Goal: Use online tool/utility: Utilize a website feature to perform a specific function

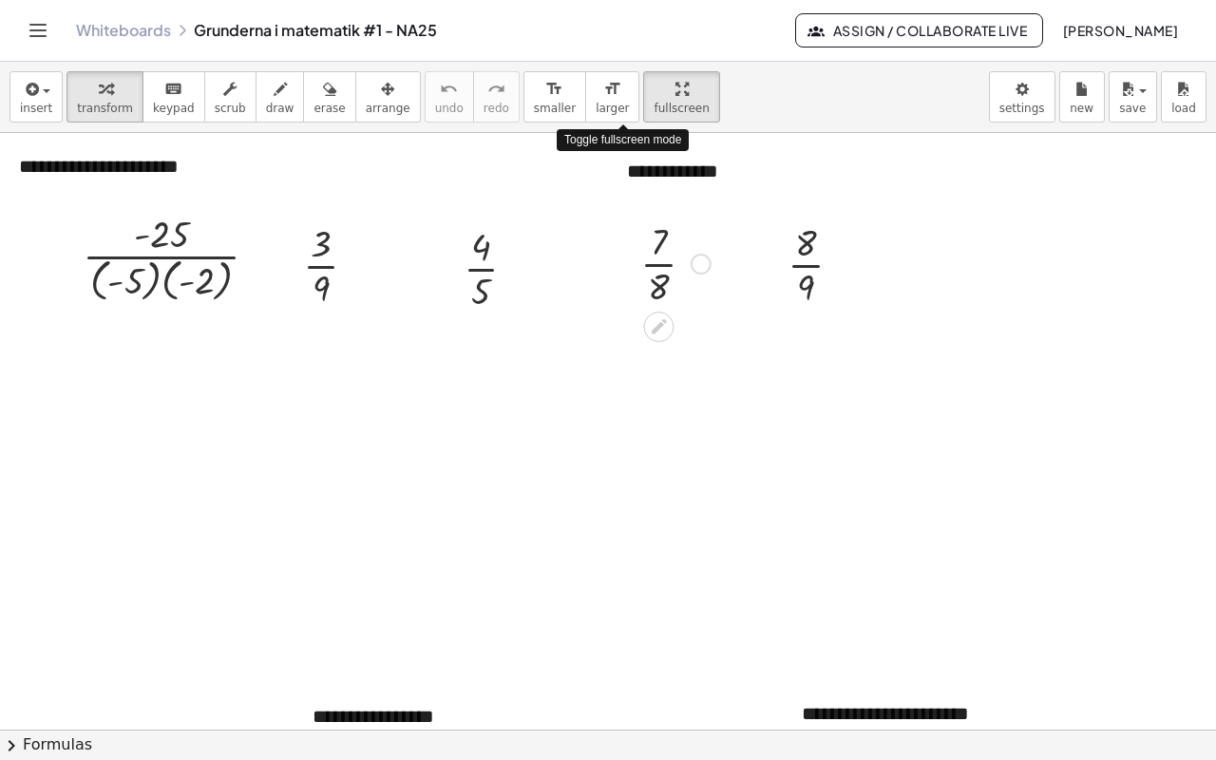
drag, startPoint x: 633, startPoint y: 94, endPoint x: 633, endPoint y: 209, distance: 115.0
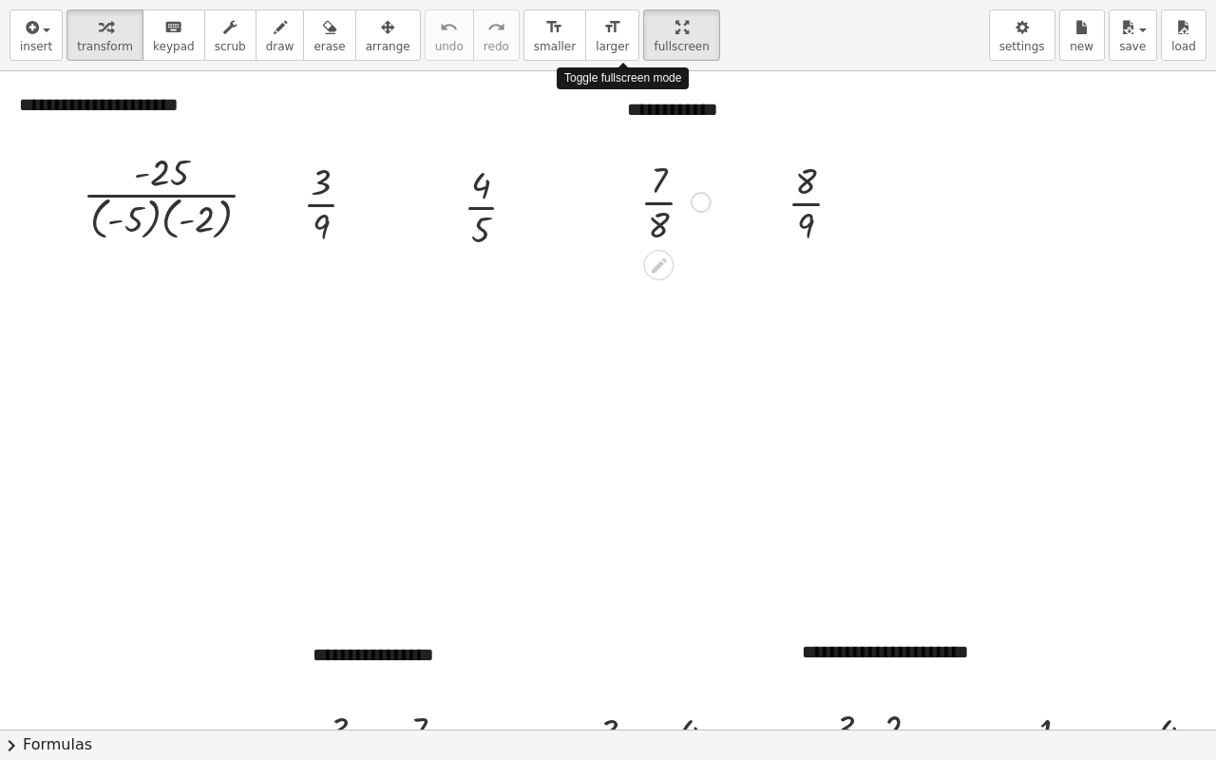
click at [633, 209] on div "**********" at bounding box center [608, 380] width 1216 height 760
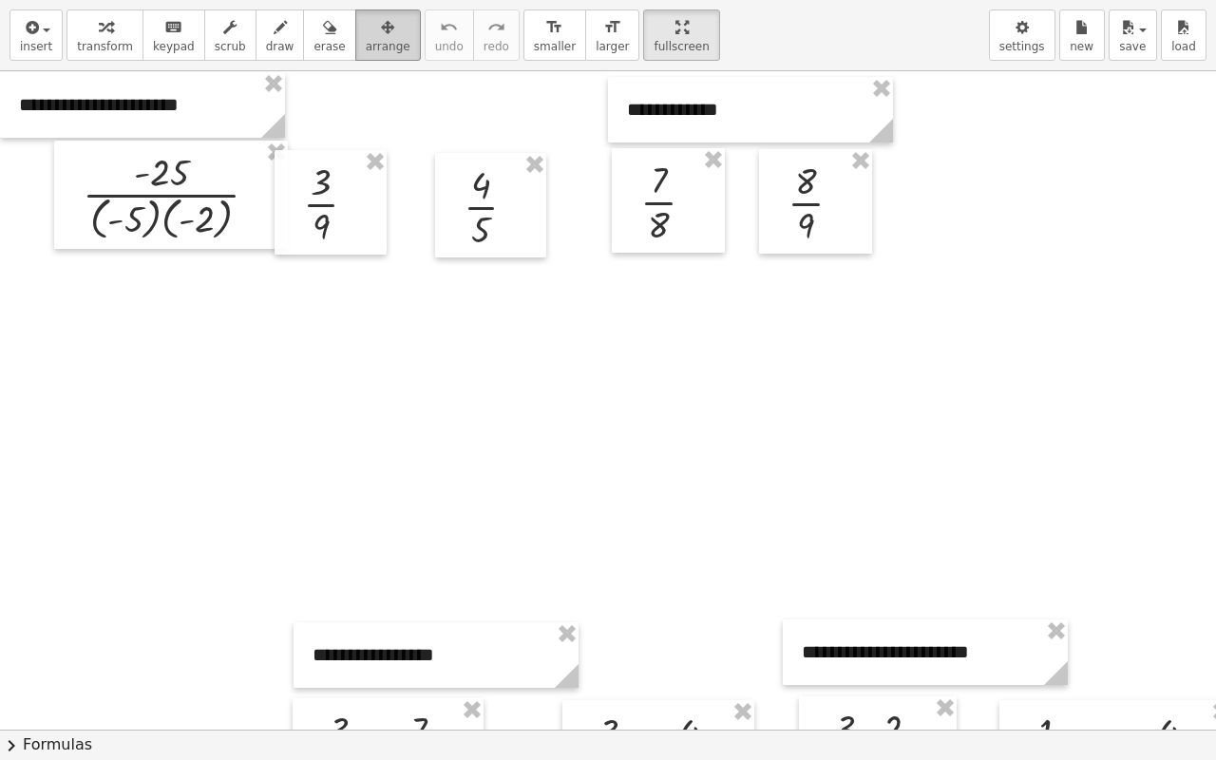
click at [366, 40] on span "arrange" at bounding box center [388, 46] width 45 height 13
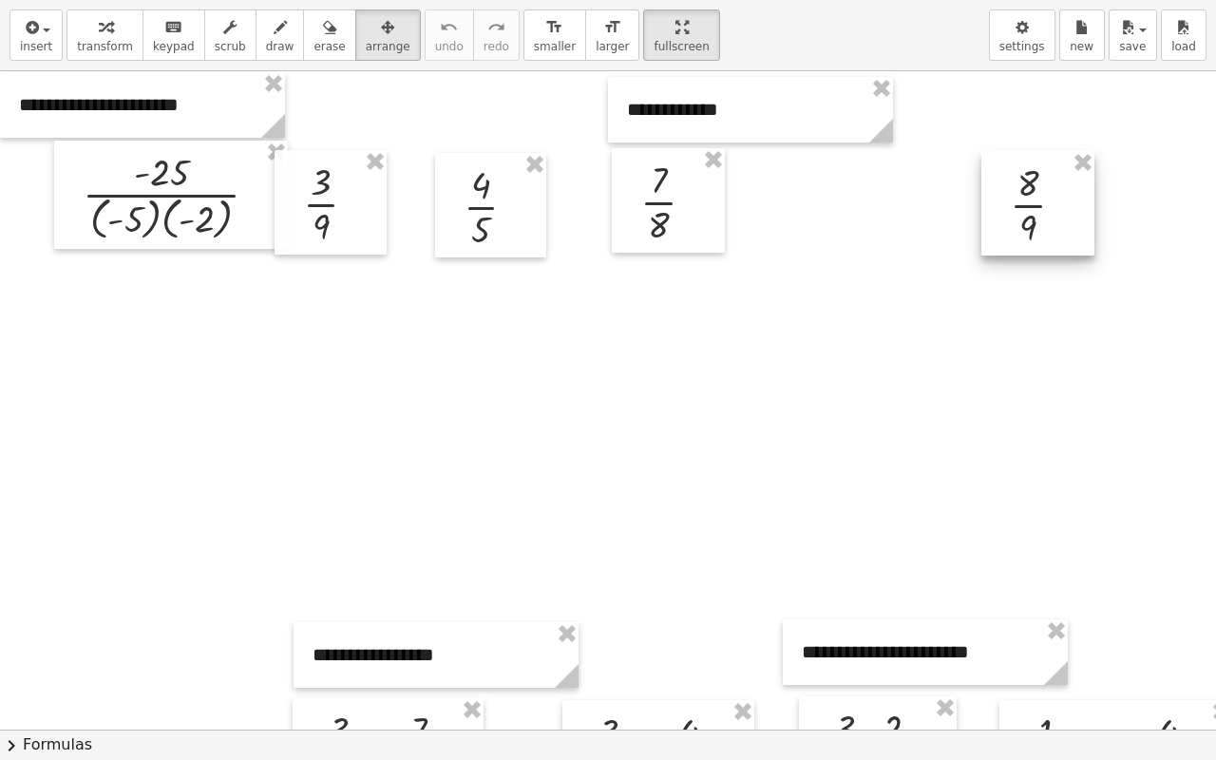
drag, startPoint x: 854, startPoint y: 196, endPoint x: 808, endPoint y: 223, distance: 54.1
click at [1068, 195] on div at bounding box center [1037, 203] width 113 height 105
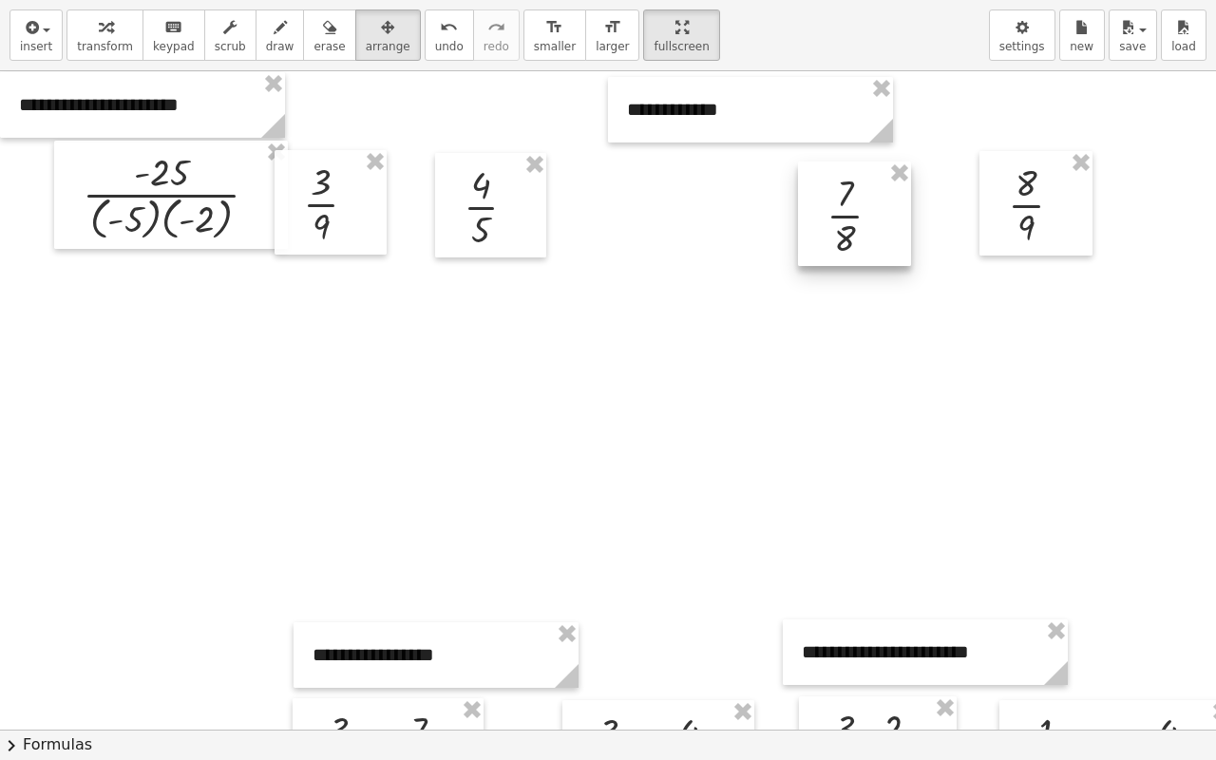
drag, startPoint x: 701, startPoint y: 206, endPoint x: 890, endPoint y: 215, distance: 189.2
click at [890, 215] on div at bounding box center [854, 214] width 113 height 105
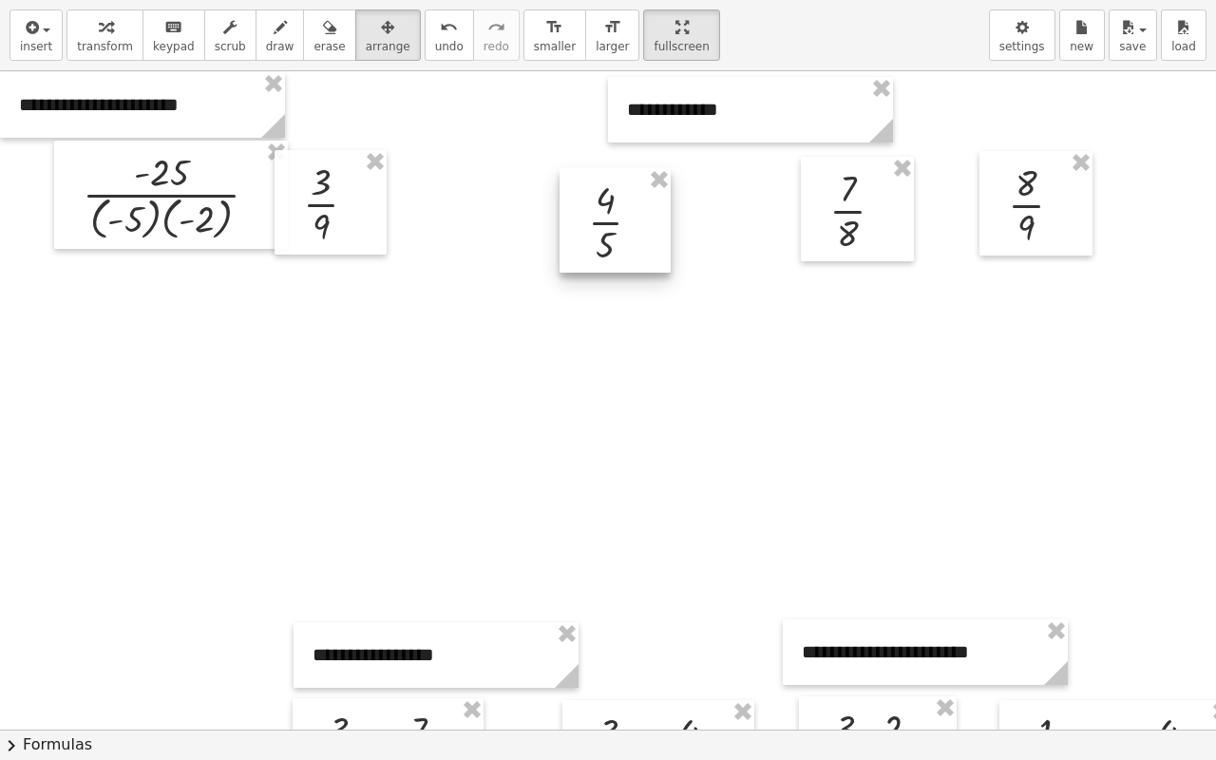
drag, startPoint x: 590, startPoint y: 238, endPoint x: 443, endPoint y: 228, distance: 147.6
click at [634, 232] on div at bounding box center [615, 220] width 111 height 105
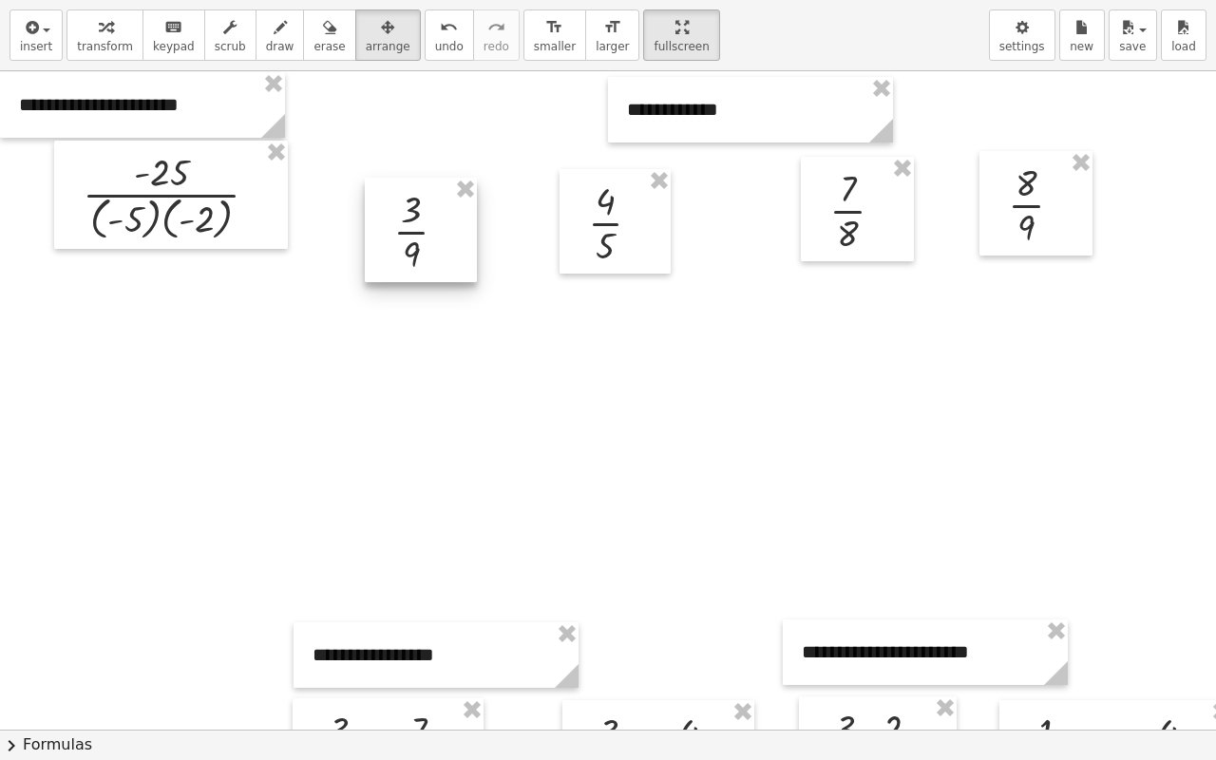
drag, startPoint x: 363, startPoint y: 225, endPoint x: 449, endPoint y: 252, distance: 90.5
click at [449, 252] on div at bounding box center [421, 230] width 112 height 105
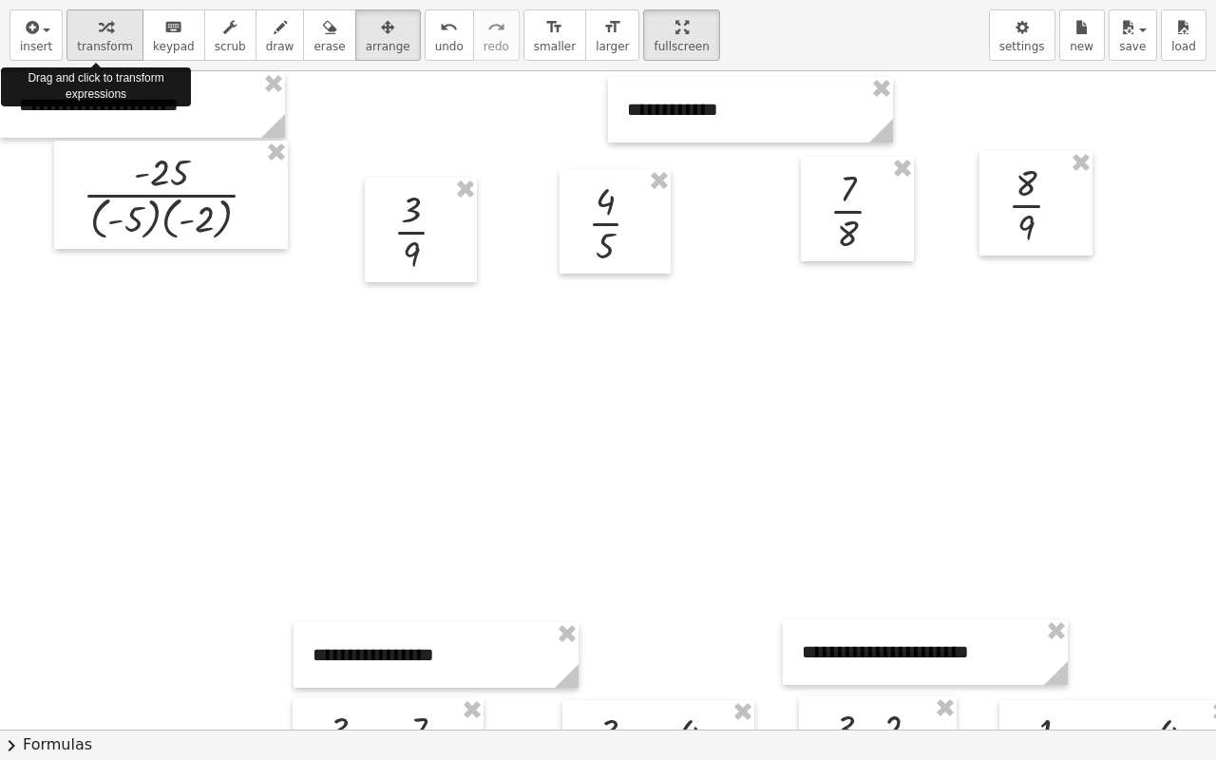
click at [82, 41] on span "transform" at bounding box center [105, 46] width 56 height 13
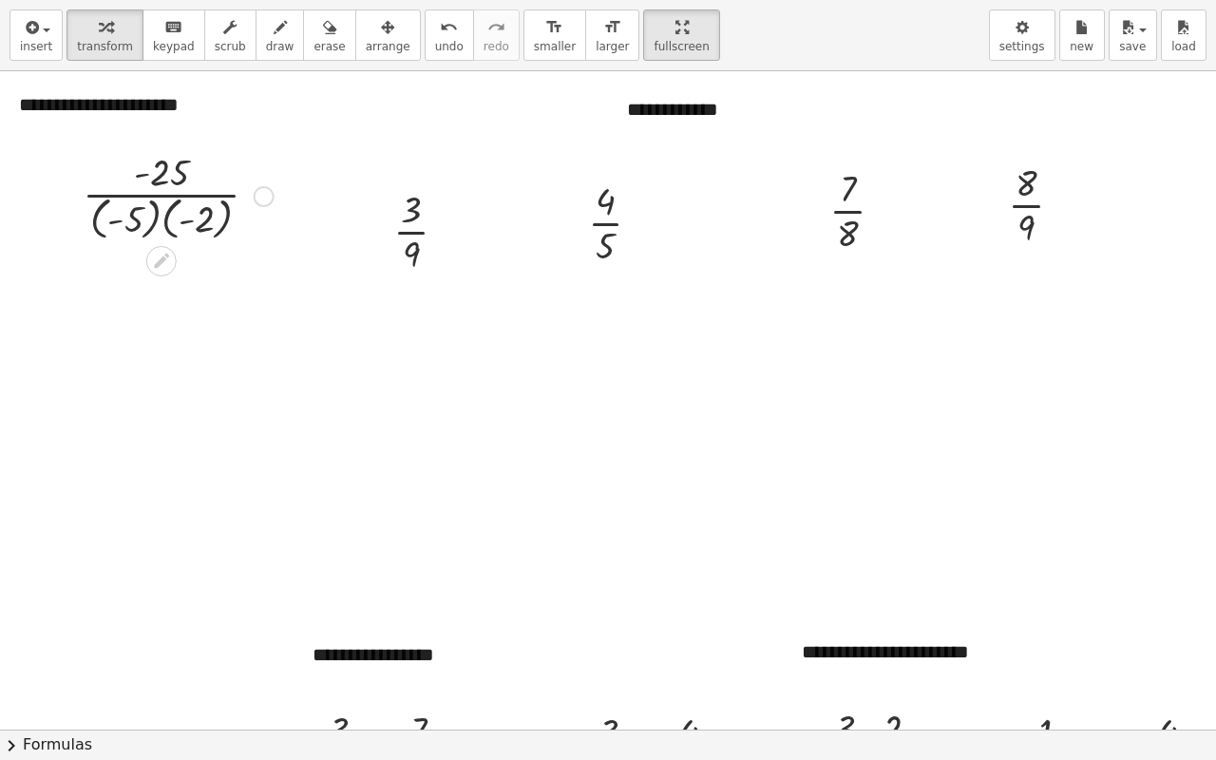
click at [161, 219] on div at bounding box center [178, 194] width 210 height 99
click at [161, 219] on div at bounding box center [178, 194] width 175 height 99
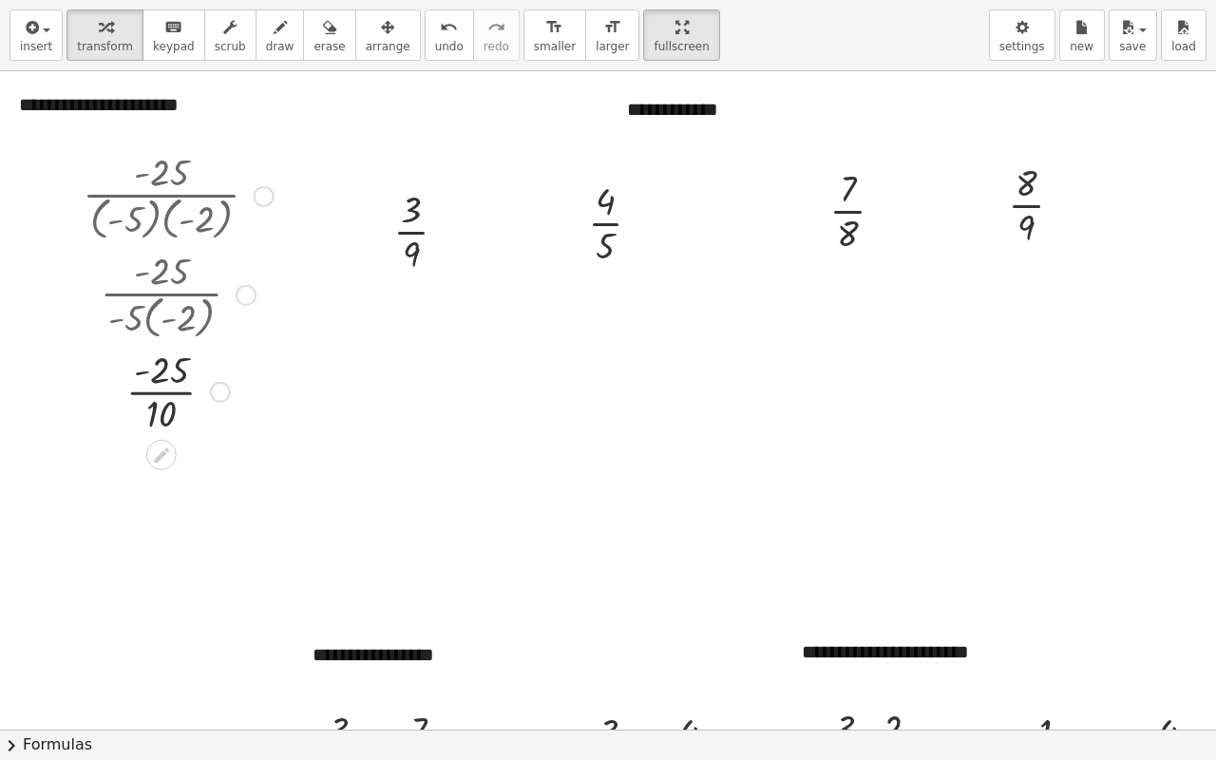
click at [162, 392] on div "· - 25 · 10" at bounding box center [162, 392] width 0 height 0
click at [160, 458] on icon at bounding box center [161, 454] width 15 height 15
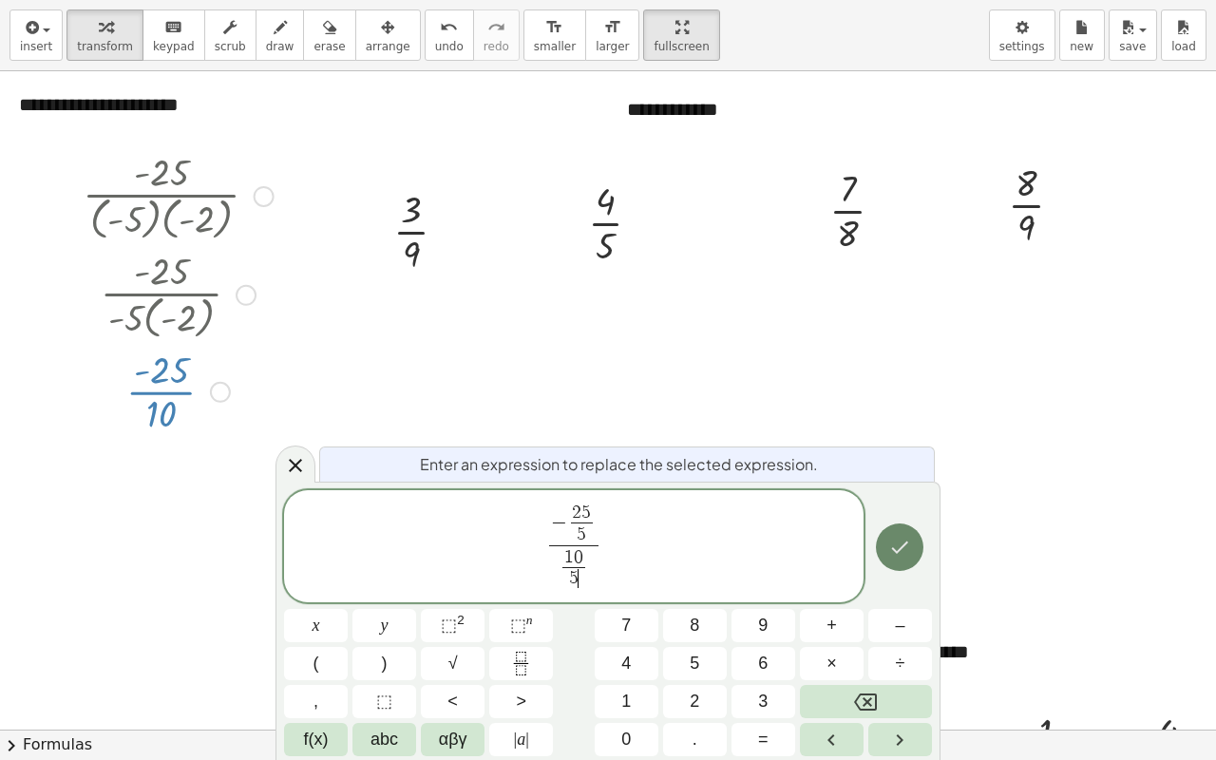
click at [891, 553] on icon "Done" at bounding box center [899, 547] width 23 height 23
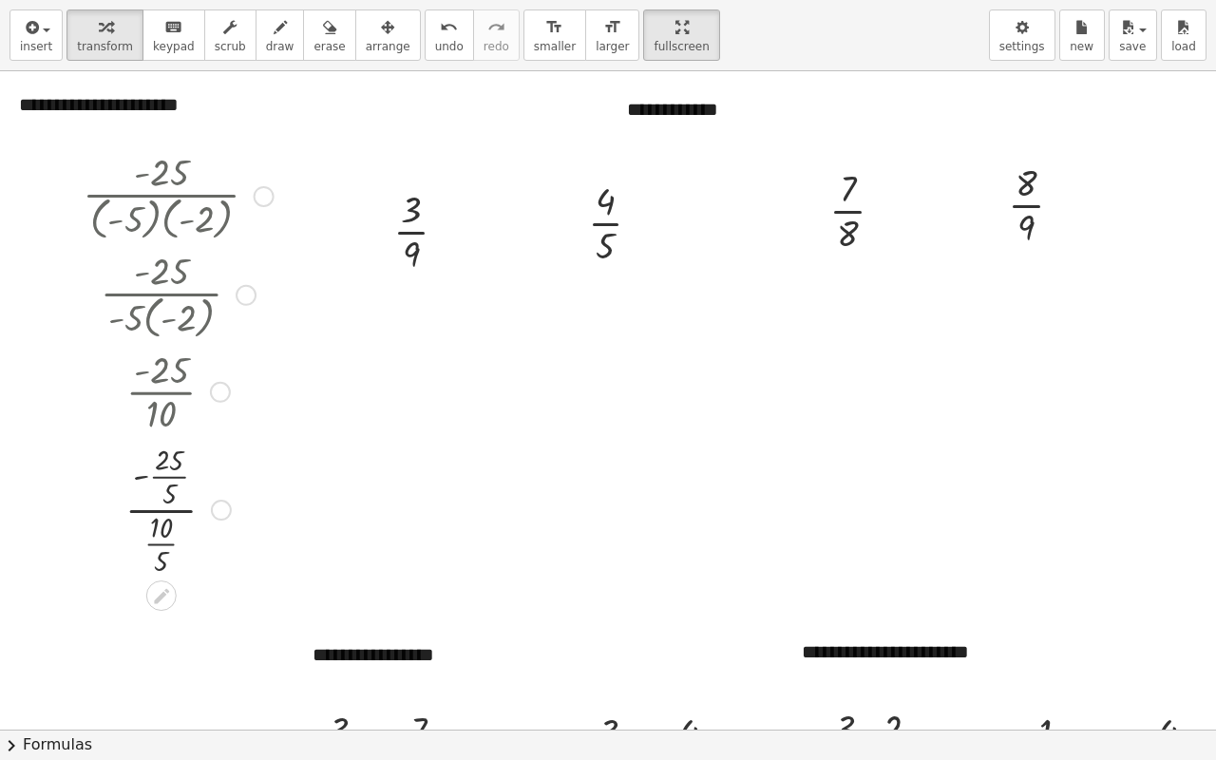
click at [165, 477] on div at bounding box center [178, 508] width 210 height 141
click at [165, 477] on div at bounding box center [178, 508] width 210 height 118
click at [167, 528] on div at bounding box center [178, 508] width 210 height 118
click at [167, 528] on div at bounding box center [178, 508] width 210 height 95
click at [414, 301] on icon at bounding box center [411, 295] width 20 height 20
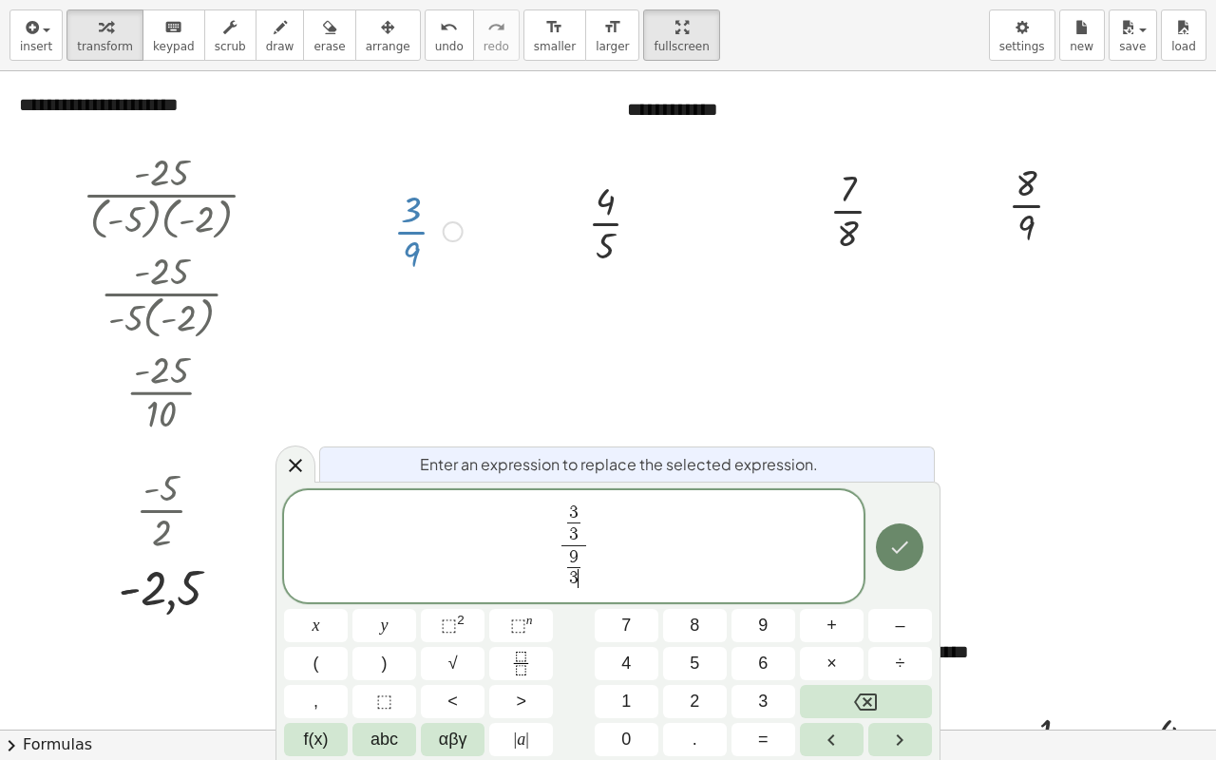
click at [902, 547] on icon "Done" at bounding box center [899, 547] width 23 height 23
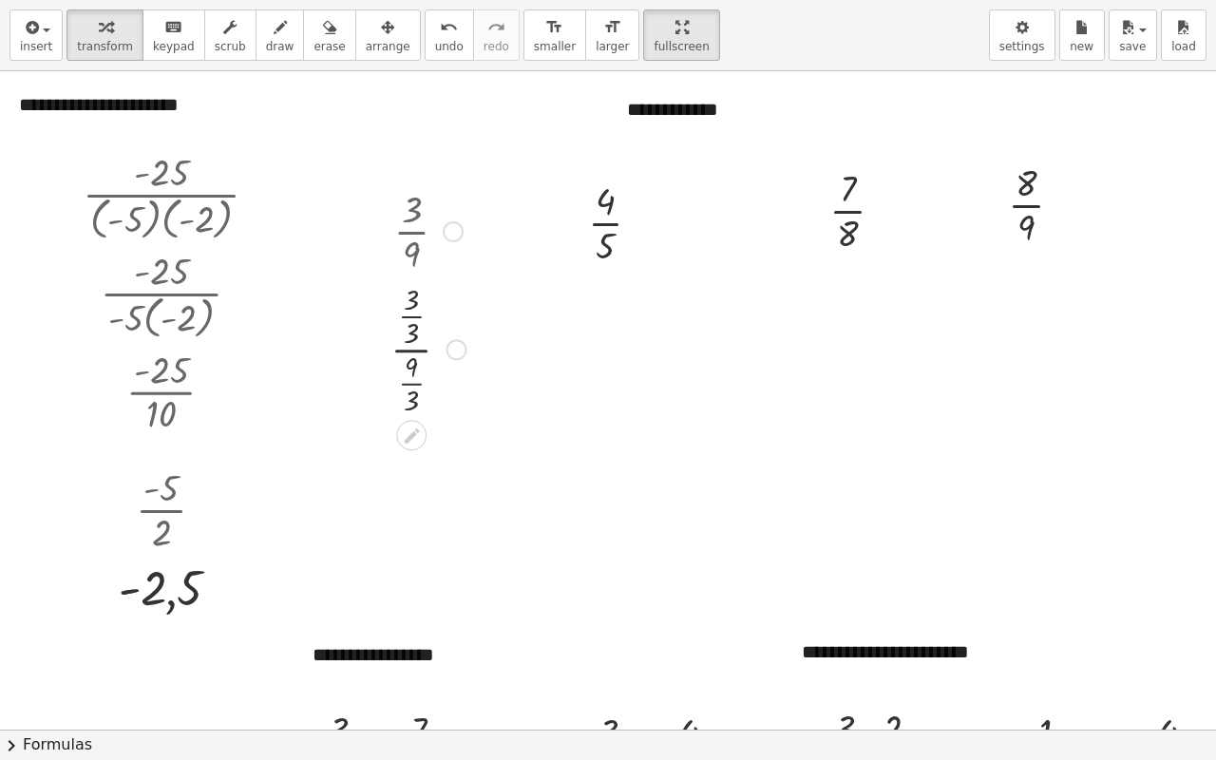
click at [409, 314] on div at bounding box center [428, 347] width 94 height 141
click at [412, 499] on div at bounding box center [428, 477] width 94 height 118
click at [412, 498] on div at bounding box center [428, 477] width 94 height 118
click at [607, 292] on icon at bounding box center [606, 286] width 20 height 20
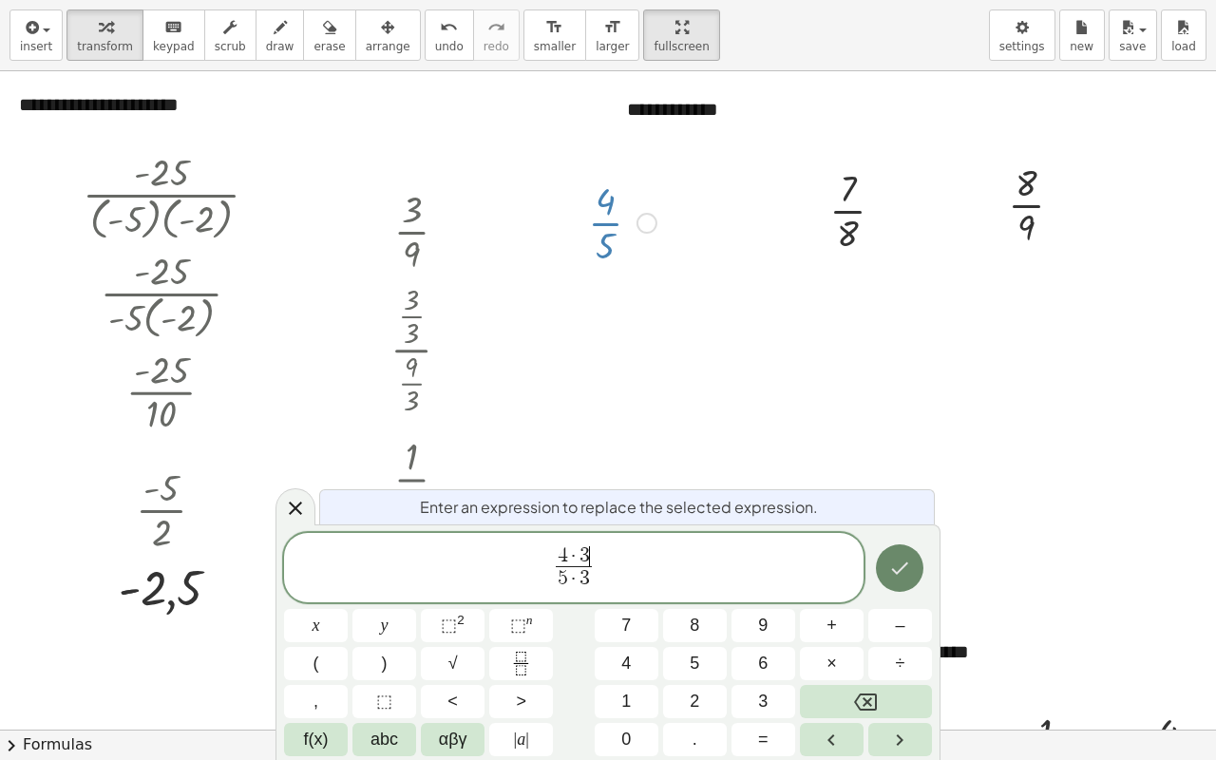
click at [896, 562] on icon "Done" at bounding box center [899, 568] width 23 height 23
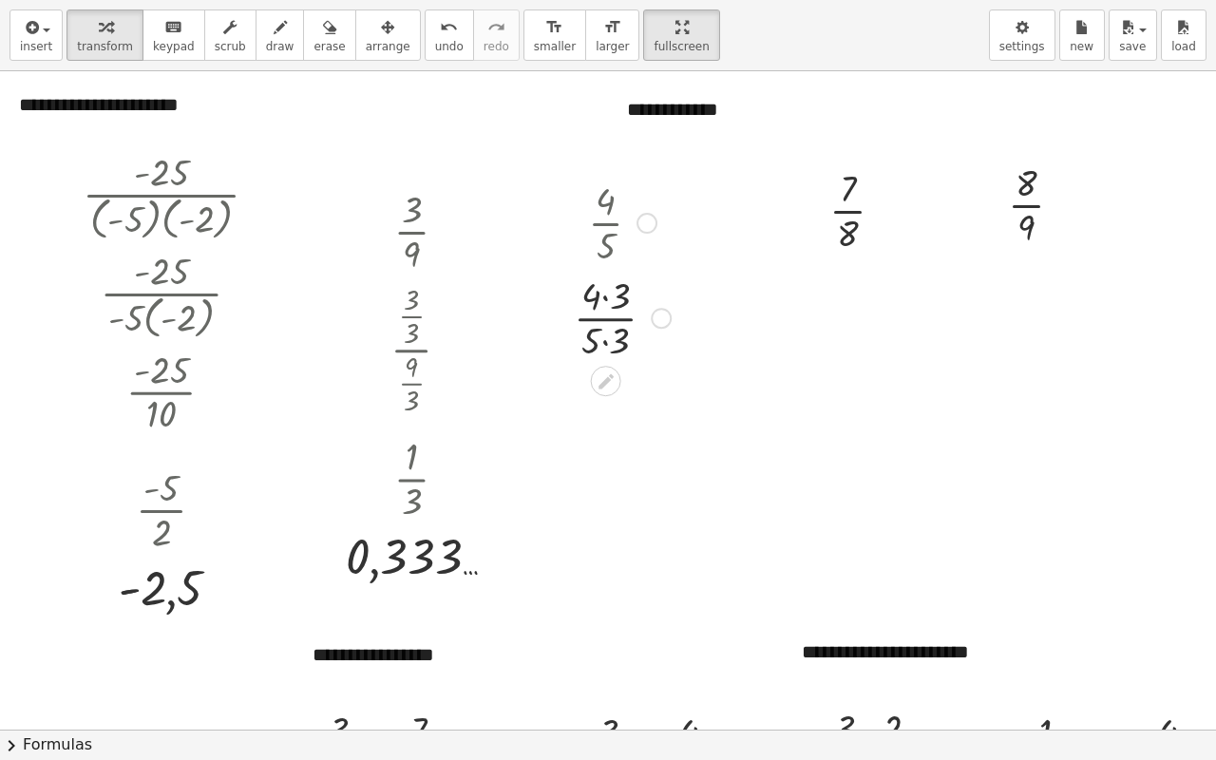
click at [607, 299] on div at bounding box center [622, 316] width 116 height 95
click at [605, 436] on div at bounding box center [622, 411] width 116 height 95
click at [846, 276] on icon at bounding box center [848, 273] width 15 height 15
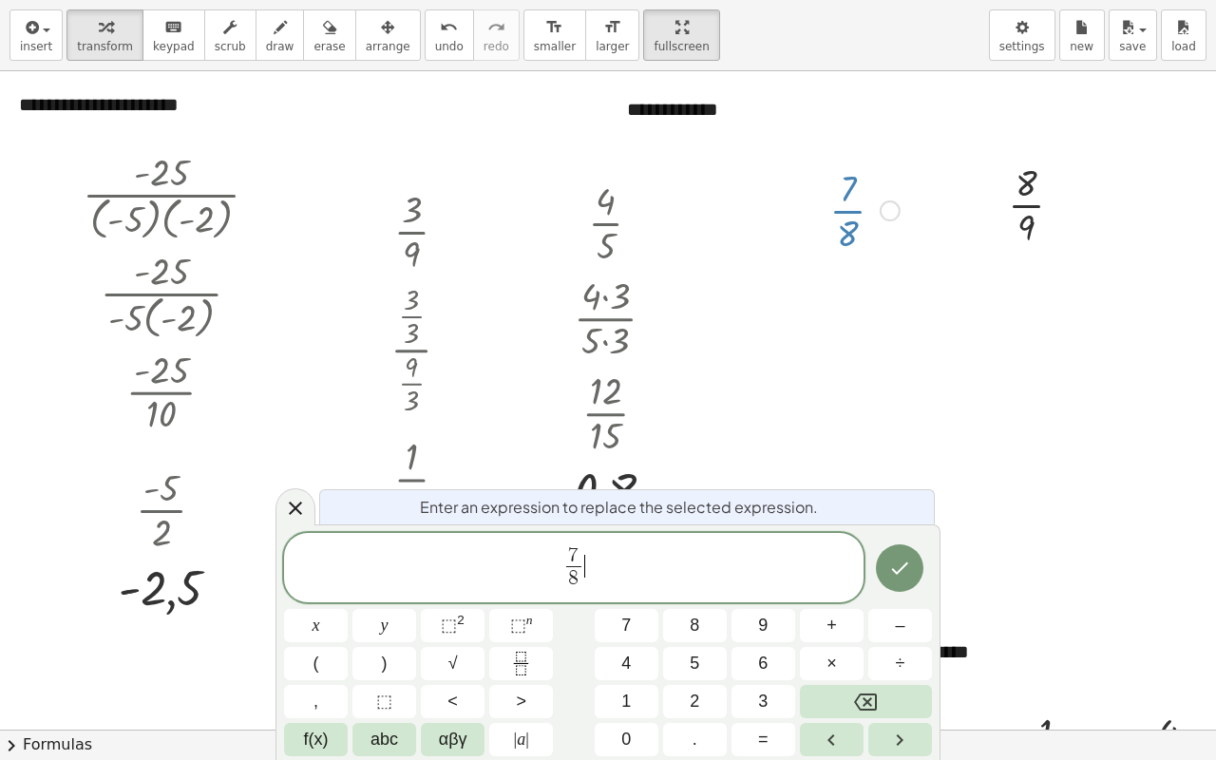
click at [619, 544] on span "7 8 ​ ​" at bounding box center [574, 569] width 580 height 50
click at [903, 569] on icon "Done" at bounding box center [900, 568] width 17 height 12
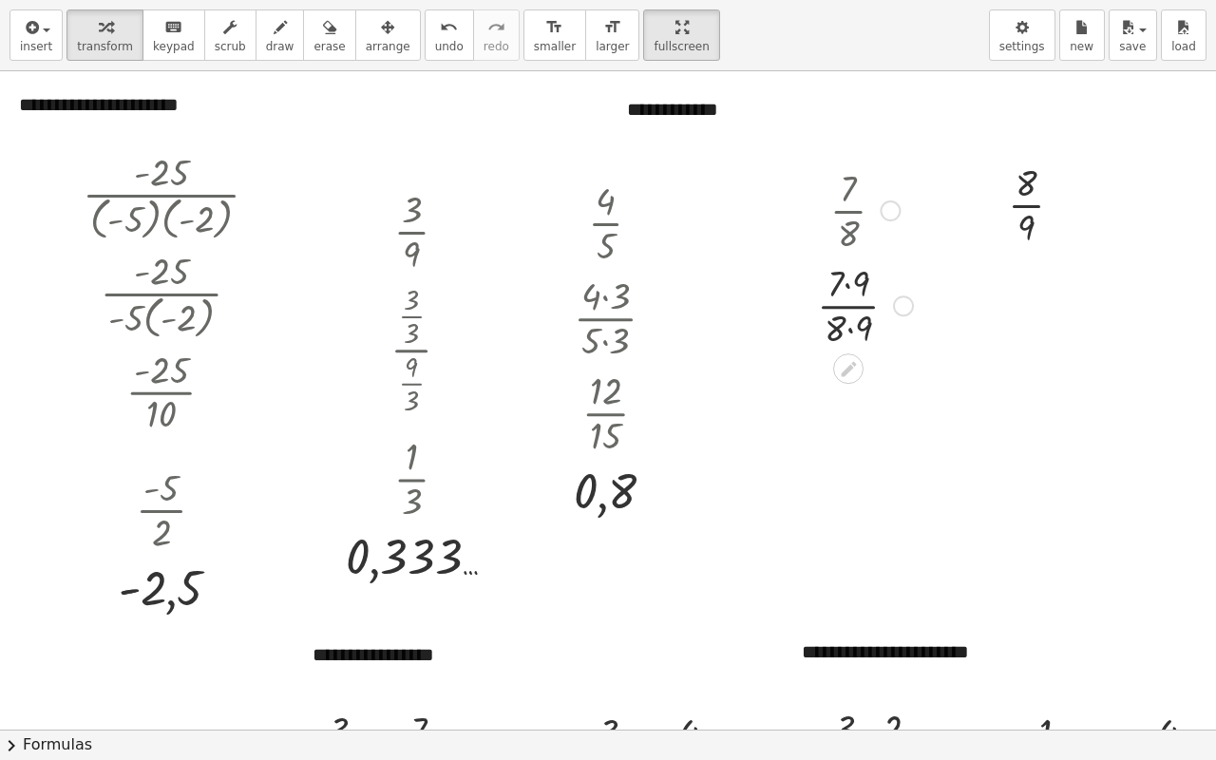
click at [844, 286] on div at bounding box center [865, 304] width 115 height 95
click at [848, 285] on div at bounding box center [865, 304] width 115 height 95
click at [849, 424] on div at bounding box center [865, 399] width 115 height 95
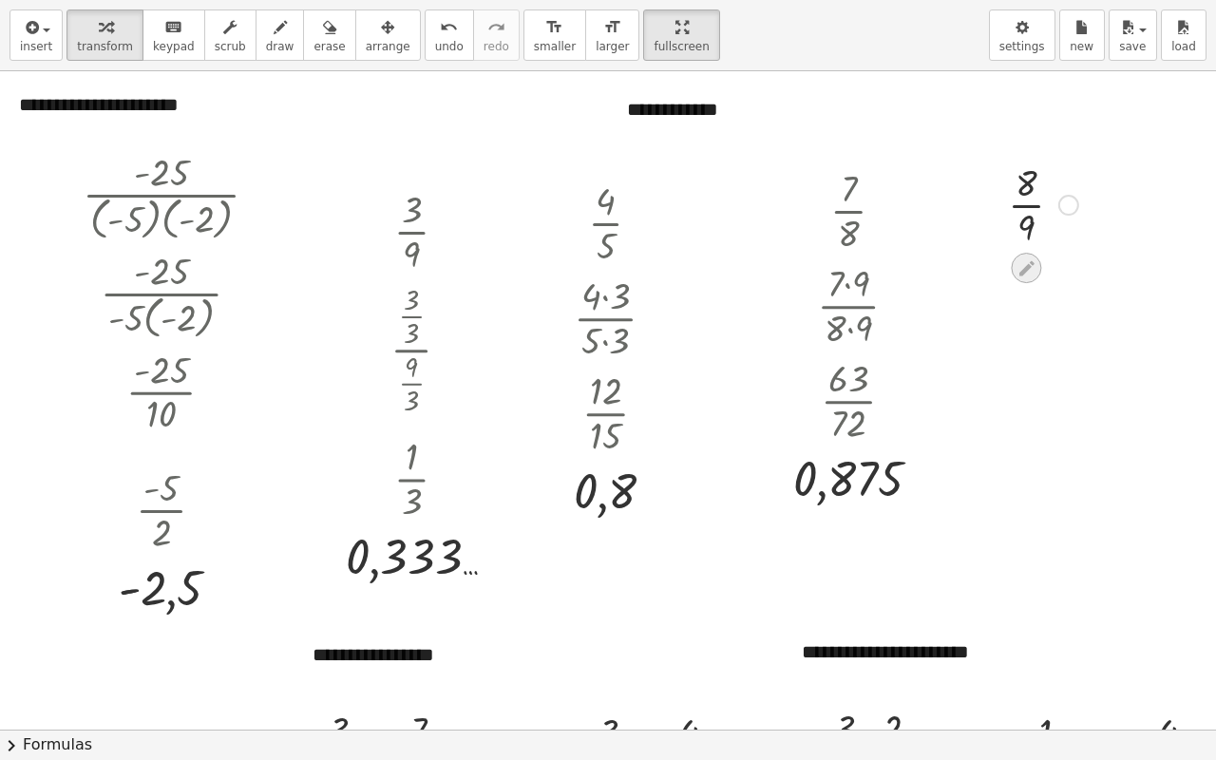
click at [1023, 268] on icon at bounding box center [1026, 267] width 15 height 15
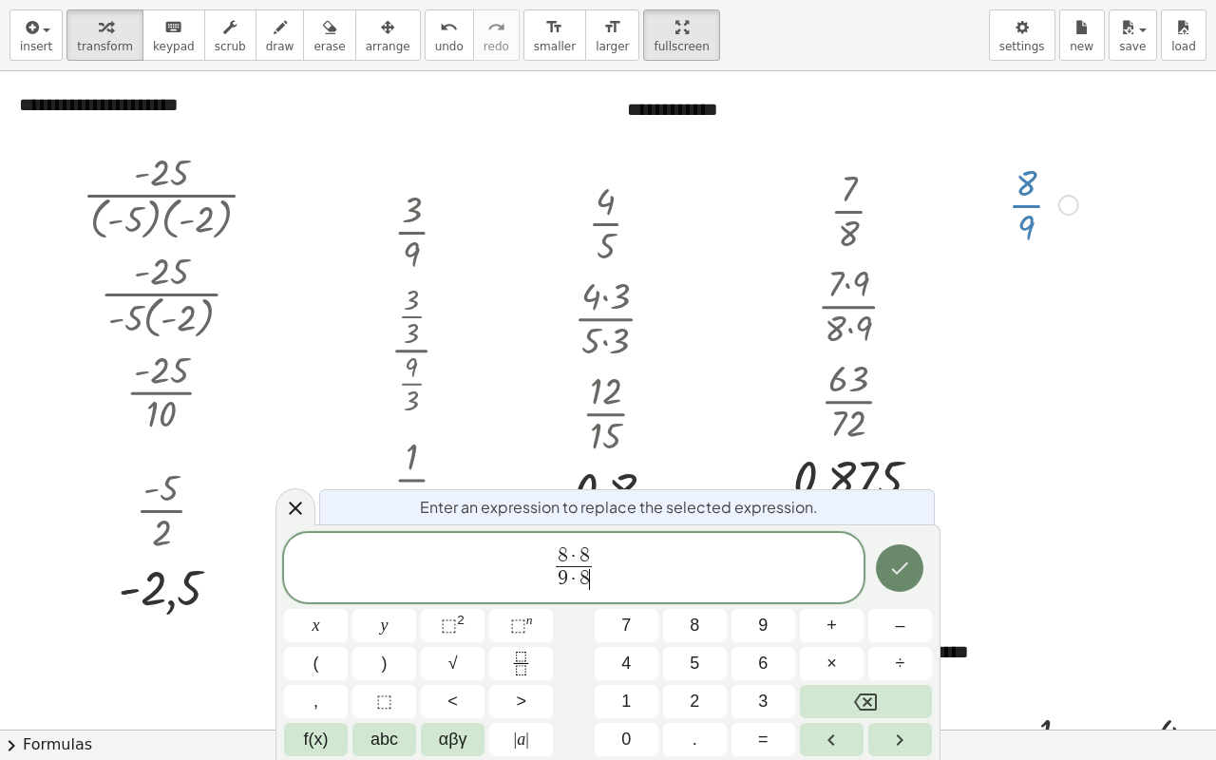
click at [902, 574] on icon "Done" at bounding box center [899, 568] width 23 height 23
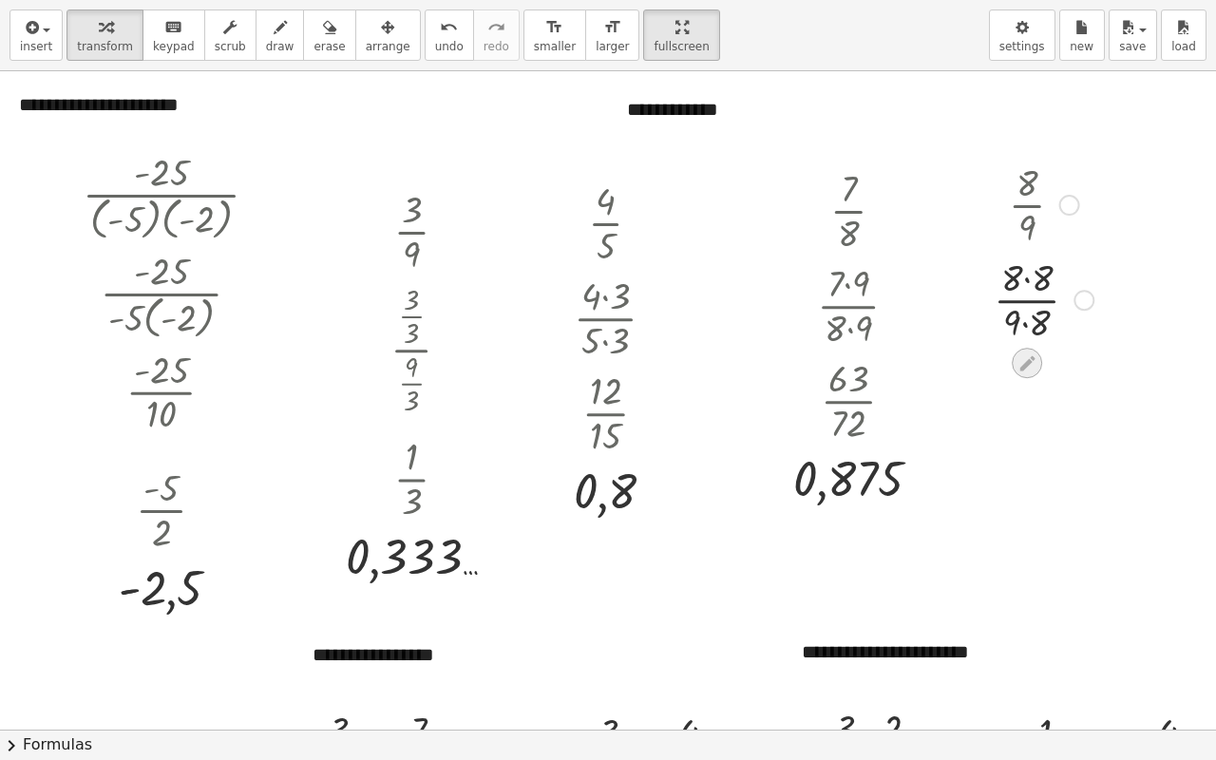
click at [1032, 365] on icon at bounding box center [1027, 363] width 20 height 20
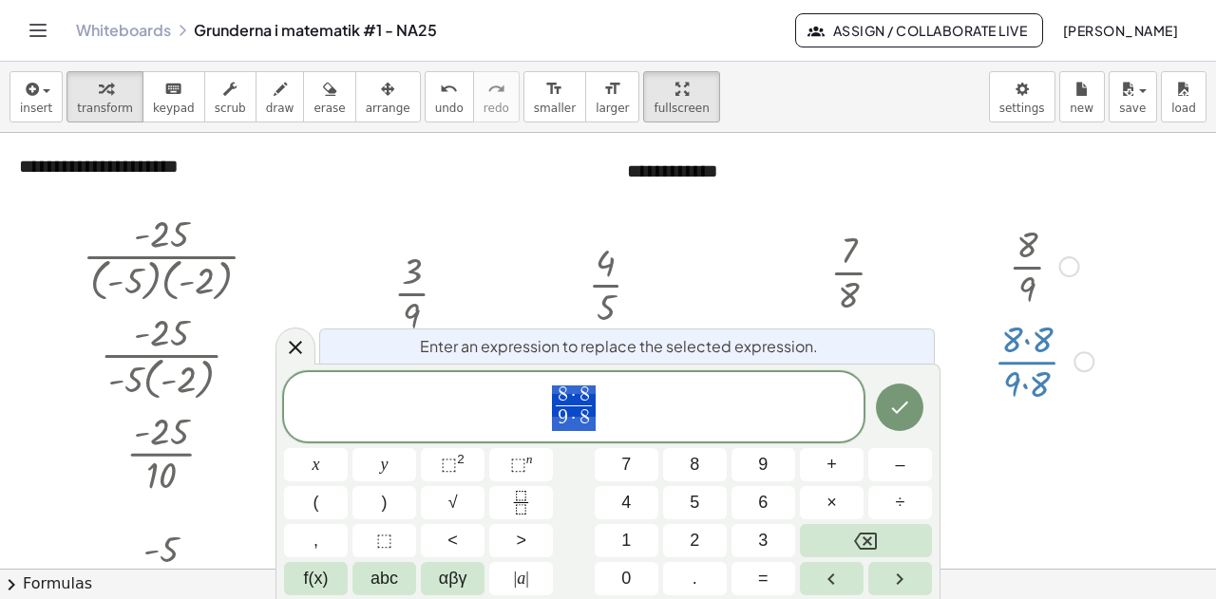
click at [292, 349] on icon at bounding box center [295, 347] width 23 height 23
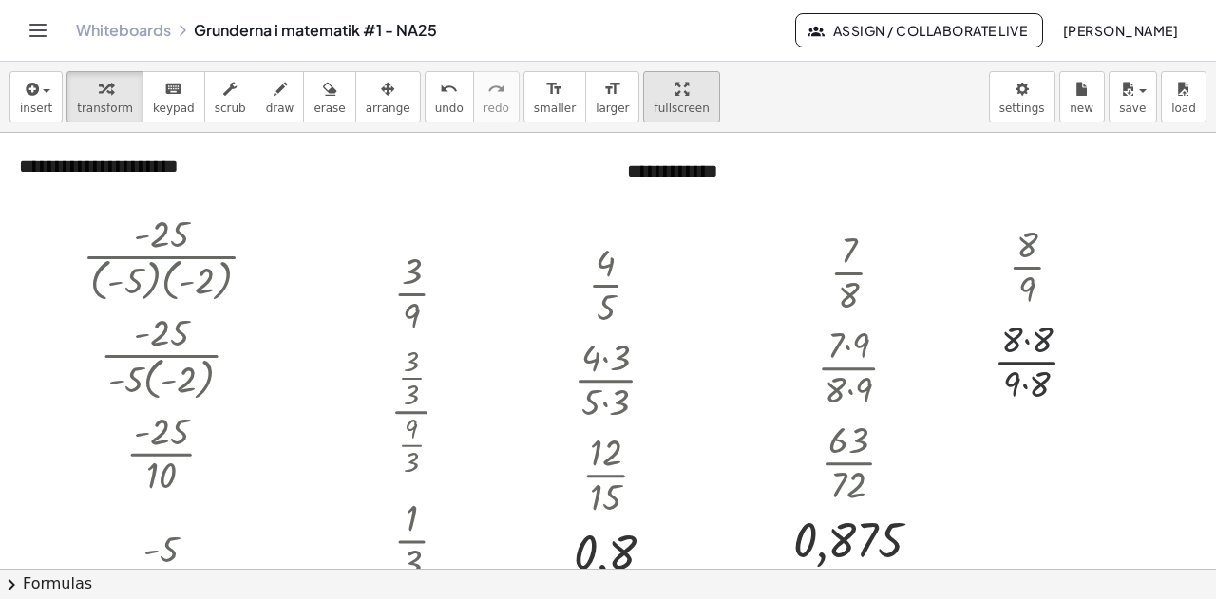
click at [675, 95] on icon "button" at bounding box center [681, 89] width 13 height 23
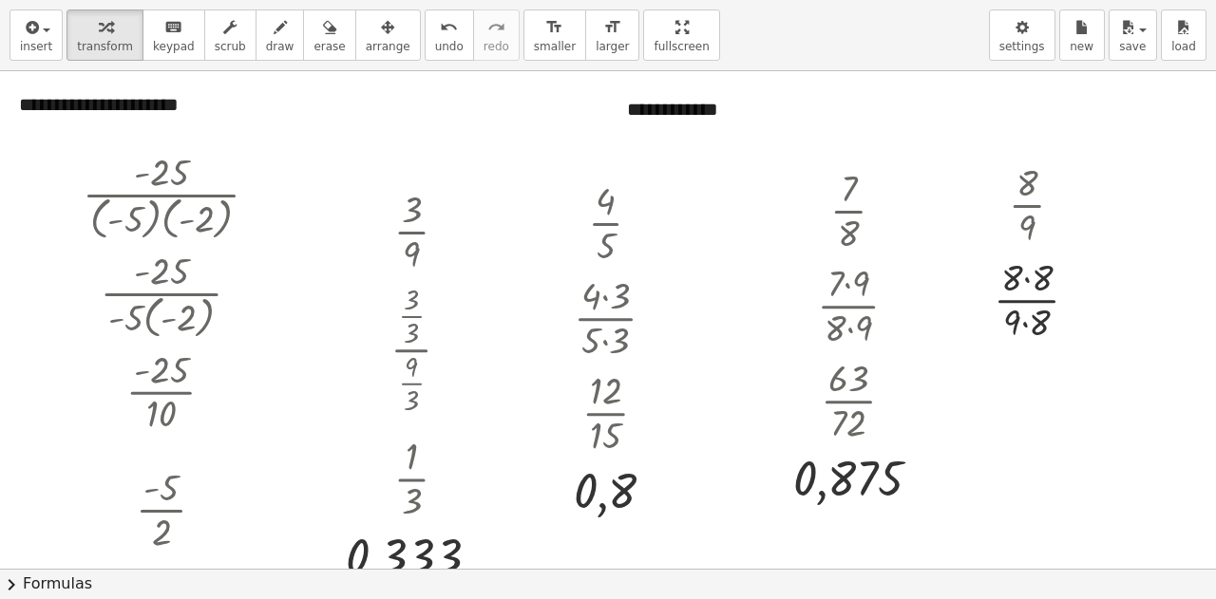
click at [621, 211] on div "**********" at bounding box center [608, 299] width 1216 height 599
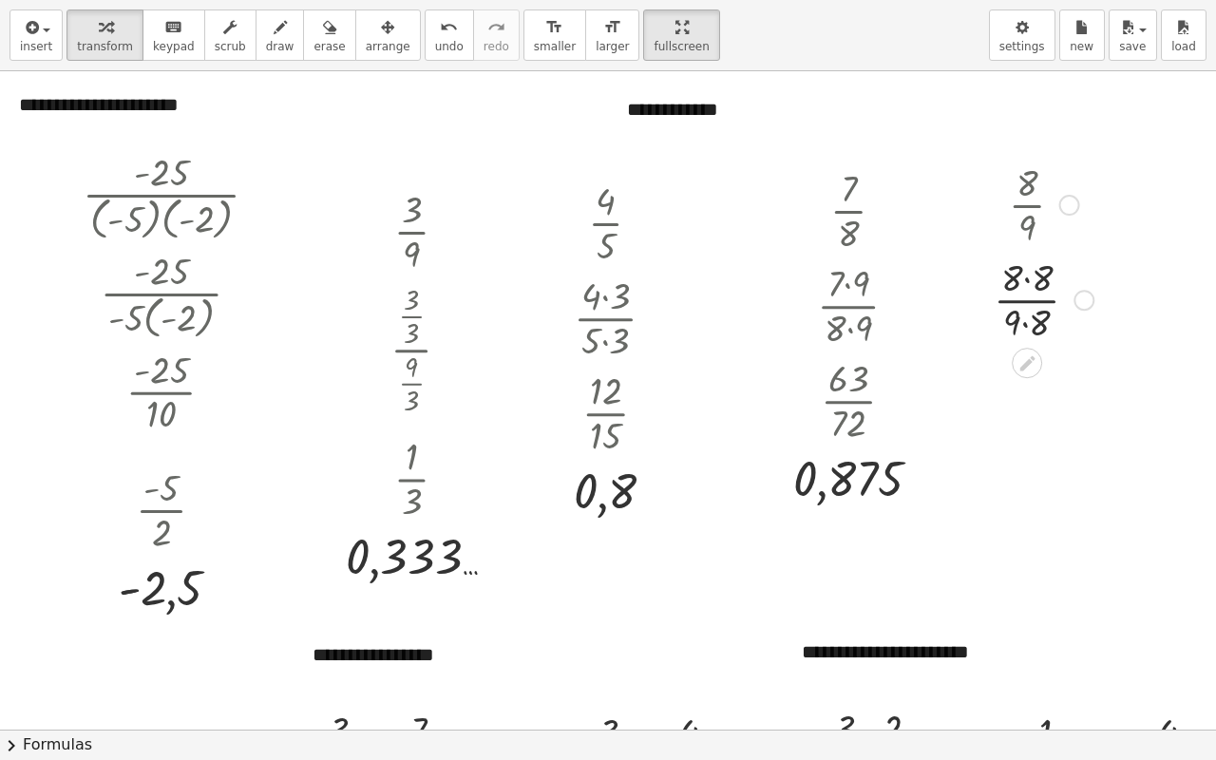
click at [1027, 279] on div at bounding box center [1043, 298] width 119 height 95
click at [1026, 417] on div at bounding box center [1043, 393] width 119 height 95
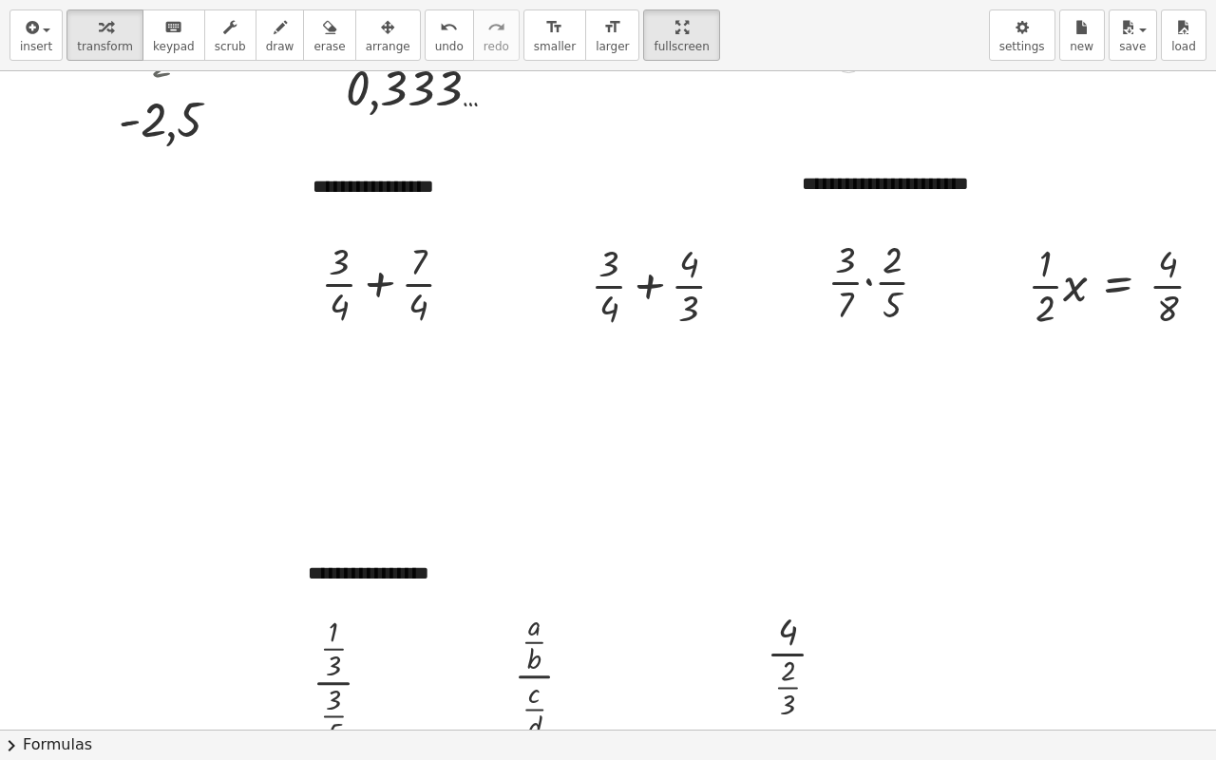
scroll to position [475, 0]
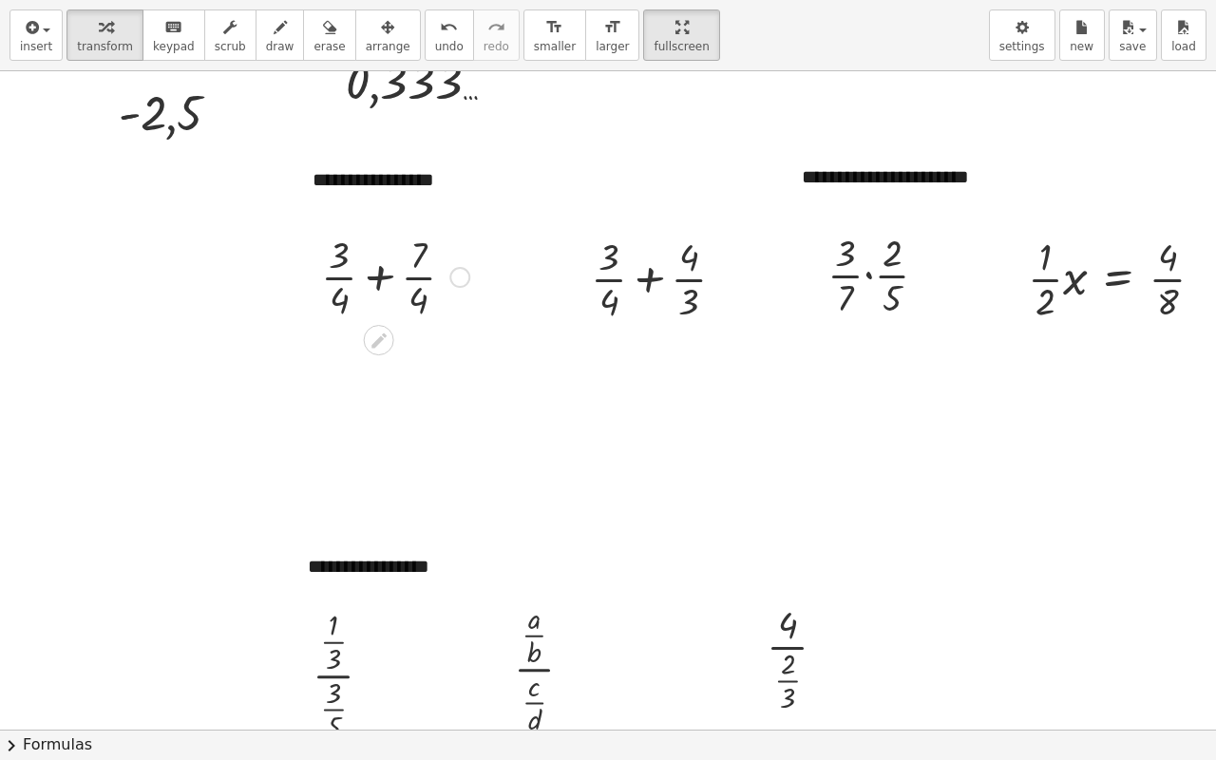
click at [382, 277] on div at bounding box center [395, 275] width 167 height 95
click at [382, 277] on div at bounding box center [396, 275] width 98 height 95
click at [649, 341] on icon at bounding box center [648, 341] width 15 height 15
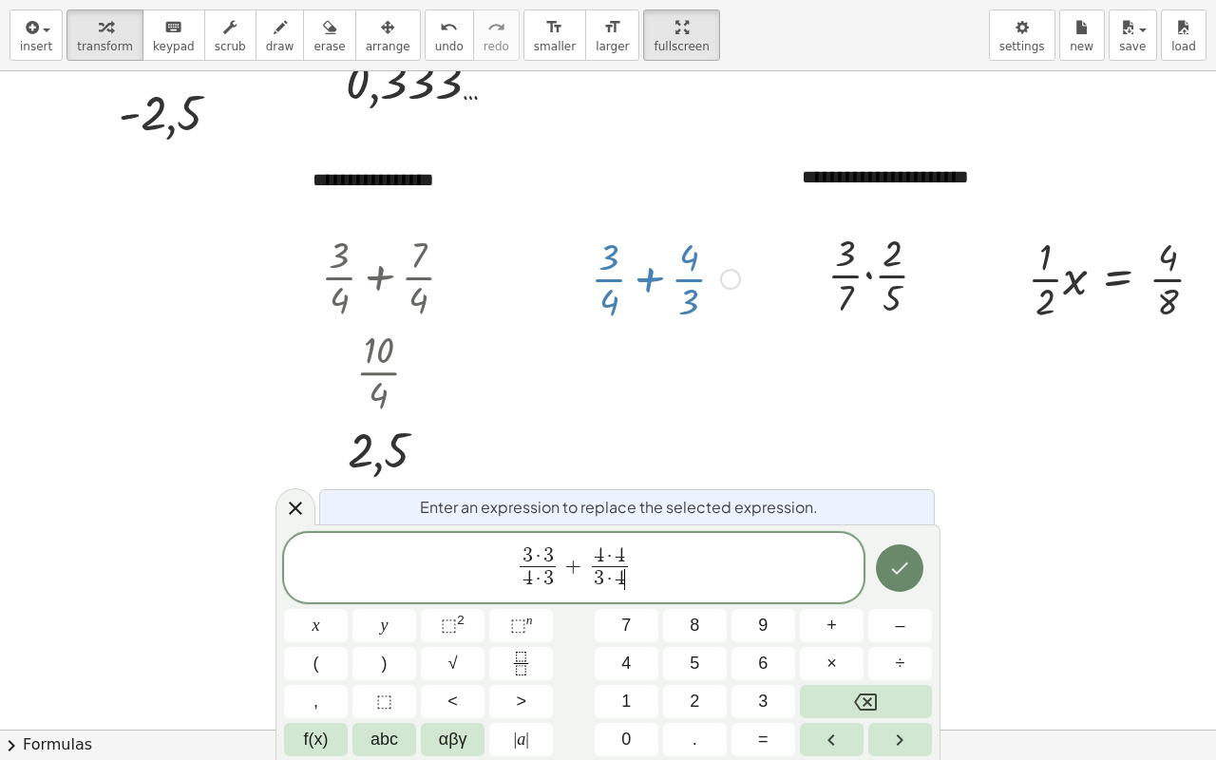
click at [901, 583] on button "Done" at bounding box center [900, 568] width 48 height 48
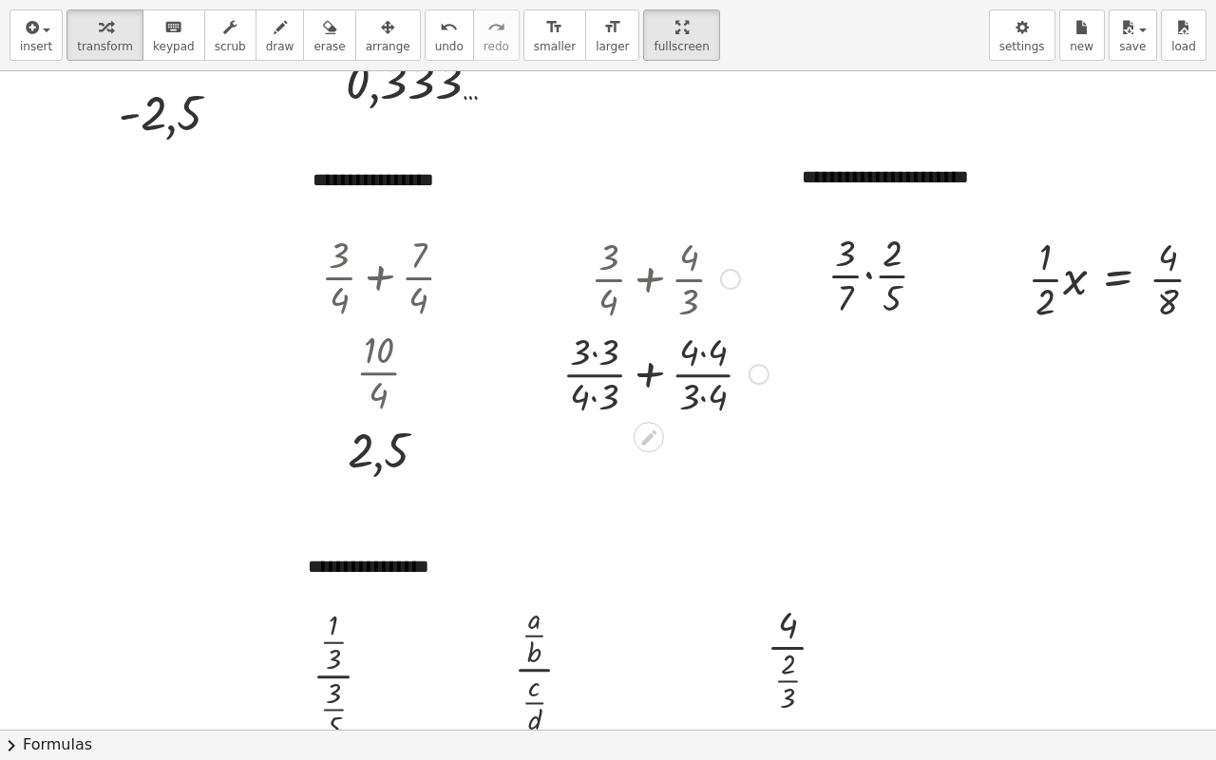
click at [591, 352] on div at bounding box center [665, 372] width 225 height 95
click at [599, 492] on div at bounding box center [665, 467] width 225 height 95
click at [689, 447] on div at bounding box center [665, 467] width 225 height 95
click at [695, 447] on div at bounding box center [665, 467] width 225 height 95
click at [694, 448] on div at bounding box center [665, 467] width 225 height 95
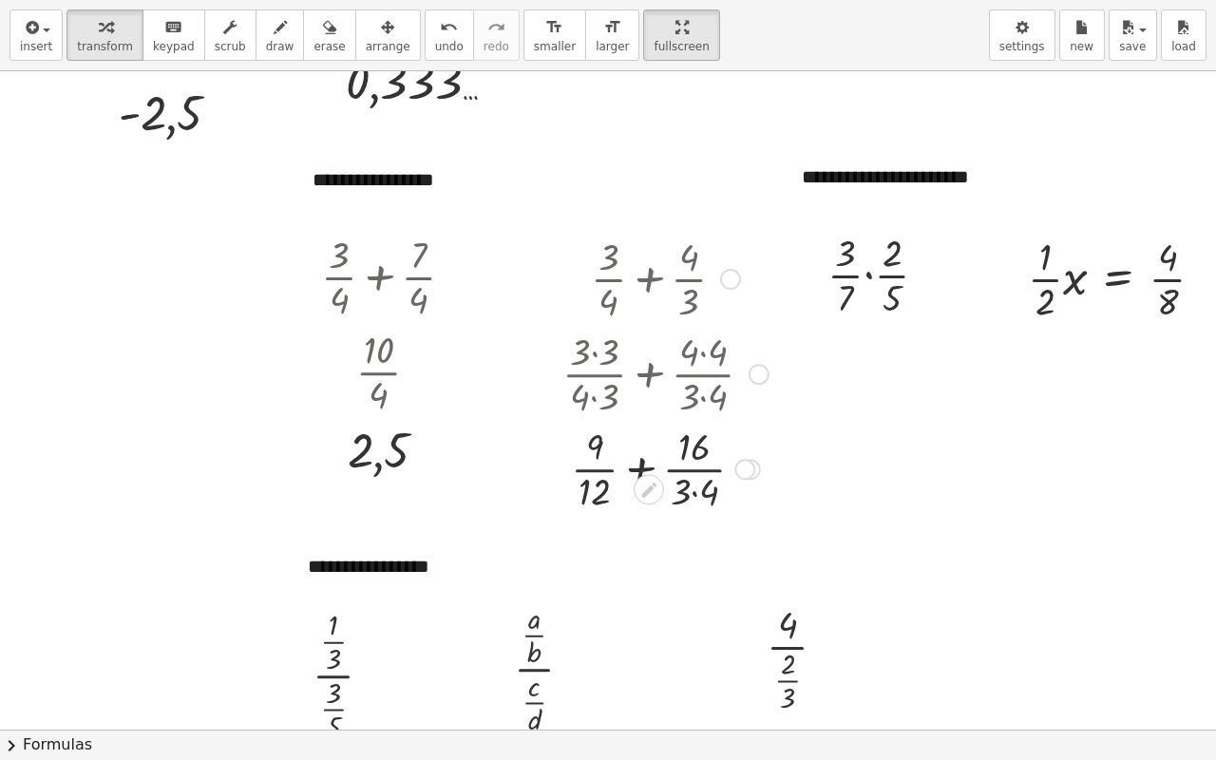
click at [694, 491] on div at bounding box center [665, 467] width 225 height 95
click at [645, 464] on div at bounding box center [665, 467] width 225 height 95
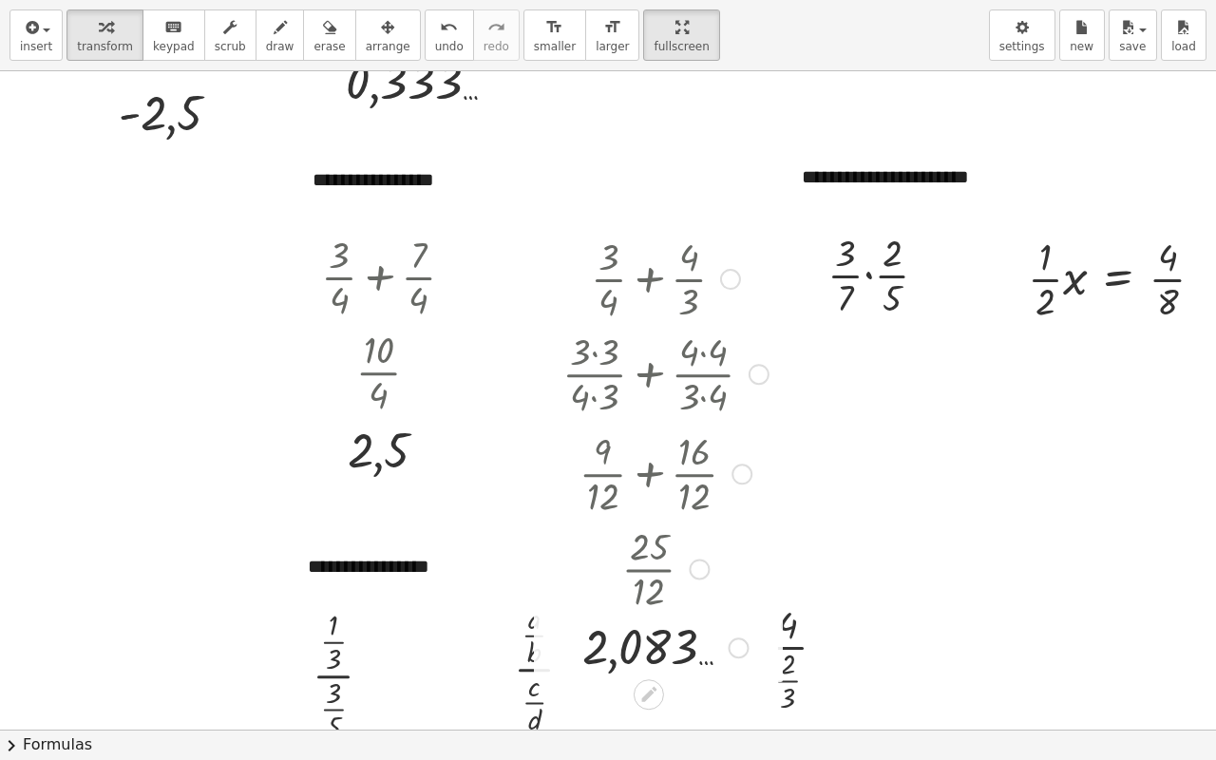
drag, startPoint x: 745, startPoint y: 466, endPoint x: 705, endPoint y: 653, distance: 191.4
click at [649, 599] on div "2,083 …" at bounding box center [649, 648] width 0 height 0
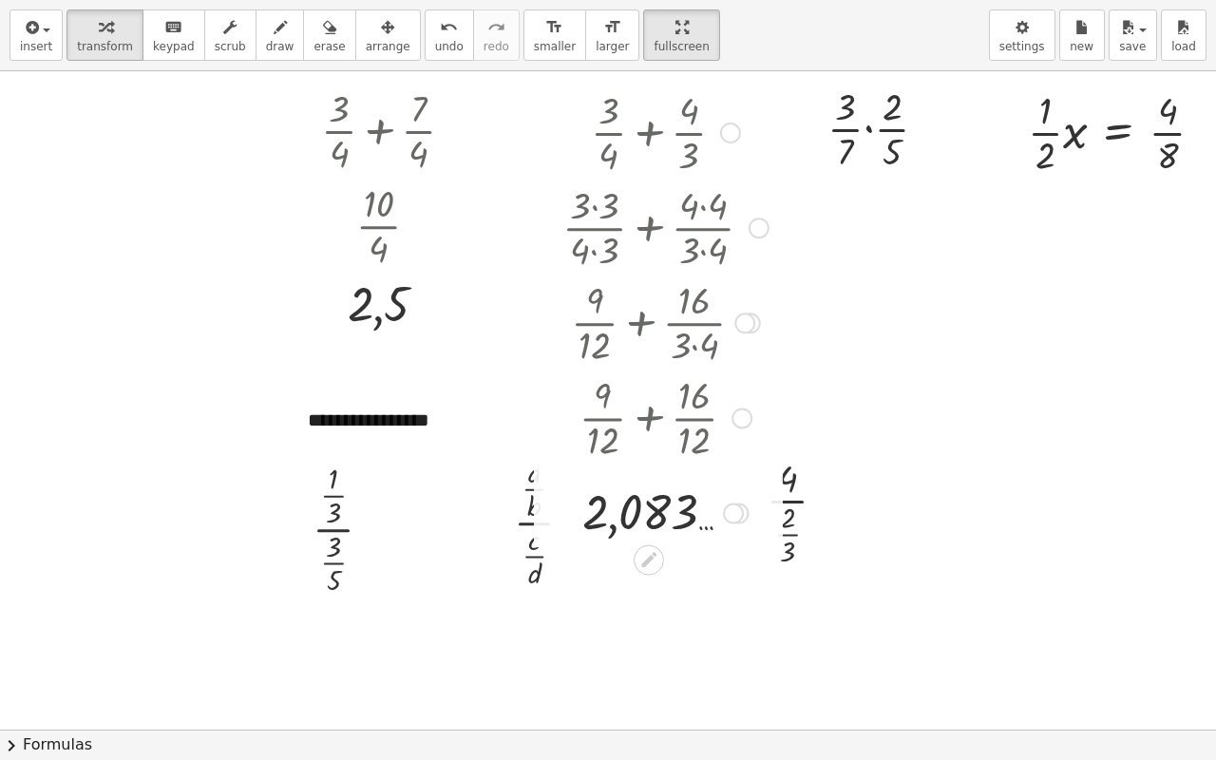
scroll to position [644, 0]
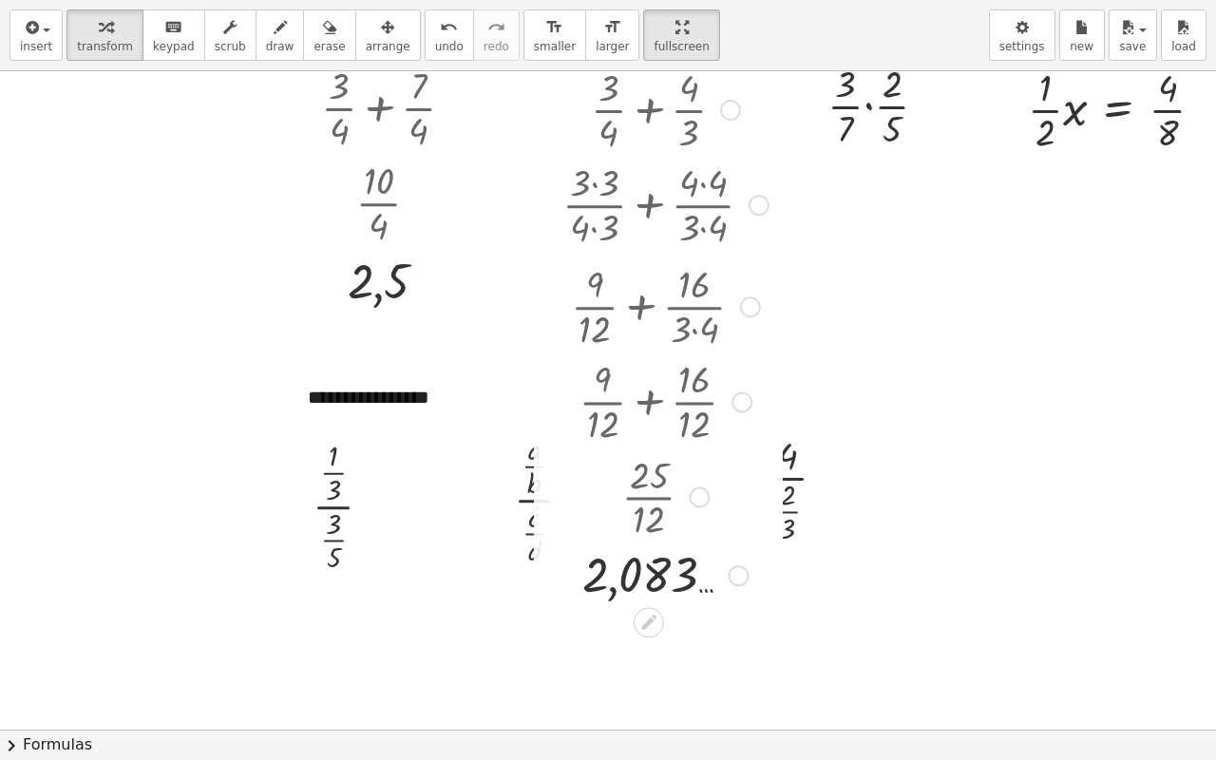
drag, startPoint x: 733, startPoint y: 487, endPoint x: 716, endPoint y: 580, distance: 94.7
click at [649, 576] on div "2,083 …" at bounding box center [649, 576] width 0 height 0
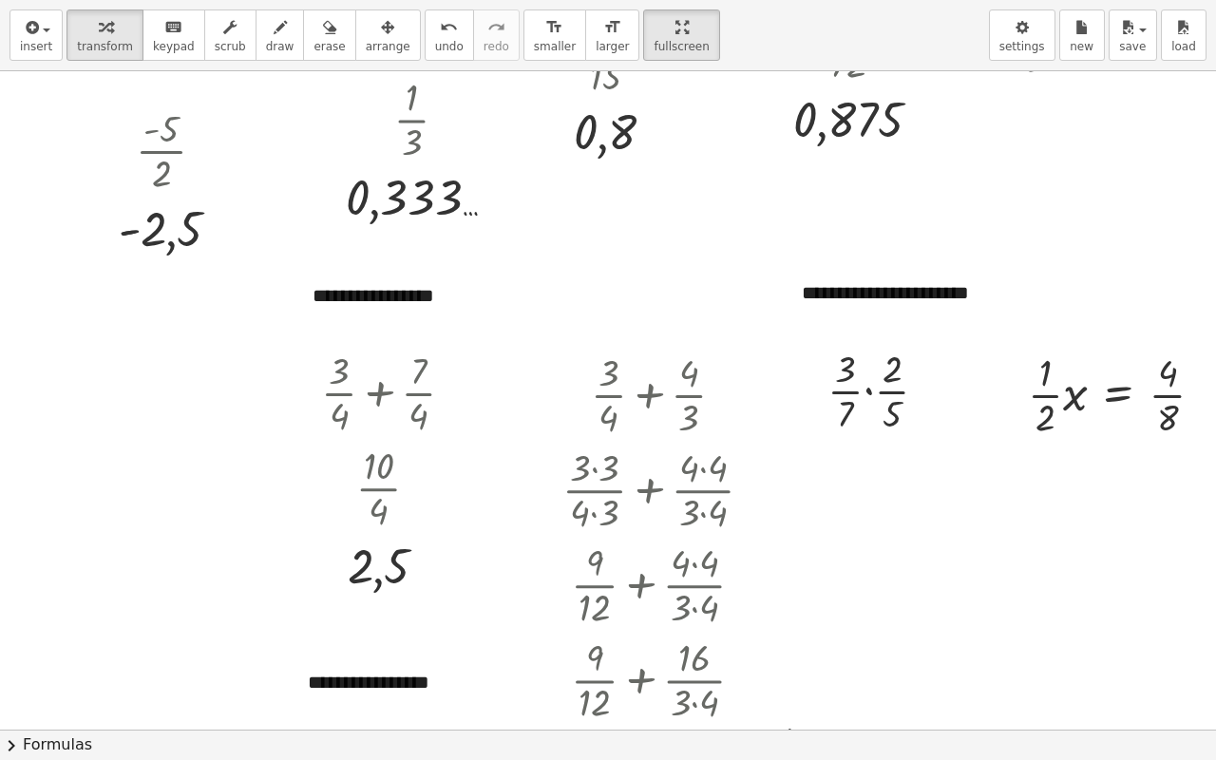
scroll to position [359, 36]
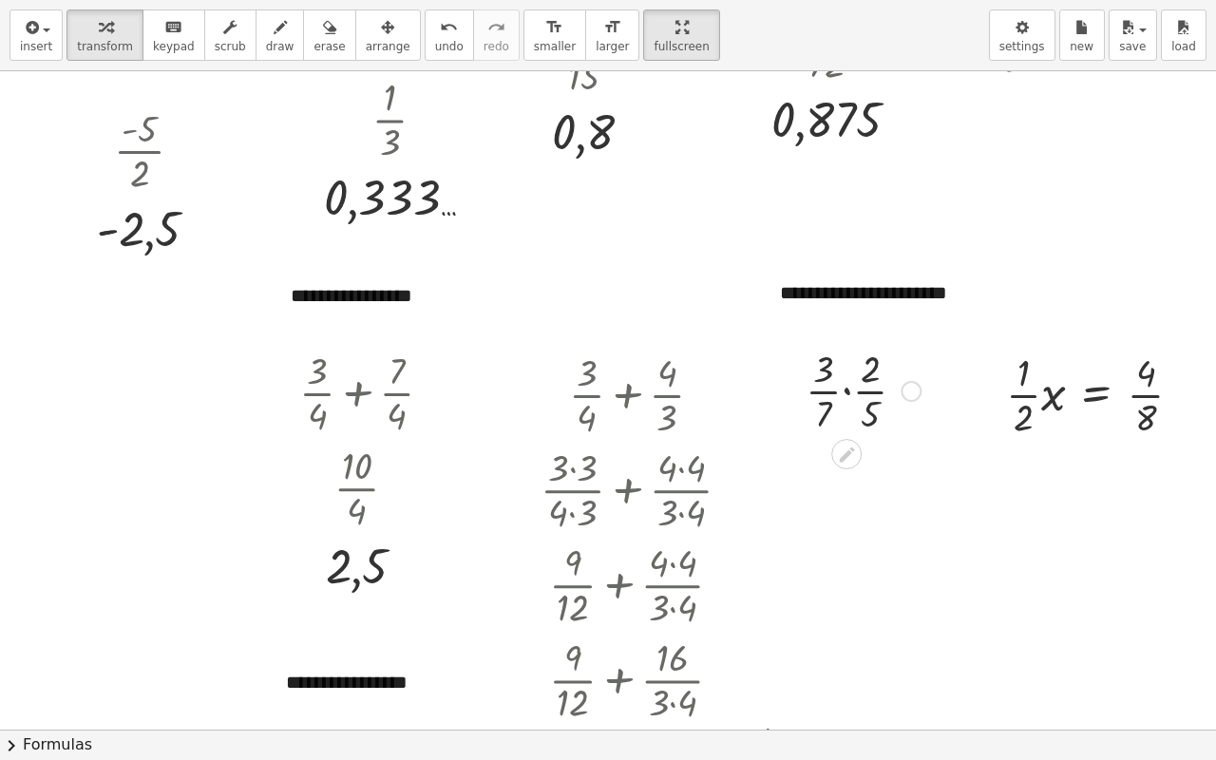
click at [828, 390] on div at bounding box center [863, 389] width 134 height 95
click at [828, 390] on div at bounding box center [864, 389] width 116 height 95
click at [831, 466] on div at bounding box center [863, 484] width 134 height 95
click at [833, 599] on div at bounding box center [863, 579] width 134 height 95
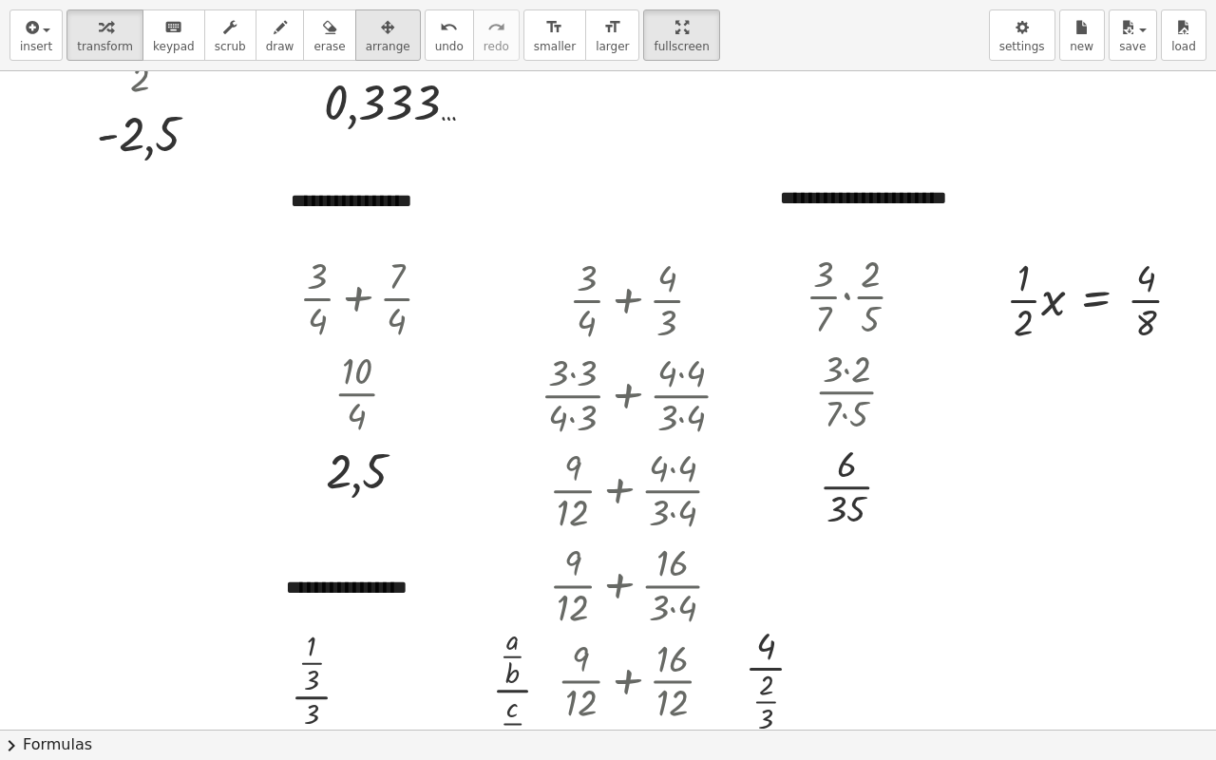
click at [366, 36] on div "button" at bounding box center [388, 26] width 45 height 23
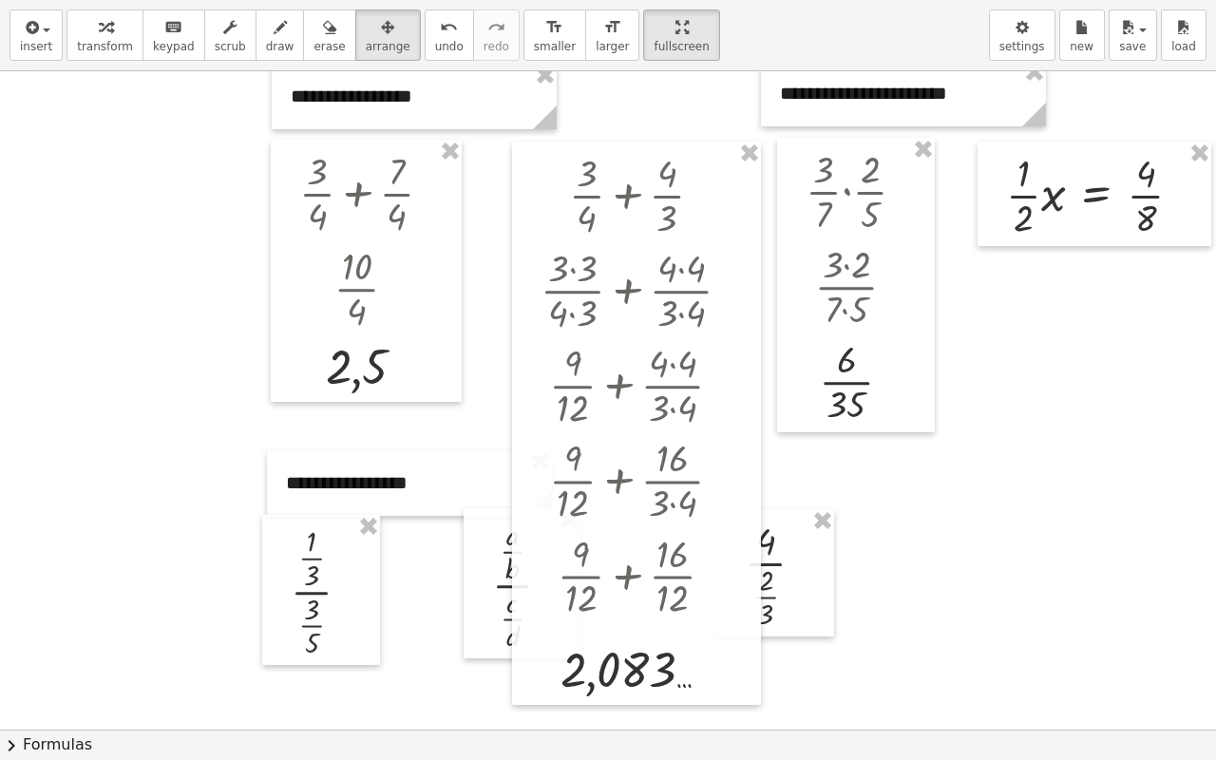
scroll to position [739, 36]
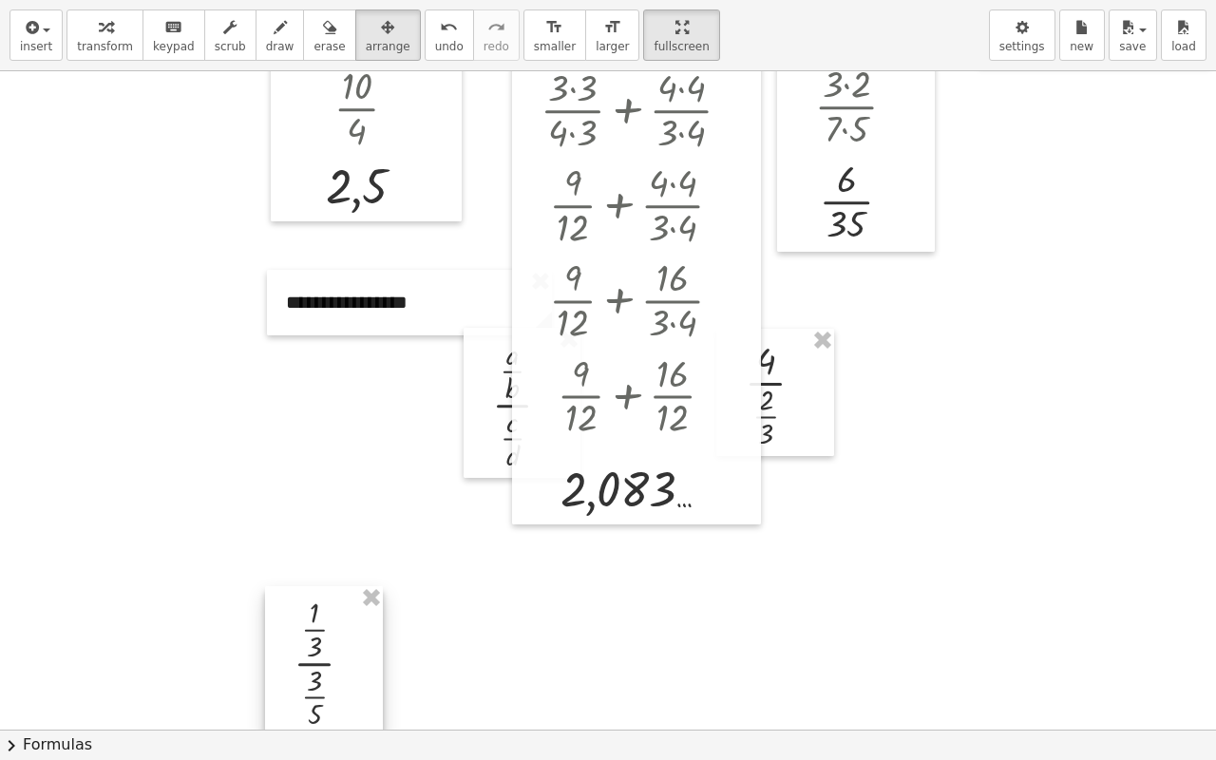
drag, startPoint x: 334, startPoint y: 456, endPoint x: 338, endPoint y: 700, distance: 244.2
click at [338, 599] on div at bounding box center [324, 661] width 118 height 150
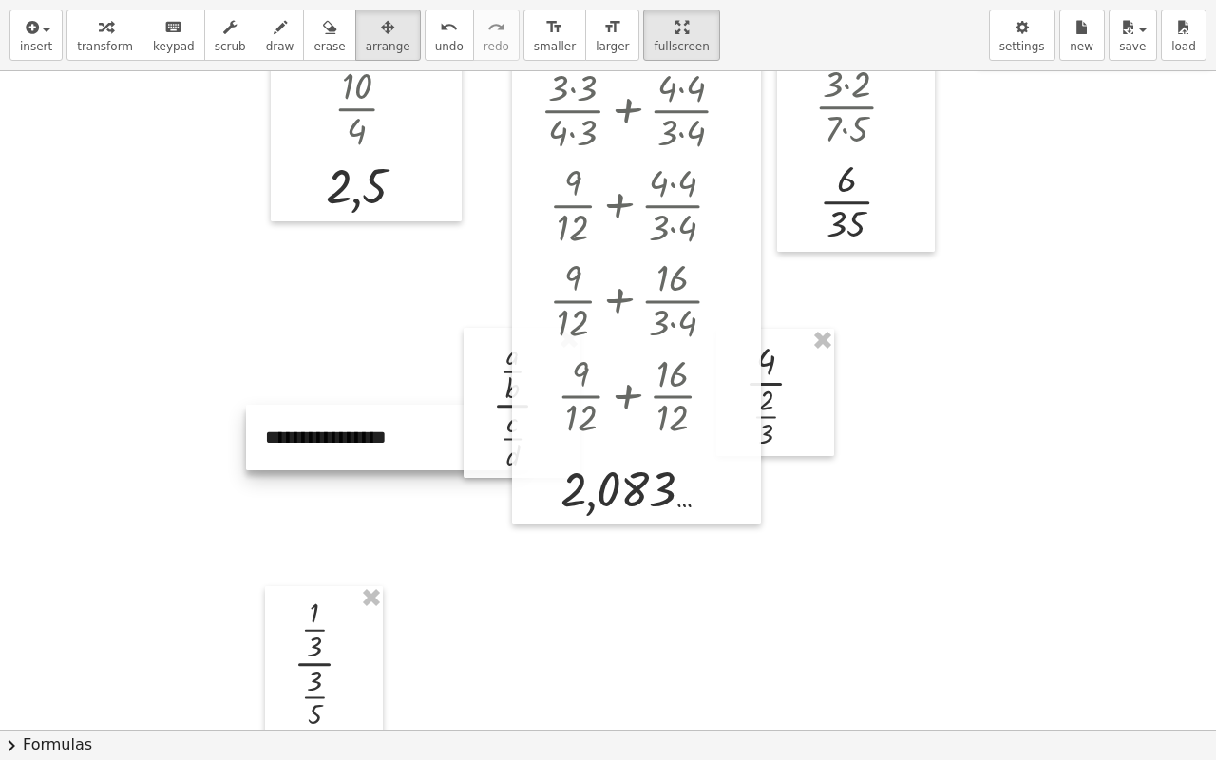
drag, startPoint x: 374, startPoint y: 391, endPoint x: 336, endPoint y: 506, distance: 121.1
click at [336, 470] on div at bounding box center [388, 438] width 285 height 66
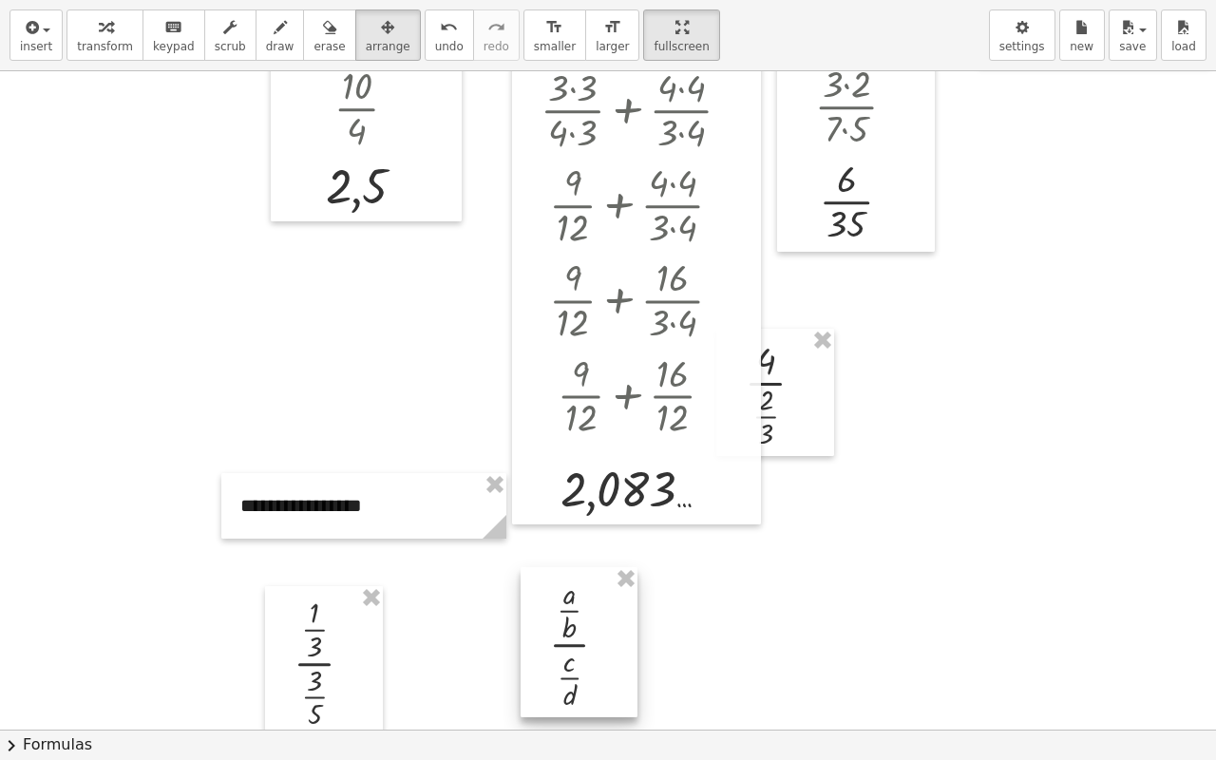
drag, startPoint x: 464, startPoint y: 460, endPoint x: 635, endPoint y: 578, distance: 207.7
click at [523, 599] on div at bounding box center [579, 642] width 117 height 150
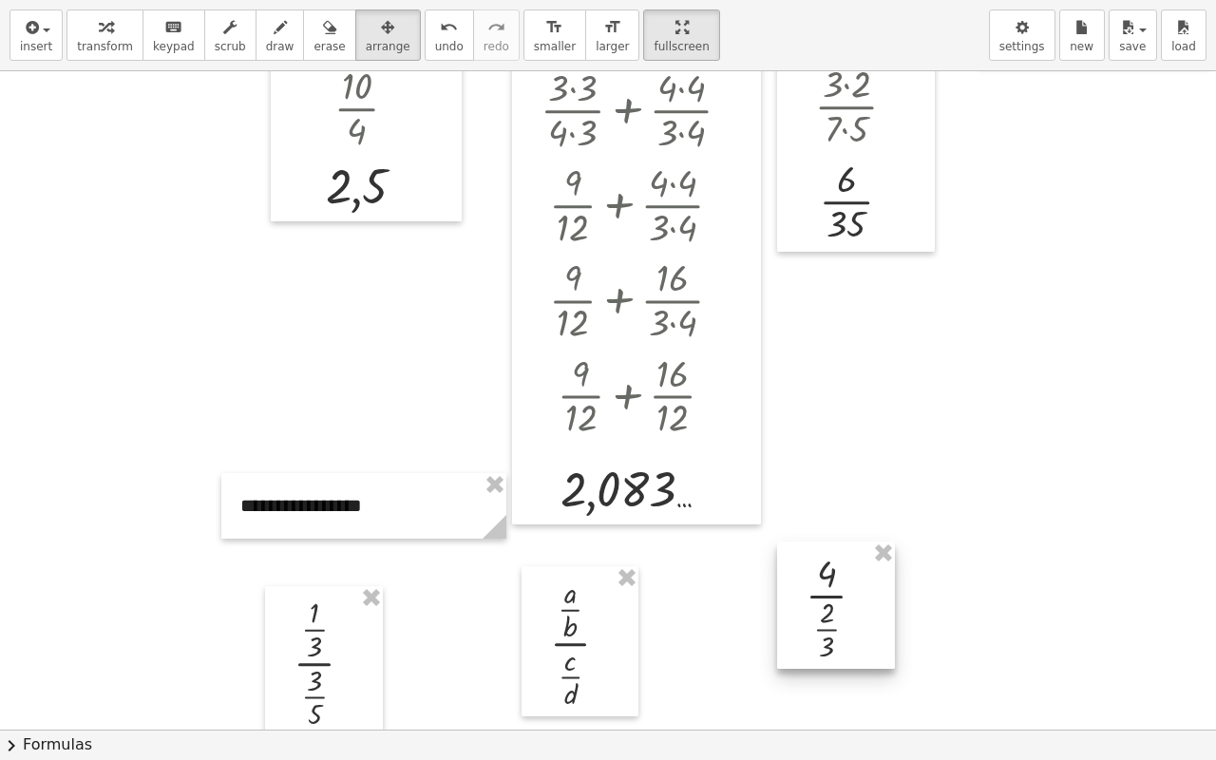
drag, startPoint x: 783, startPoint y: 417, endPoint x: 824, endPoint y: 610, distance: 197.1
click at [835, 599] on div at bounding box center [836, 605] width 118 height 127
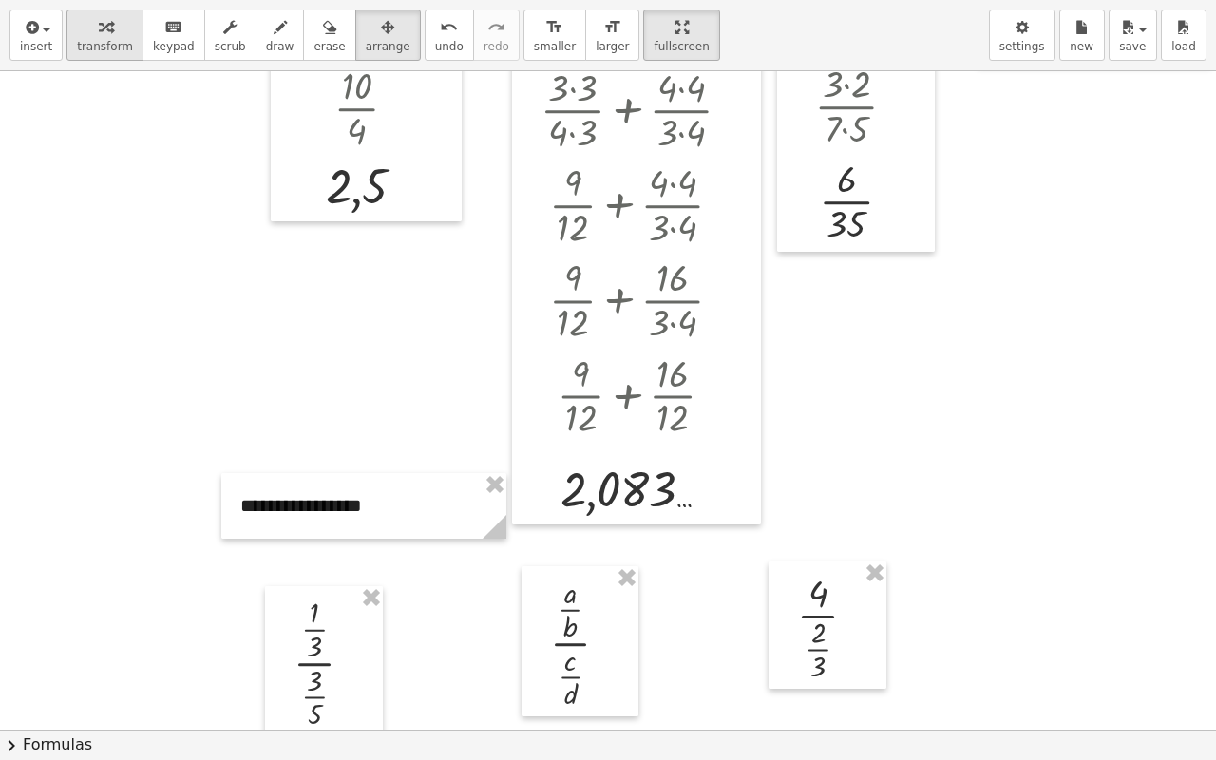
click at [108, 29] on div "button" at bounding box center [105, 26] width 56 height 23
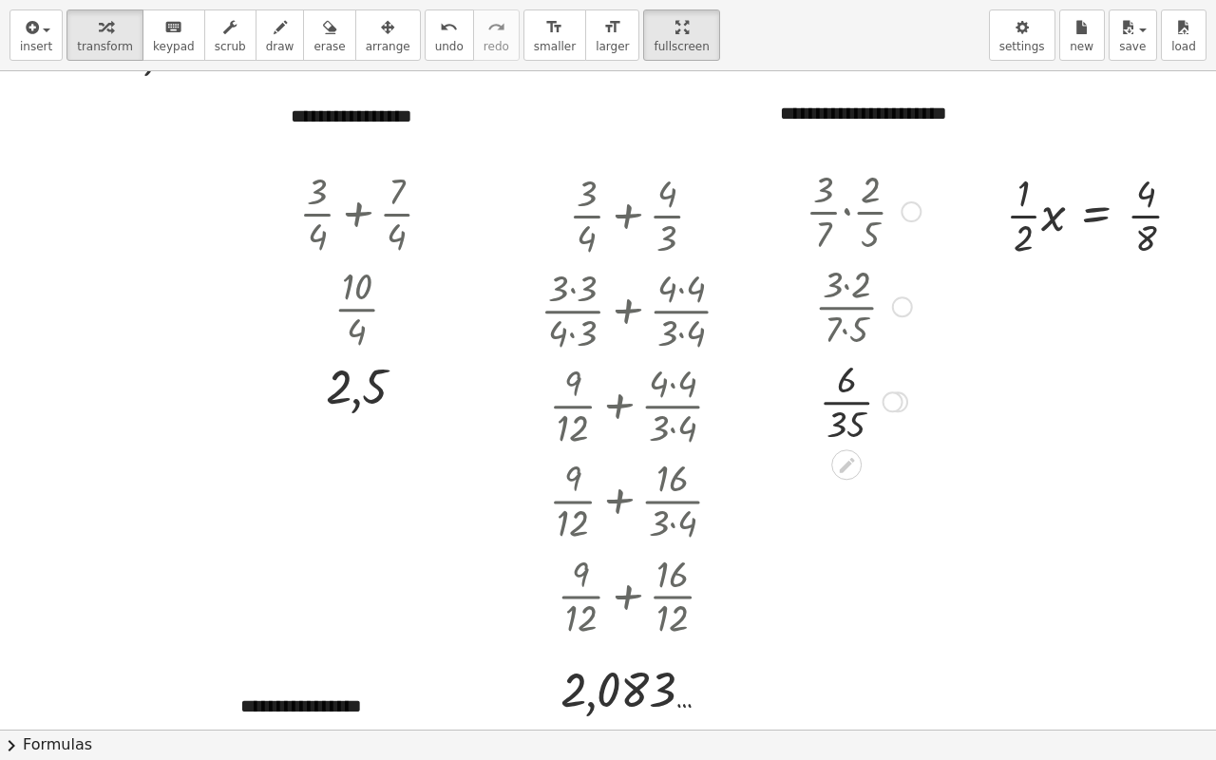
scroll to position [454, 36]
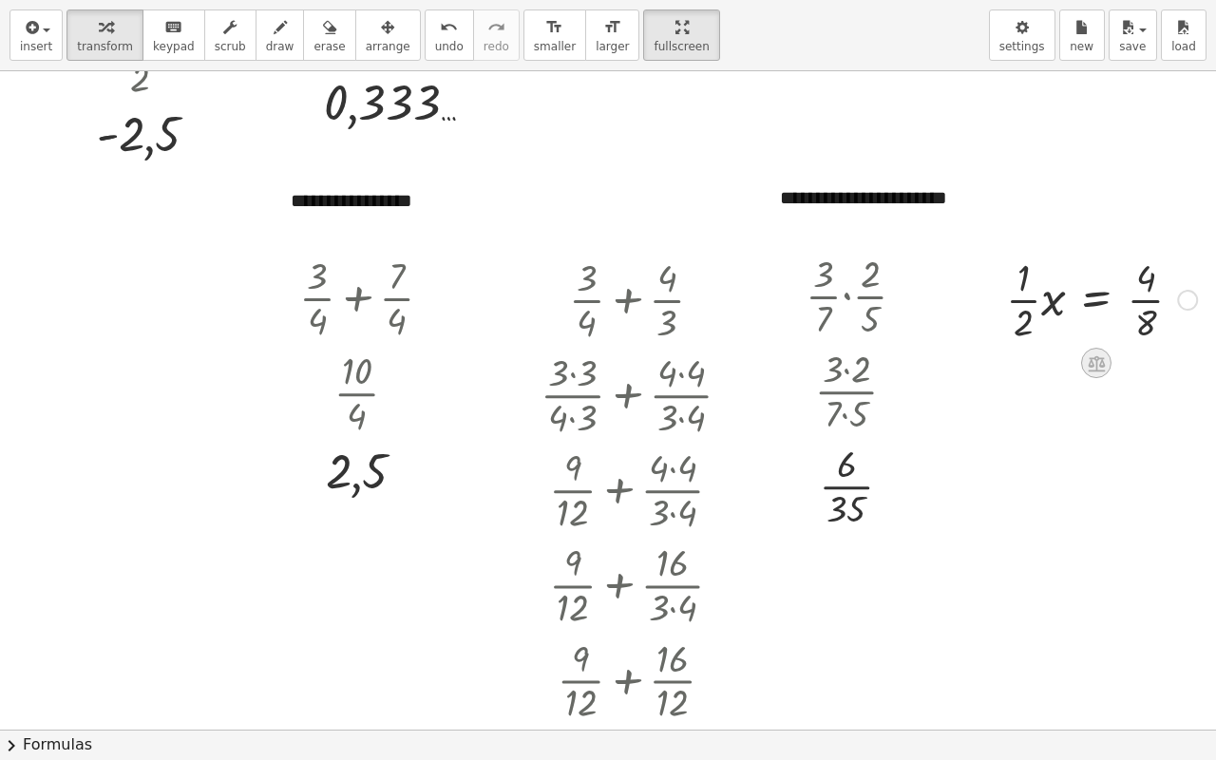
click at [1086, 360] on icon at bounding box center [1096, 363] width 20 height 20
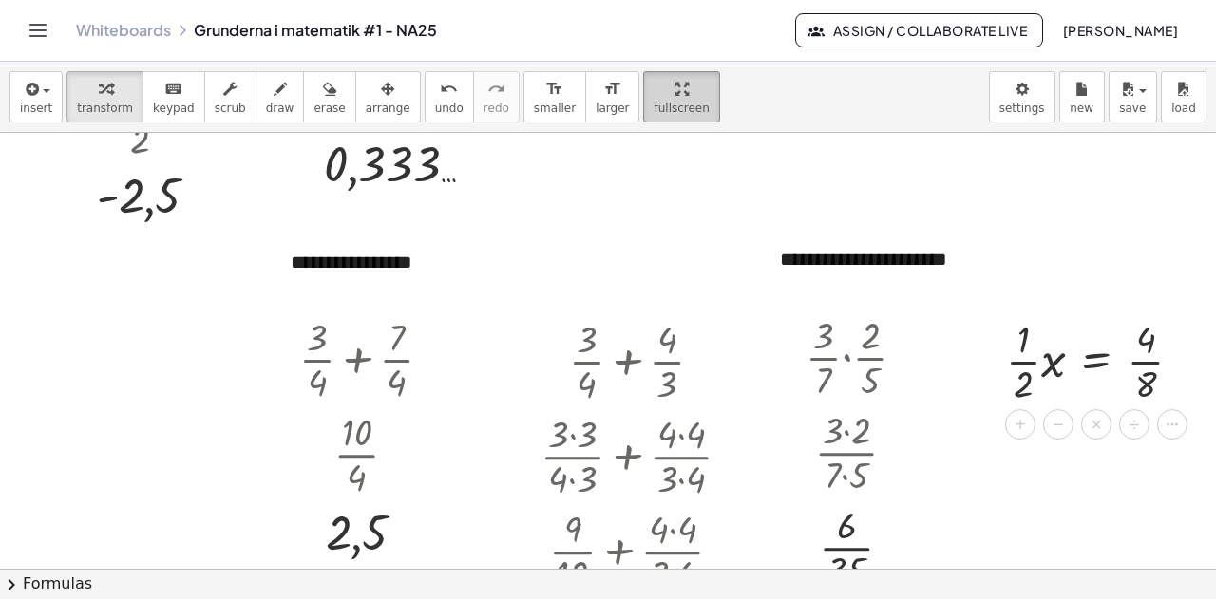
click at [675, 86] on icon "button" at bounding box center [681, 89] width 13 height 23
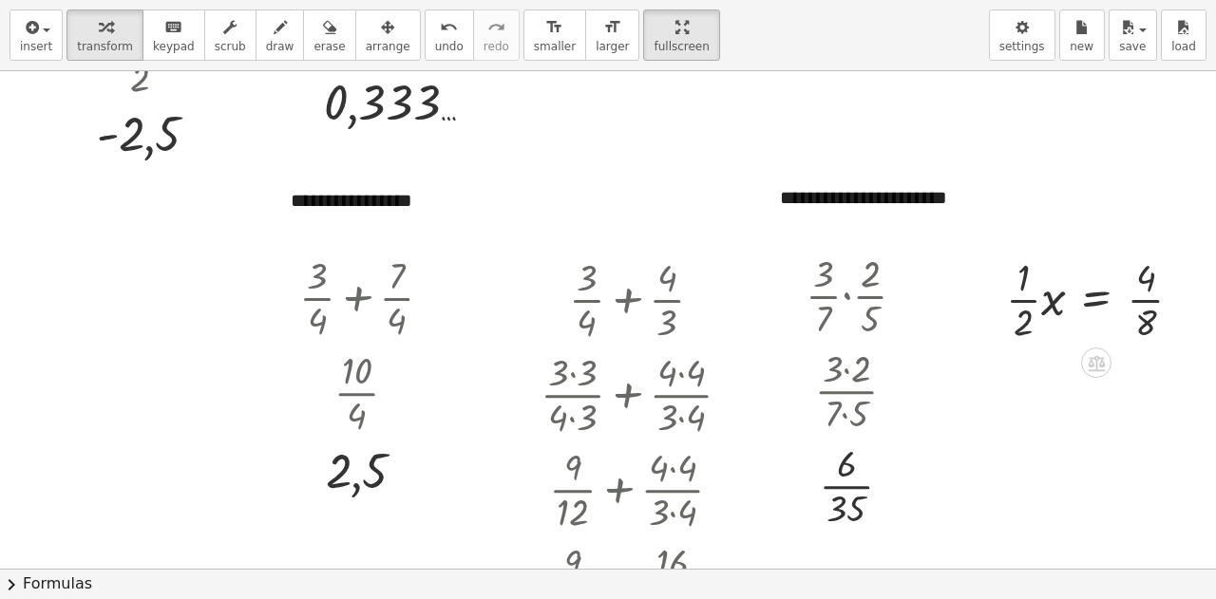
click at [635, 225] on div "**********" at bounding box center [608, 299] width 1216 height 599
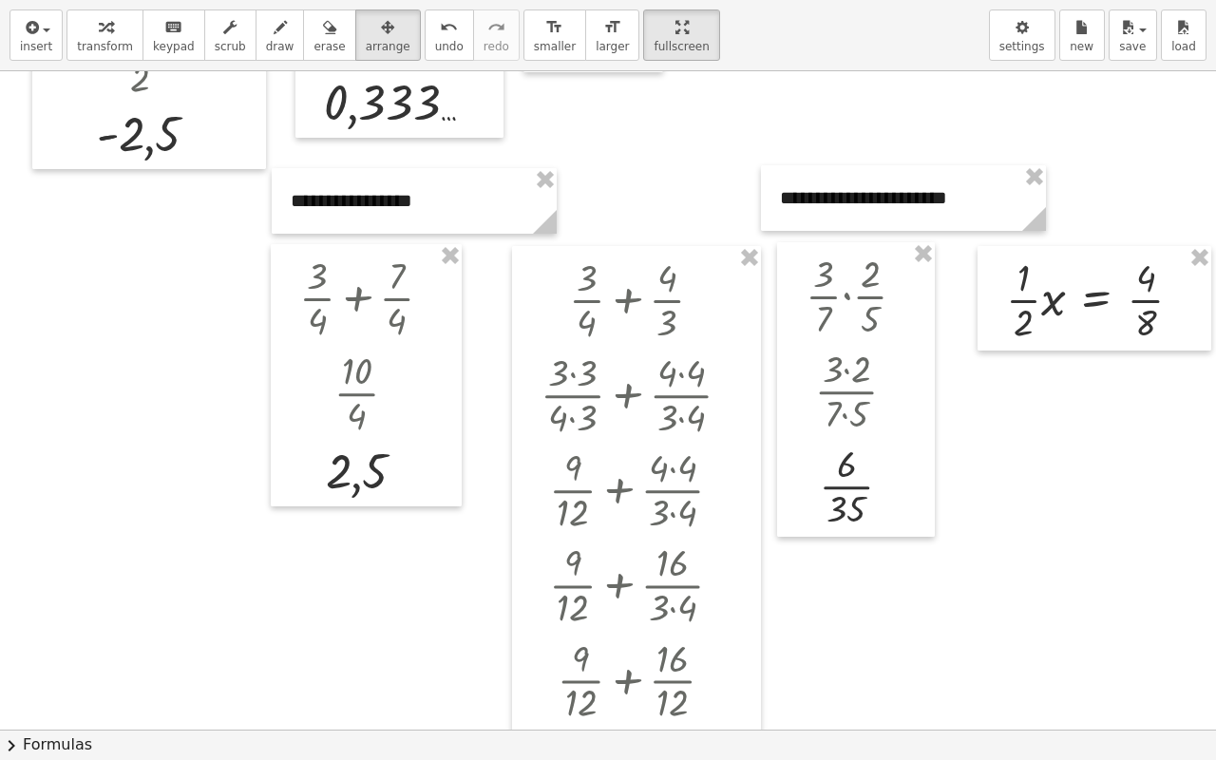
drag, startPoint x: 355, startPoint y: 29, endPoint x: 814, endPoint y: 203, distance: 491.0
click at [732, 206] on div "**********" at bounding box center [608, 380] width 1216 height 760
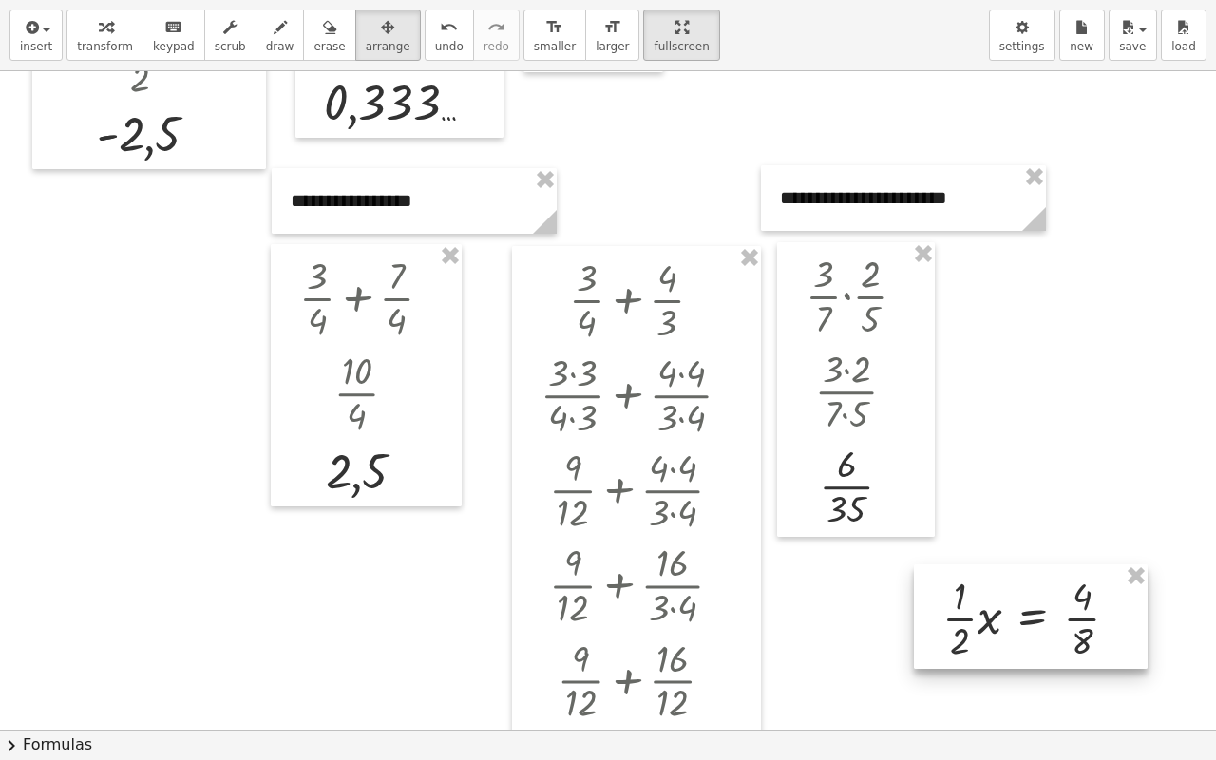
drag, startPoint x: 1060, startPoint y: 321, endPoint x: 992, endPoint y: 637, distance: 322.7
click at [992, 599] on div at bounding box center [1031, 616] width 234 height 105
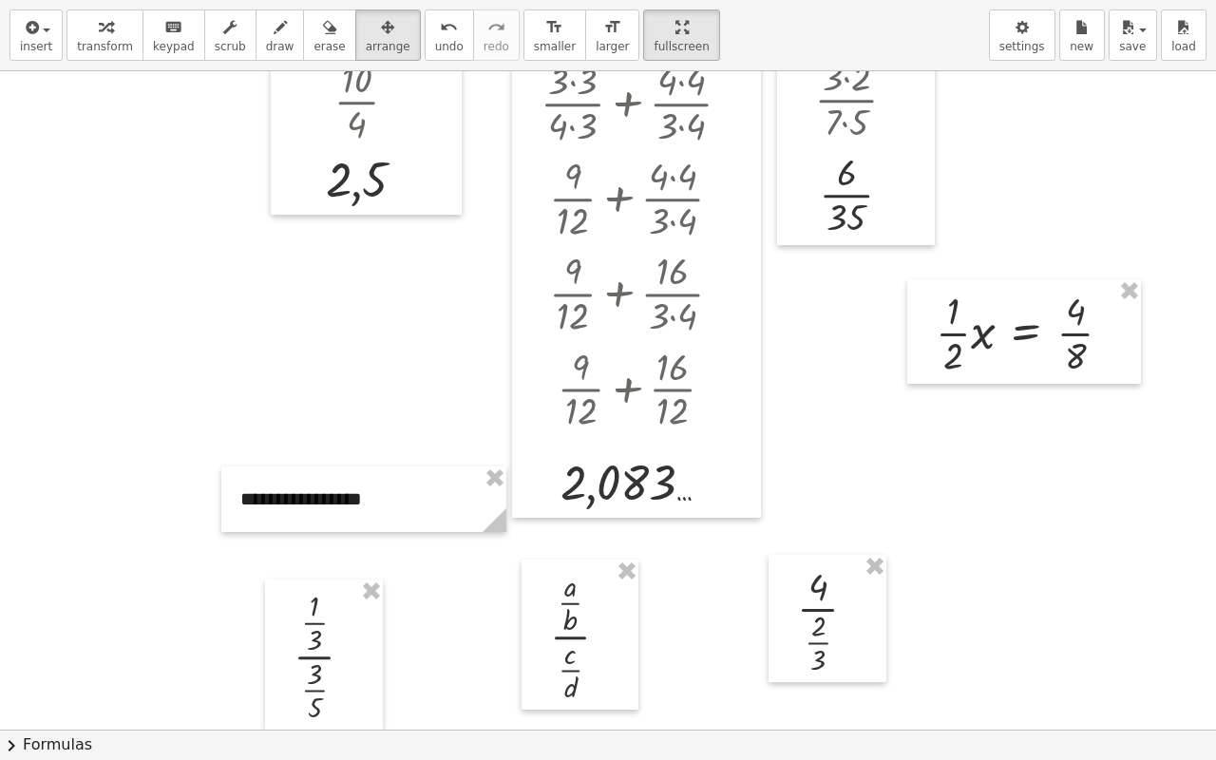
scroll to position [834, 36]
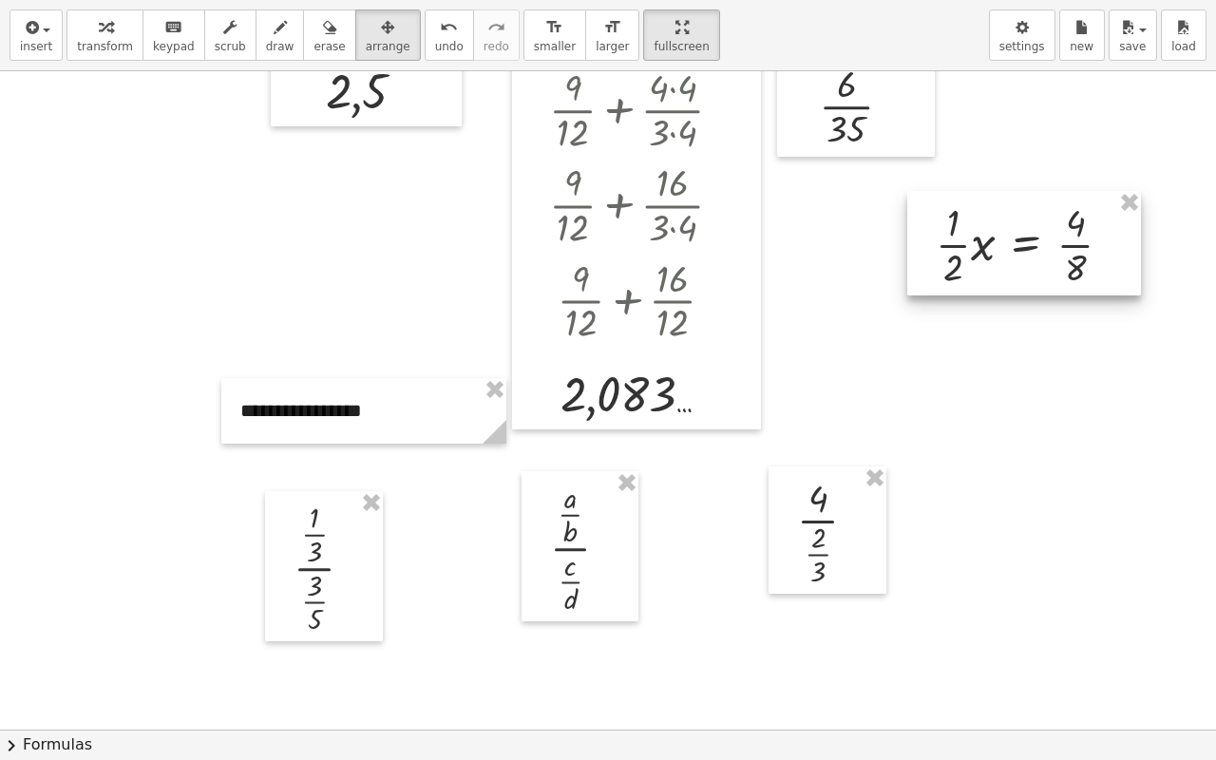
drag, startPoint x: 982, startPoint y: 262, endPoint x: 947, endPoint y: 263, distance: 35.2
click at [975, 266] on div at bounding box center [1024, 243] width 234 height 105
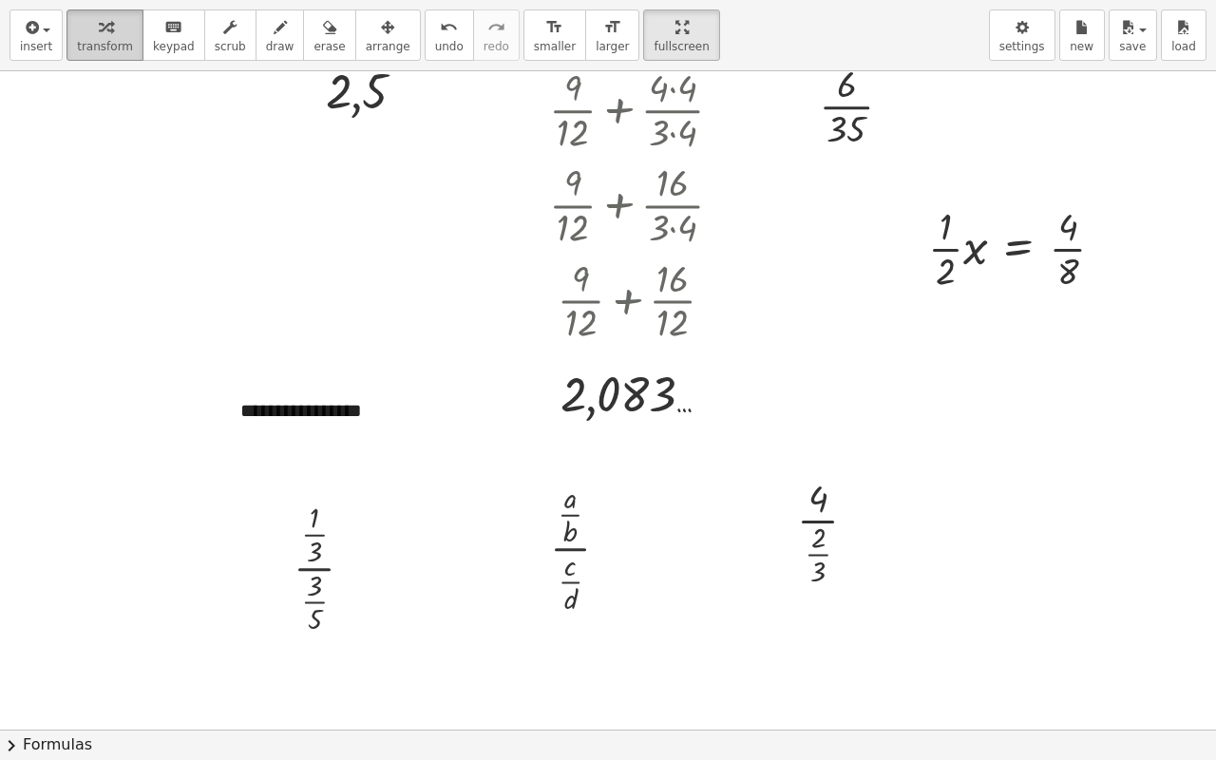
click at [92, 40] on span "transform" at bounding box center [105, 46] width 56 height 13
drag, startPoint x: 962, startPoint y: 251, endPoint x: 941, endPoint y: 234, distance: 27.0
click at [941, 234] on div at bounding box center [1024, 247] width 210 height 95
drag, startPoint x: 956, startPoint y: 369, endPoint x: 1061, endPoint y: 314, distance: 119.0
click at [1061, 314] on div at bounding box center [1024, 342] width 210 height 95
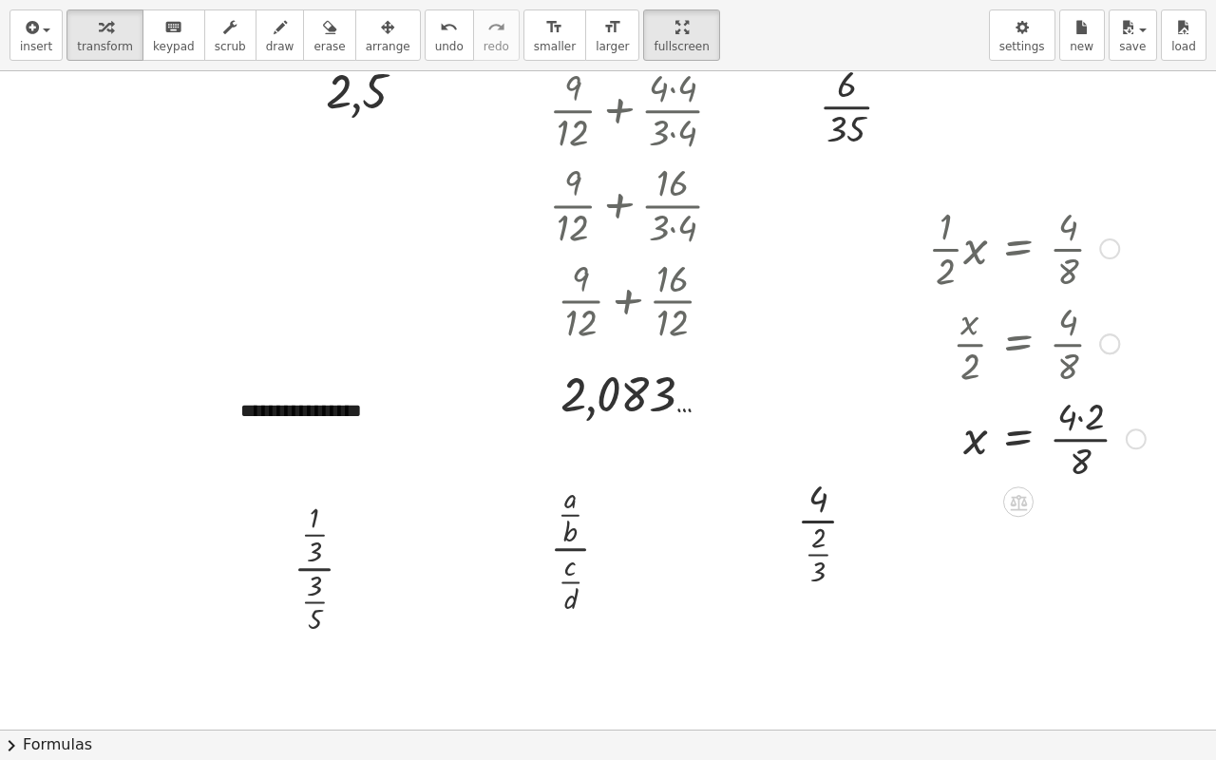
click at [1068, 414] on div at bounding box center [1037, 437] width 237 height 95
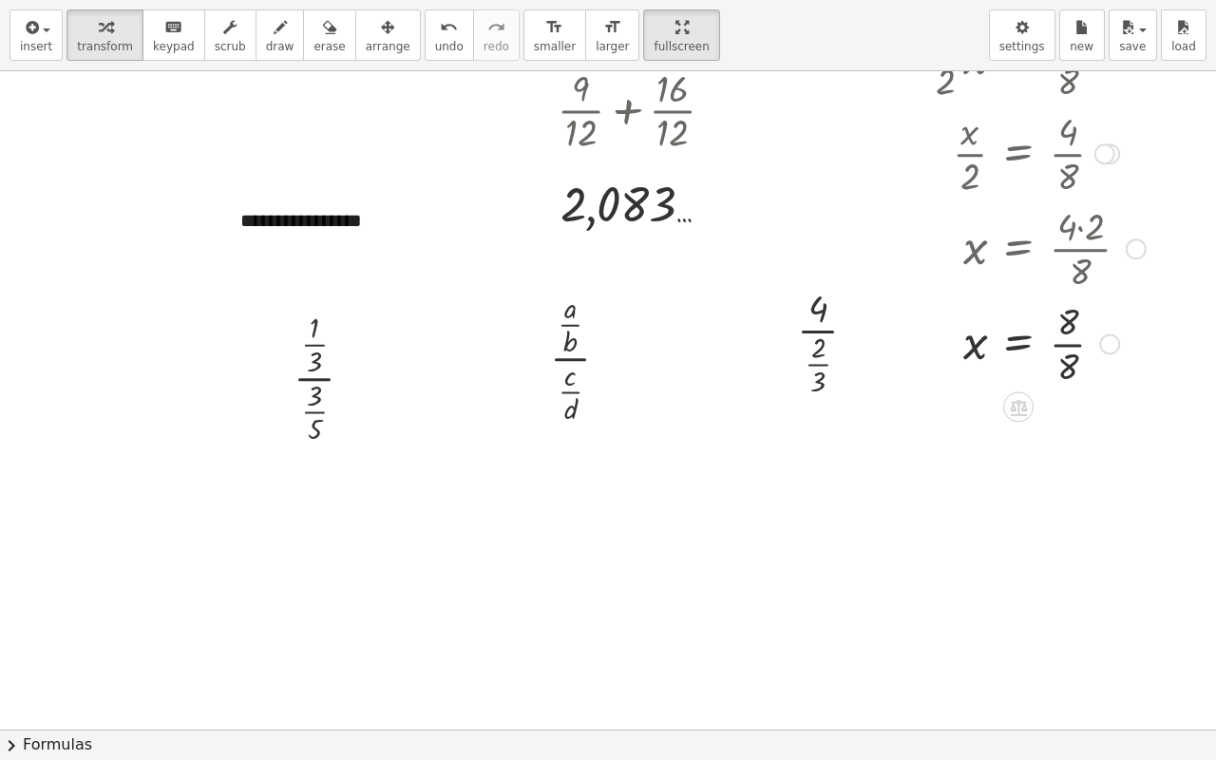
scroll to position [1119, 36]
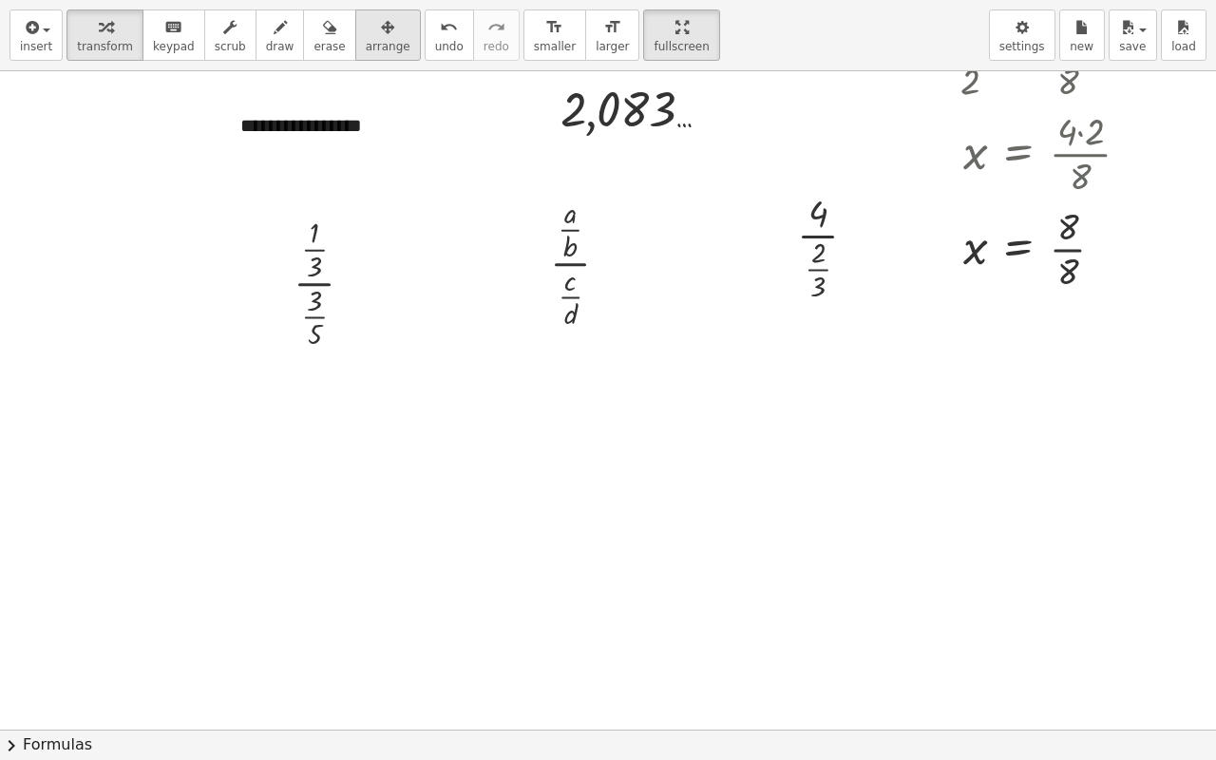
click at [381, 34] on icon "button" at bounding box center [387, 27] width 13 height 23
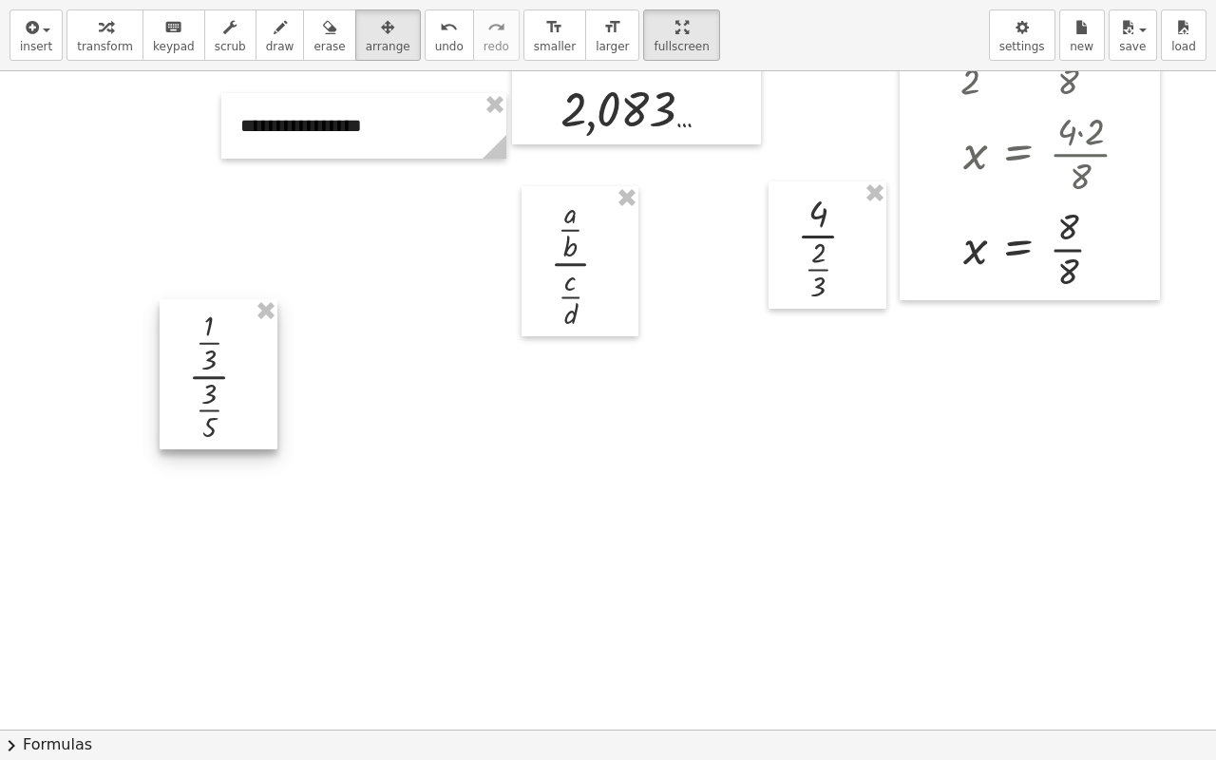
drag, startPoint x: 305, startPoint y: 316, endPoint x: 240, endPoint y: 374, distance: 86.8
click at [240, 374] on div at bounding box center [219, 374] width 118 height 150
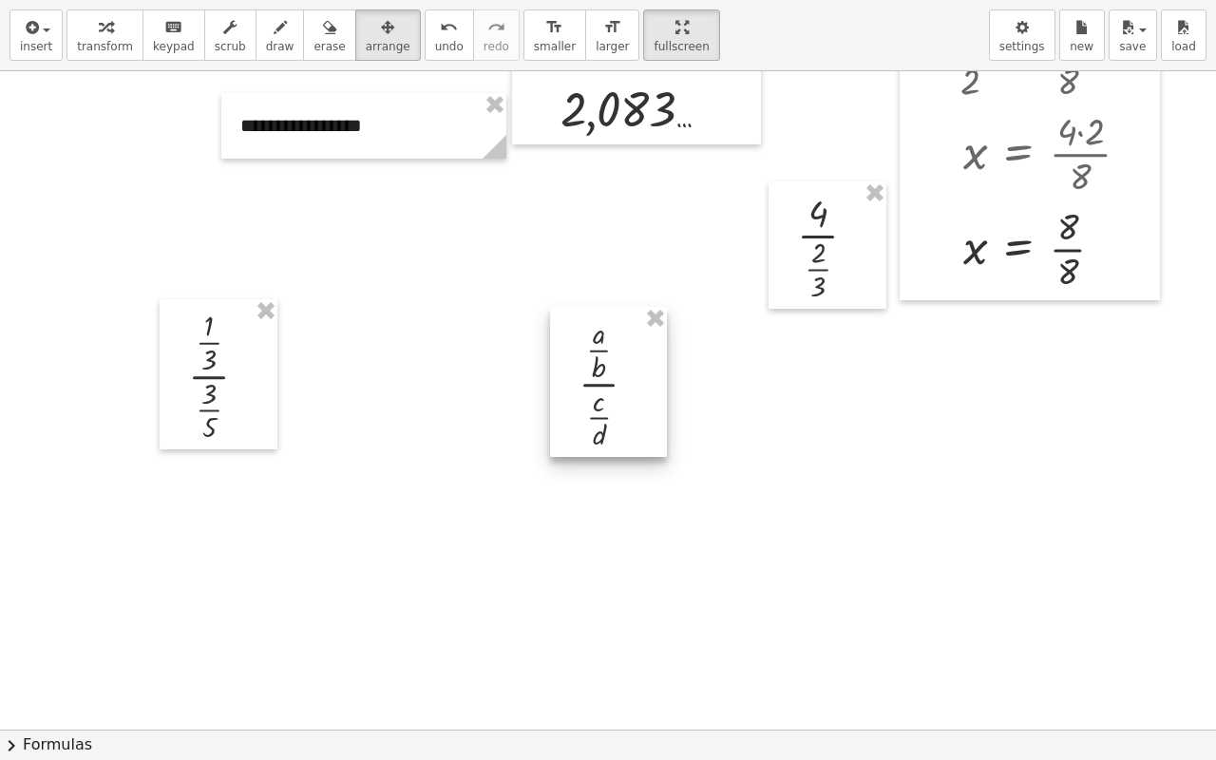
drag, startPoint x: 600, startPoint y: 287, endPoint x: 639, endPoint y: 439, distance: 156.9
click at [639, 439] on div at bounding box center [608, 382] width 117 height 150
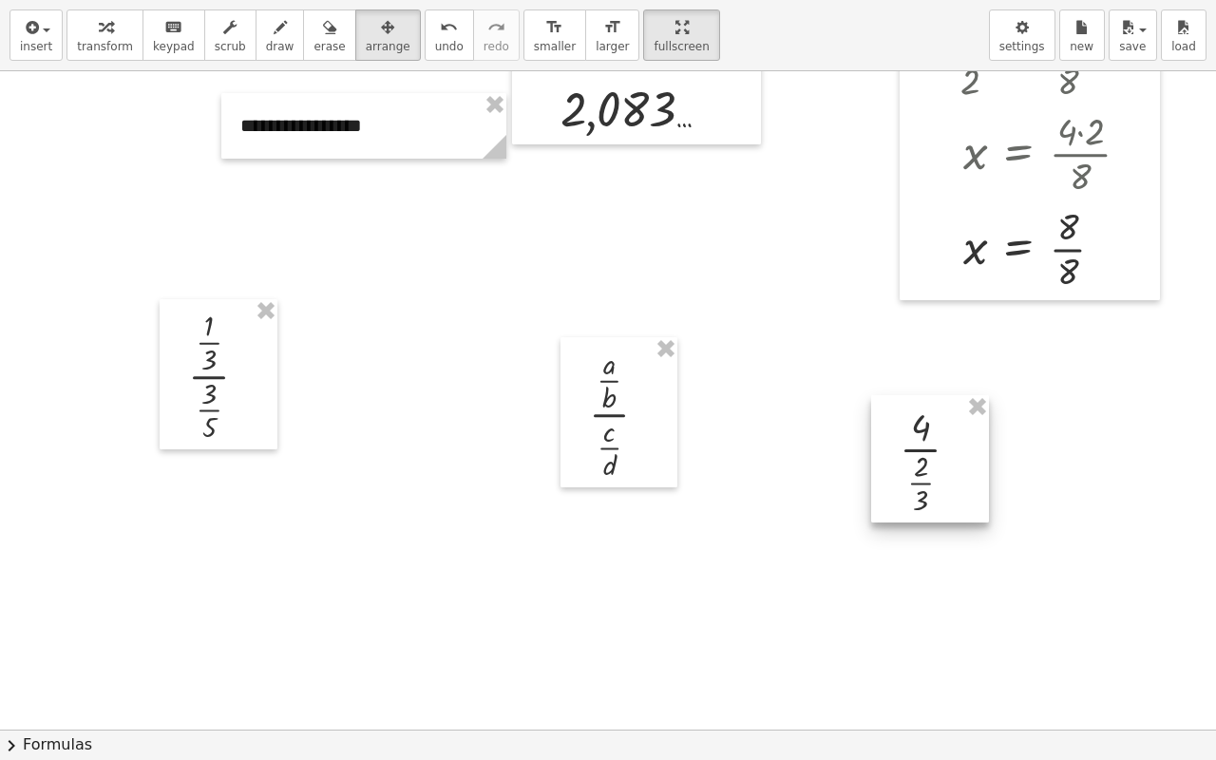
drag, startPoint x: 859, startPoint y: 284, endPoint x: 959, endPoint y: 480, distance: 219.7
click at [959, 485] on div at bounding box center [930, 458] width 118 height 127
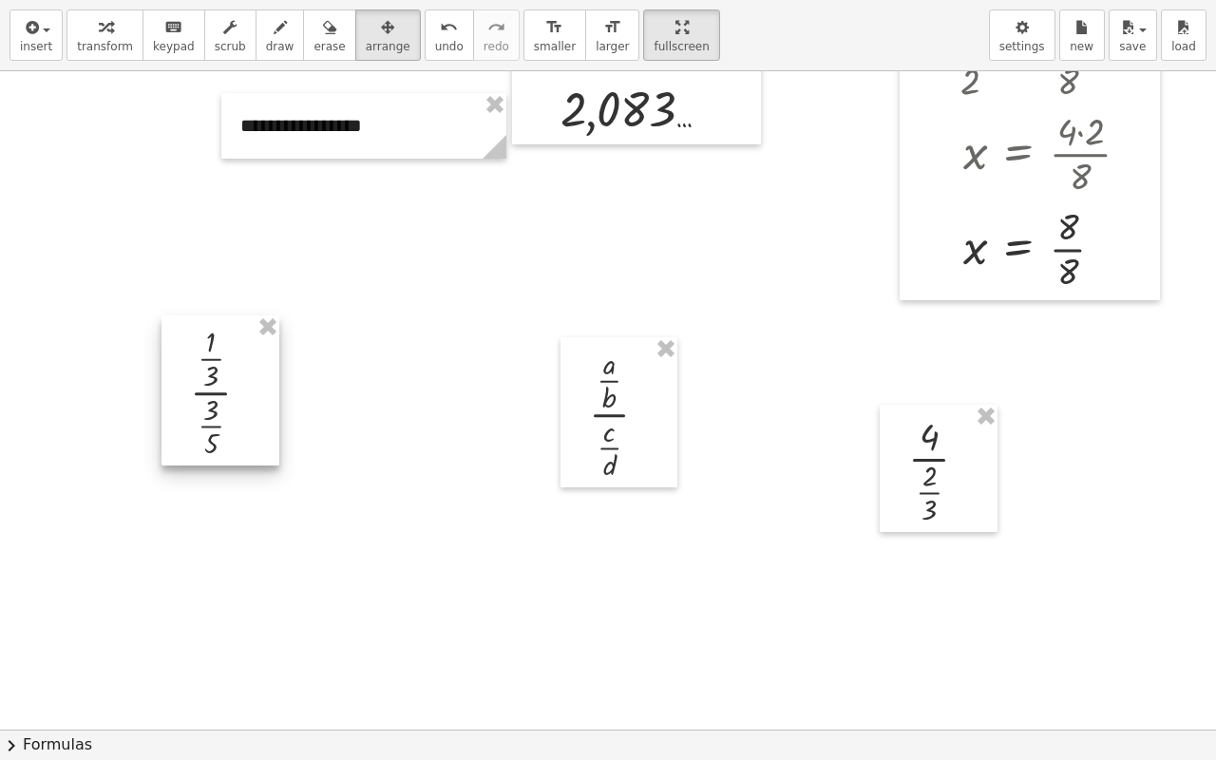
click at [219, 410] on div at bounding box center [221, 390] width 118 height 150
drag, startPoint x: 623, startPoint y: 406, endPoint x: 627, endPoint y: 390, distance: 16.6
click at [627, 390] on div at bounding box center [622, 396] width 117 height 150
drag, startPoint x: 945, startPoint y: 469, endPoint x: 954, endPoint y: 441, distance: 29.8
click at [952, 446] on div at bounding box center [939, 468] width 118 height 127
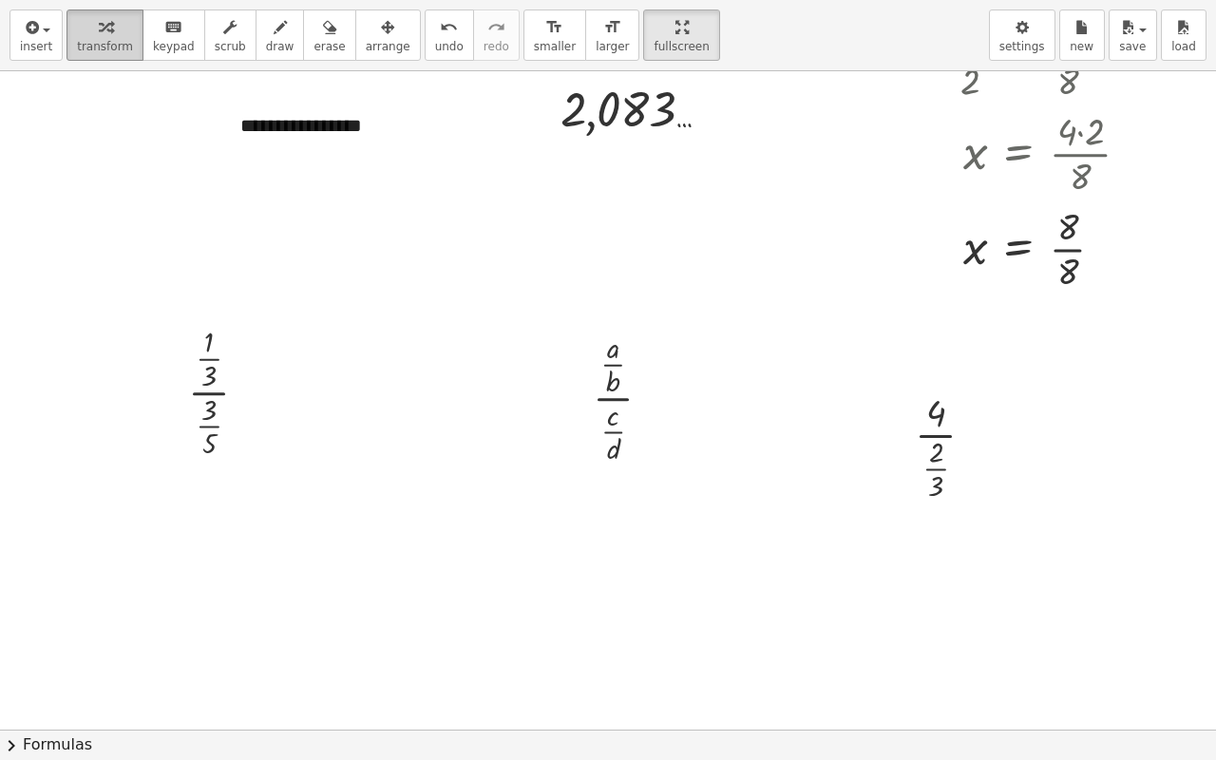
click at [102, 30] on icon "button" at bounding box center [105, 27] width 13 height 23
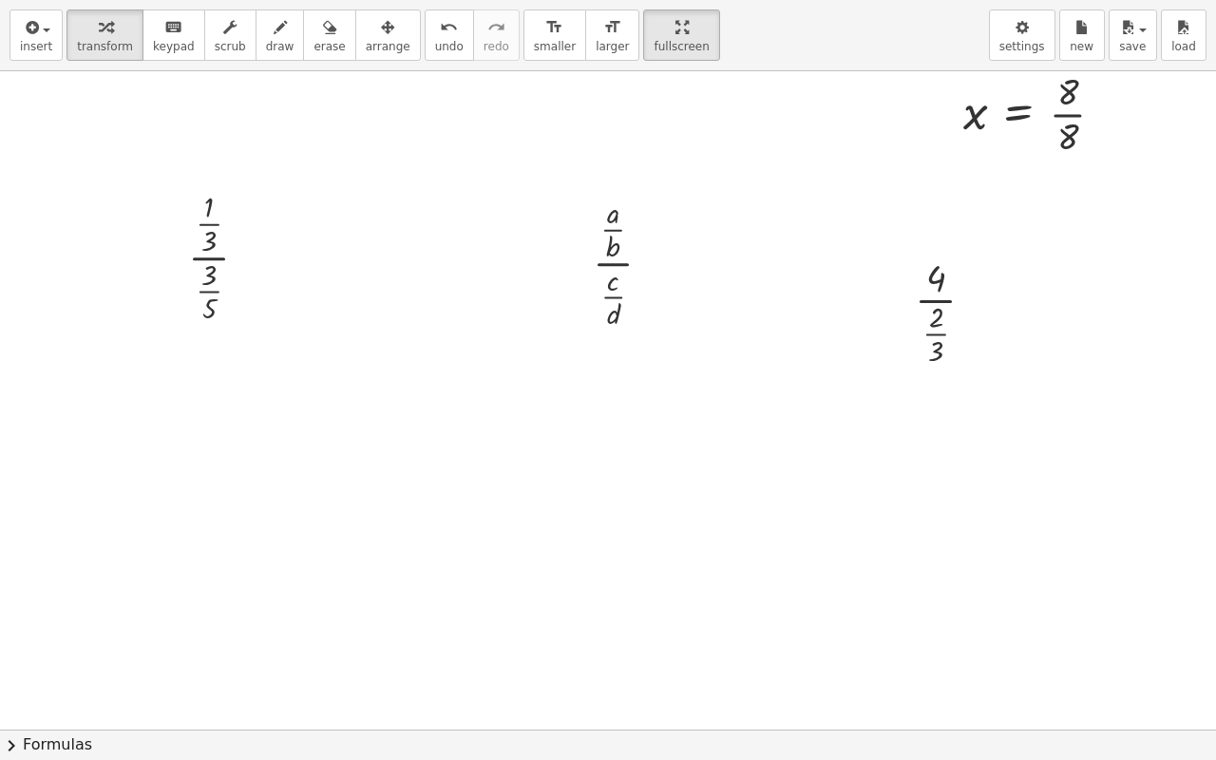
scroll to position [1309, 36]
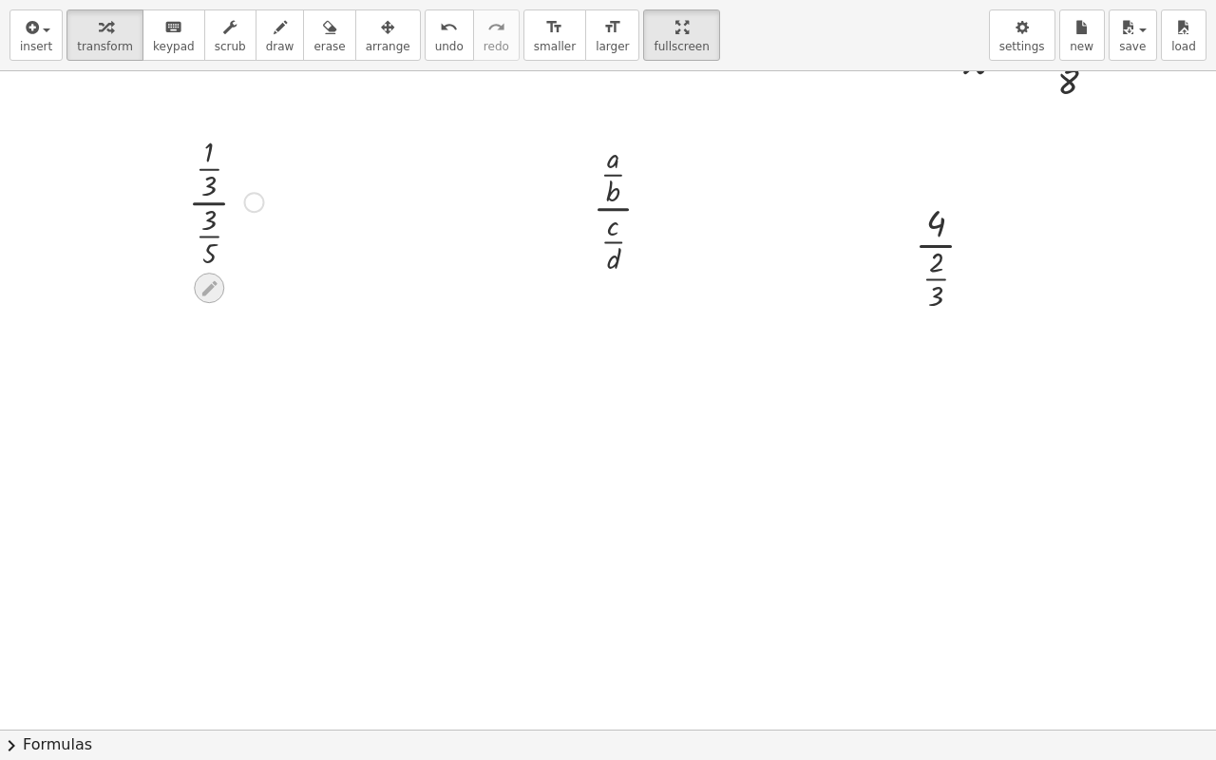
click at [201, 286] on icon at bounding box center [208, 287] width 15 height 15
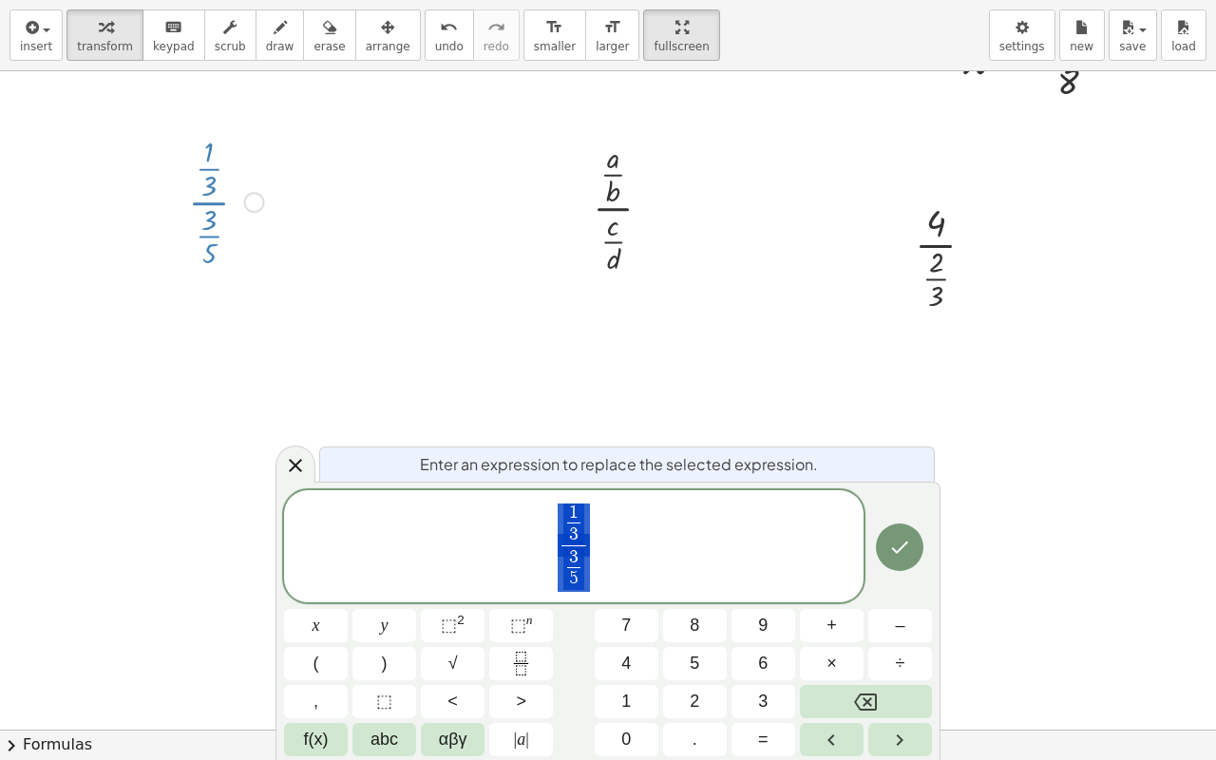
drag, startPoint x: 583, startPoint y: 559, endPoint x: 602, endPoint y: 574, distance: 24.3
click at [906, 544] on icon "Done" at bounding box center [900, 548] width 17 height 12
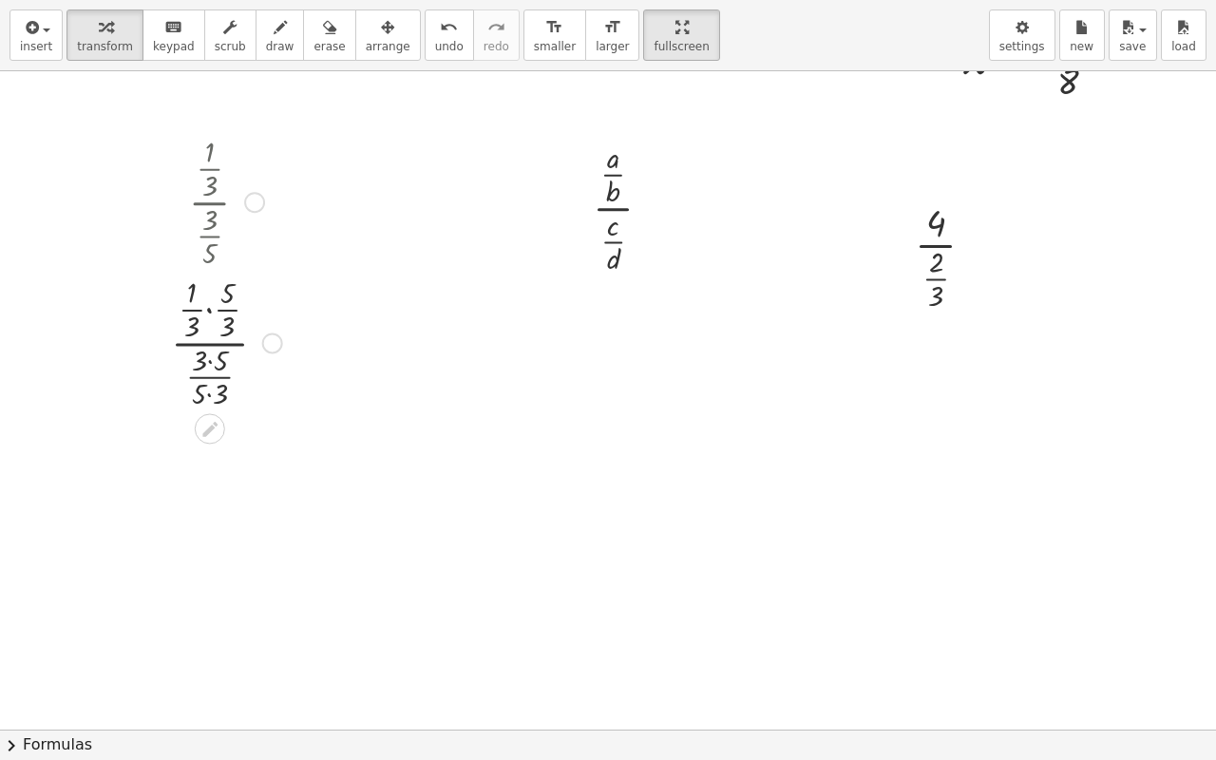
click at [192, 366] on div at bounding box center [227, 341] width 130 height 141
click at [197, 357] on div at bounding box center [227, 341] width 130 height 141
click at [196, 536] on div at bounding box center [227, 482] width 130 height 141
click at [190, 514] on div at bounding box center [227, 482] width 130 height 141
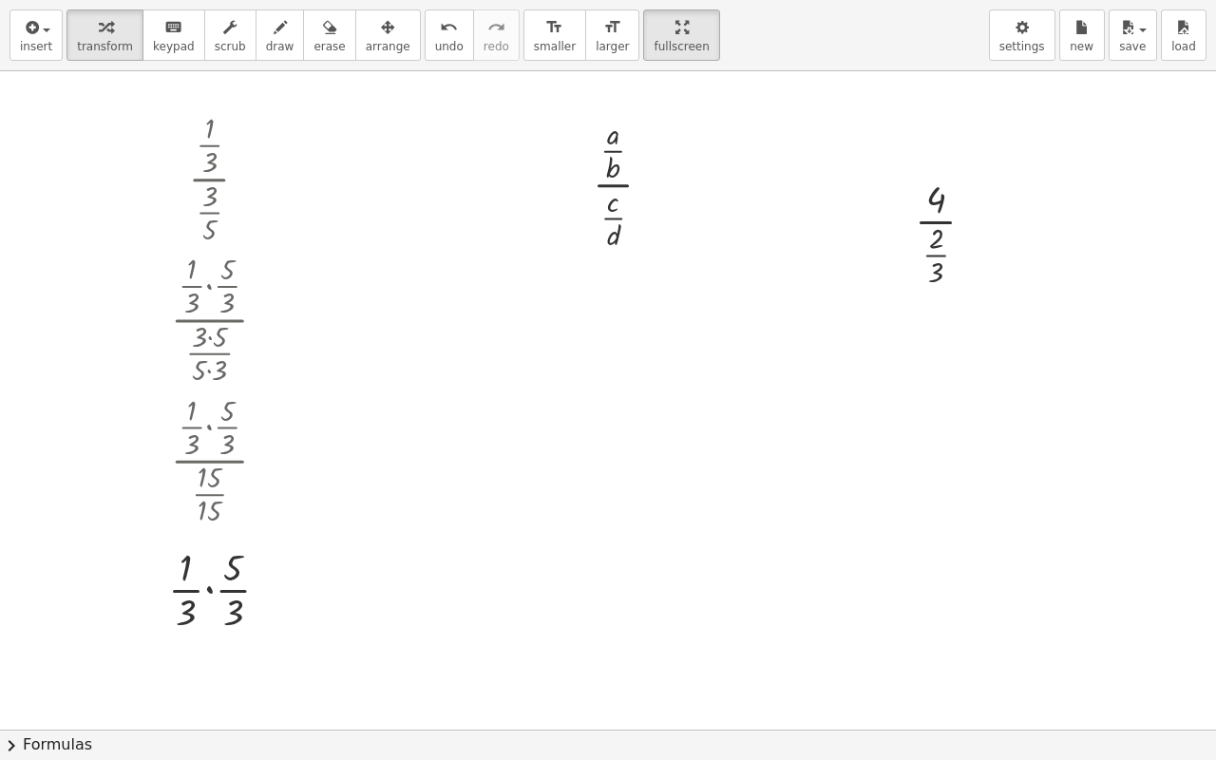
scroll to position [1523, 36]
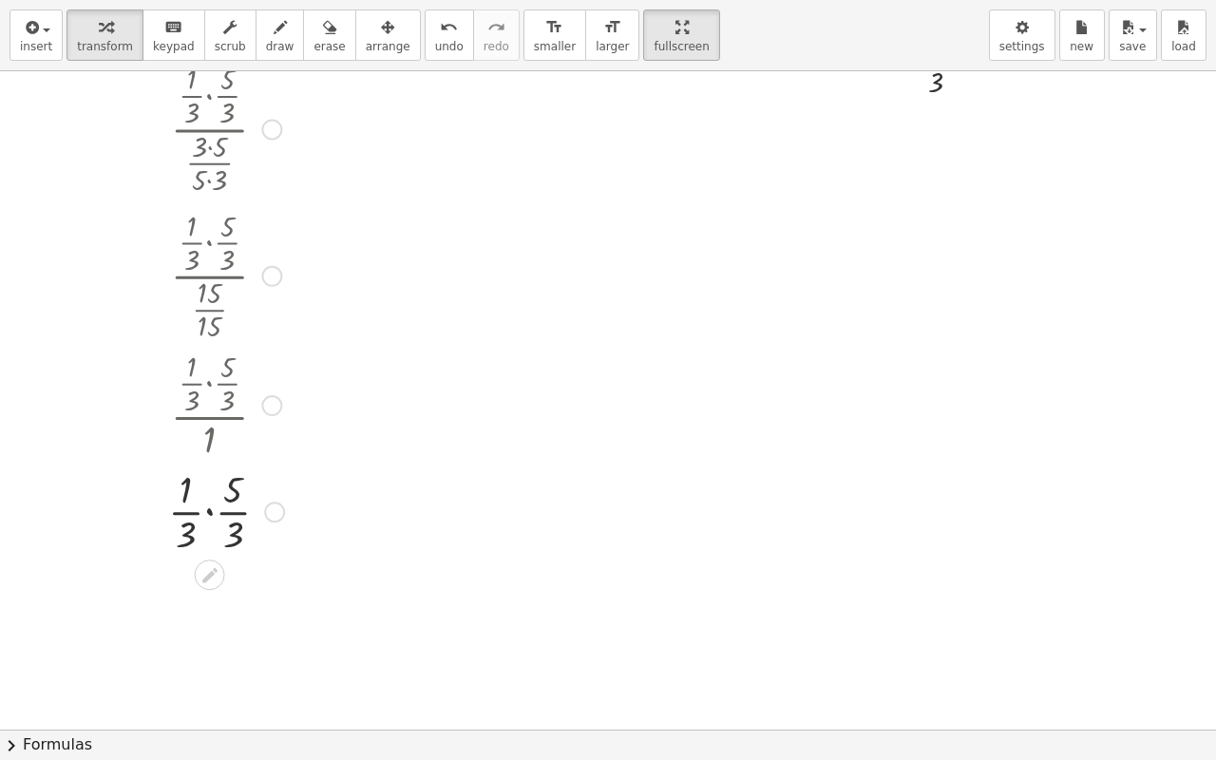
drag, startPoint x: 257, startPoint y: 413, endPoint x: 270, endPoint y: 515, distance: 102.5
click at [210, 512] on div "· · 1 · 3 · · 5 · 3" at bounding box center [210, 512] width 0 height 0
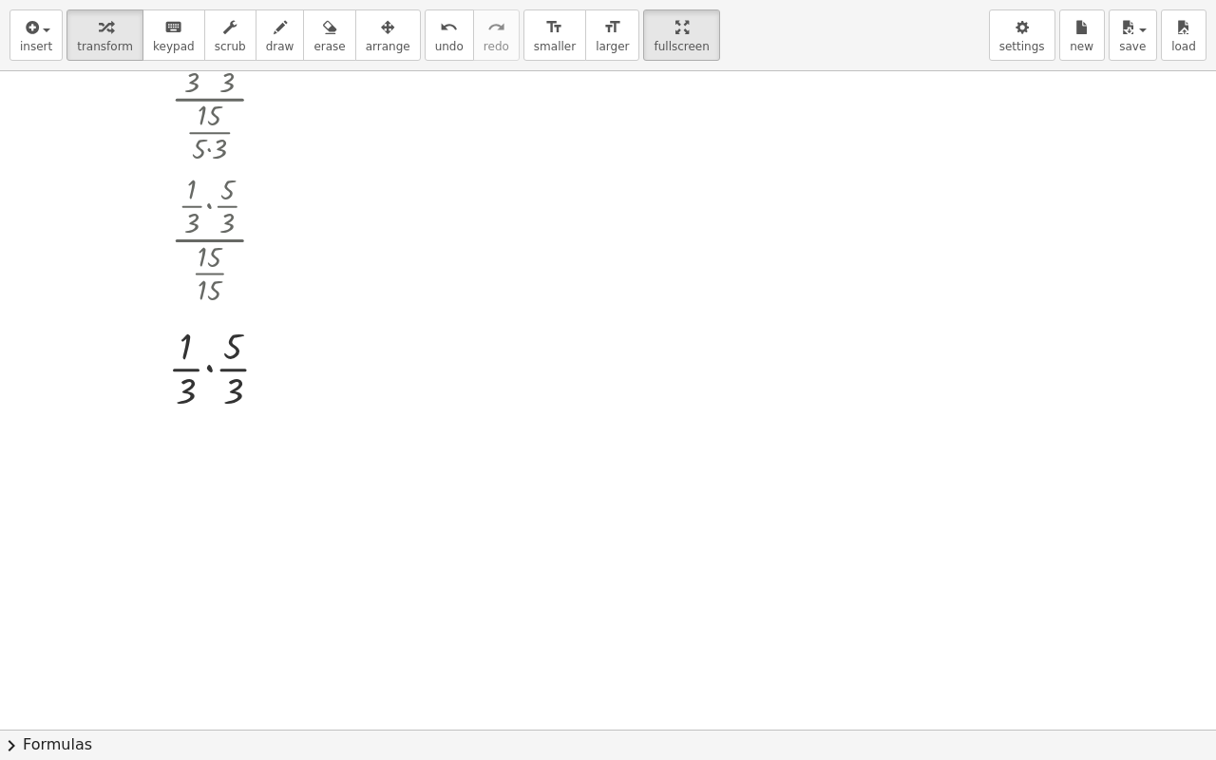
scroll to position [1713, 36]
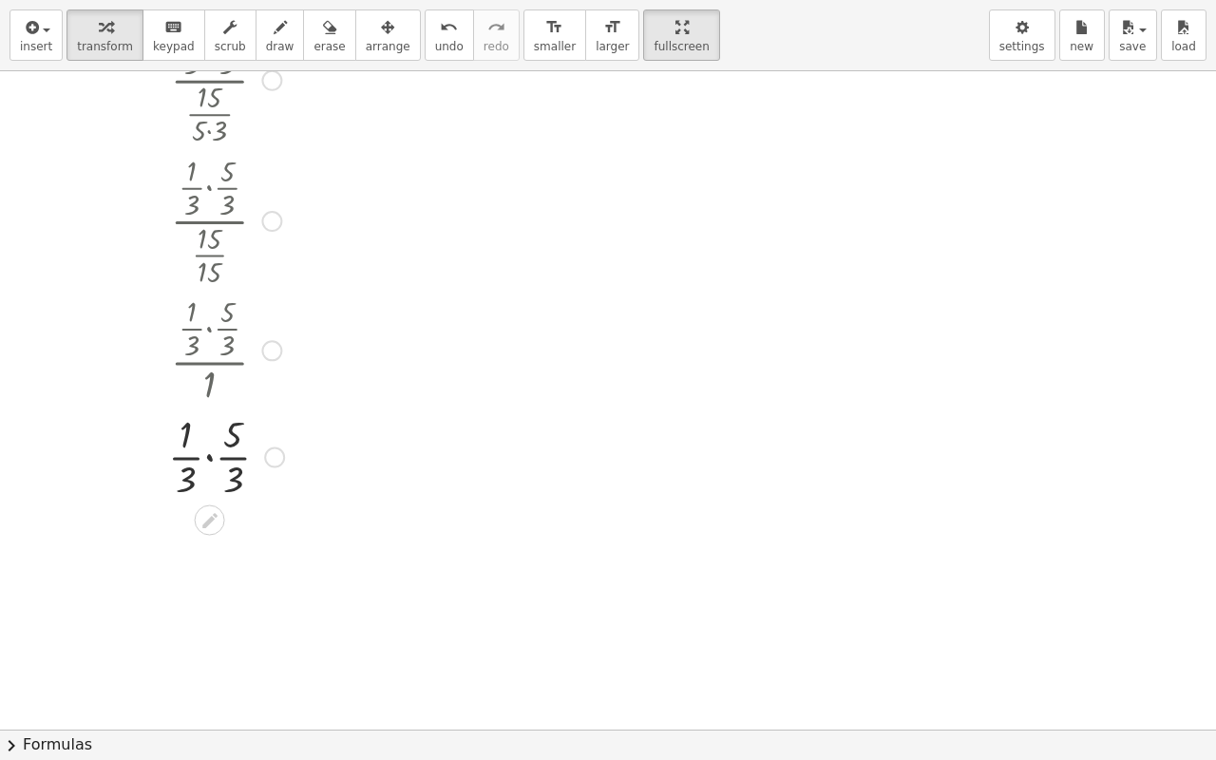
drag, startPoint x: 257, startPoint y: 355, endPoint x: 268, endPoint y: 473, distance: 118.4
click at [210, 458] on div "· · 1 · 3 · · 5 · 3" at bounding box center [210, 458] width 0 height 0
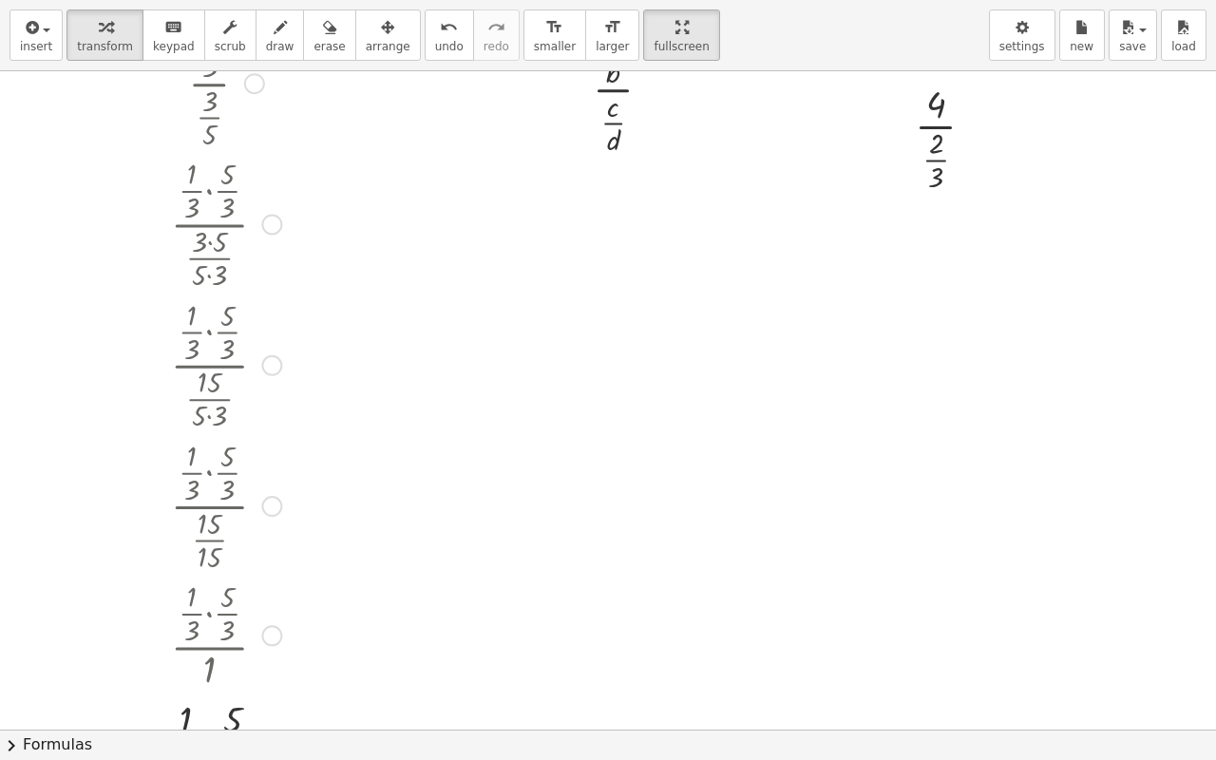
scroll to position [1333, 36]
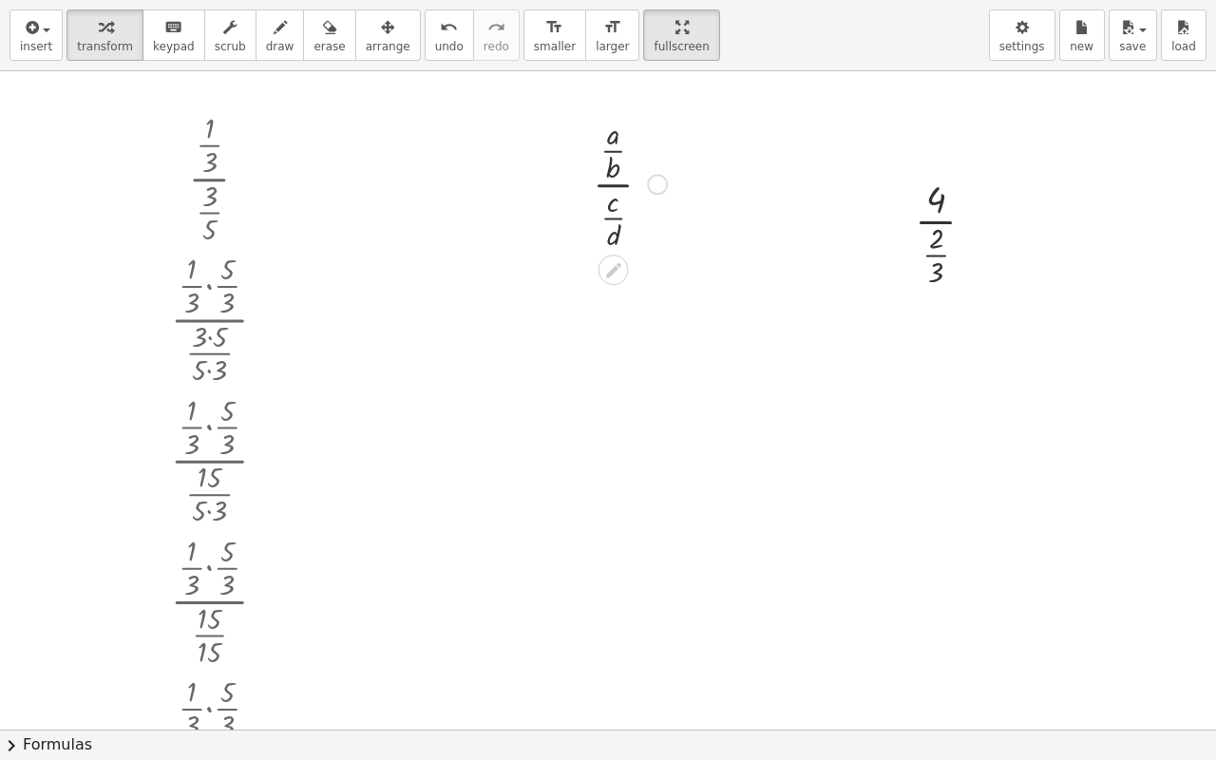
click at [606, 274] on icon at bounding box center [613, 269] width 15 height 15
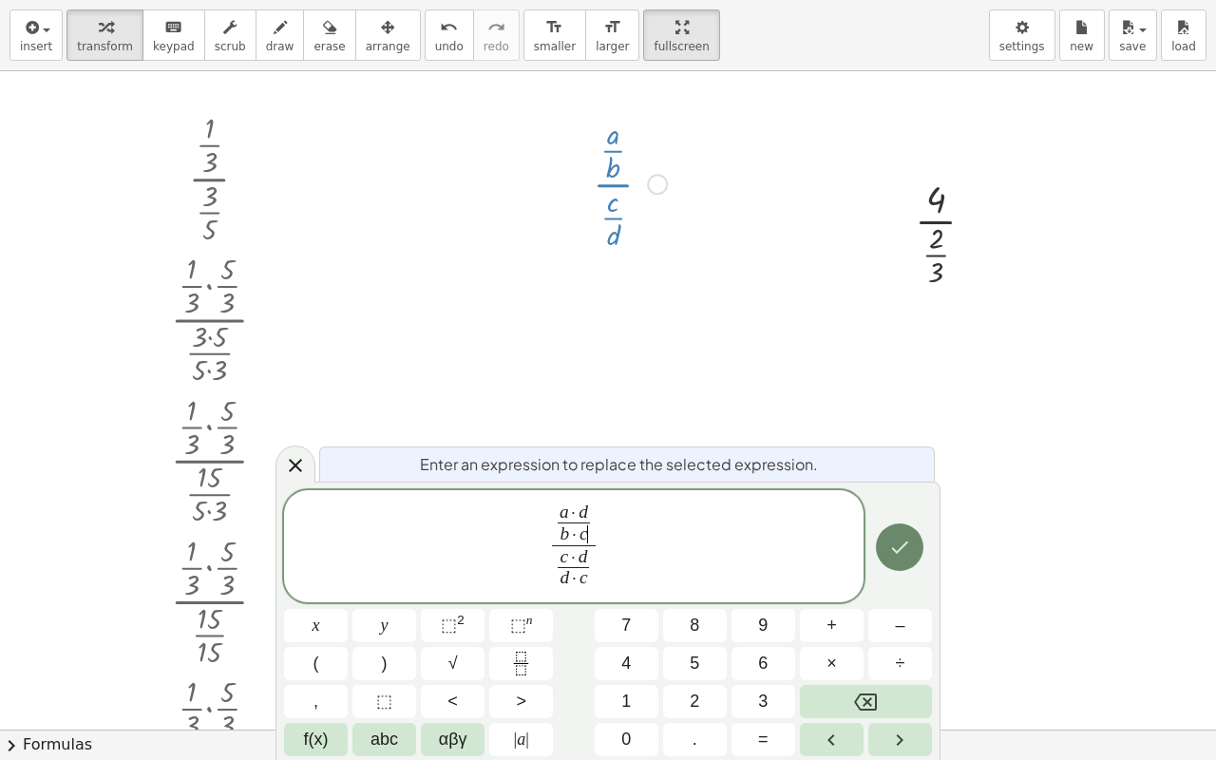
click at [899, 545] on icon "Done" at bounding box center [899, 547] width 23 height 23
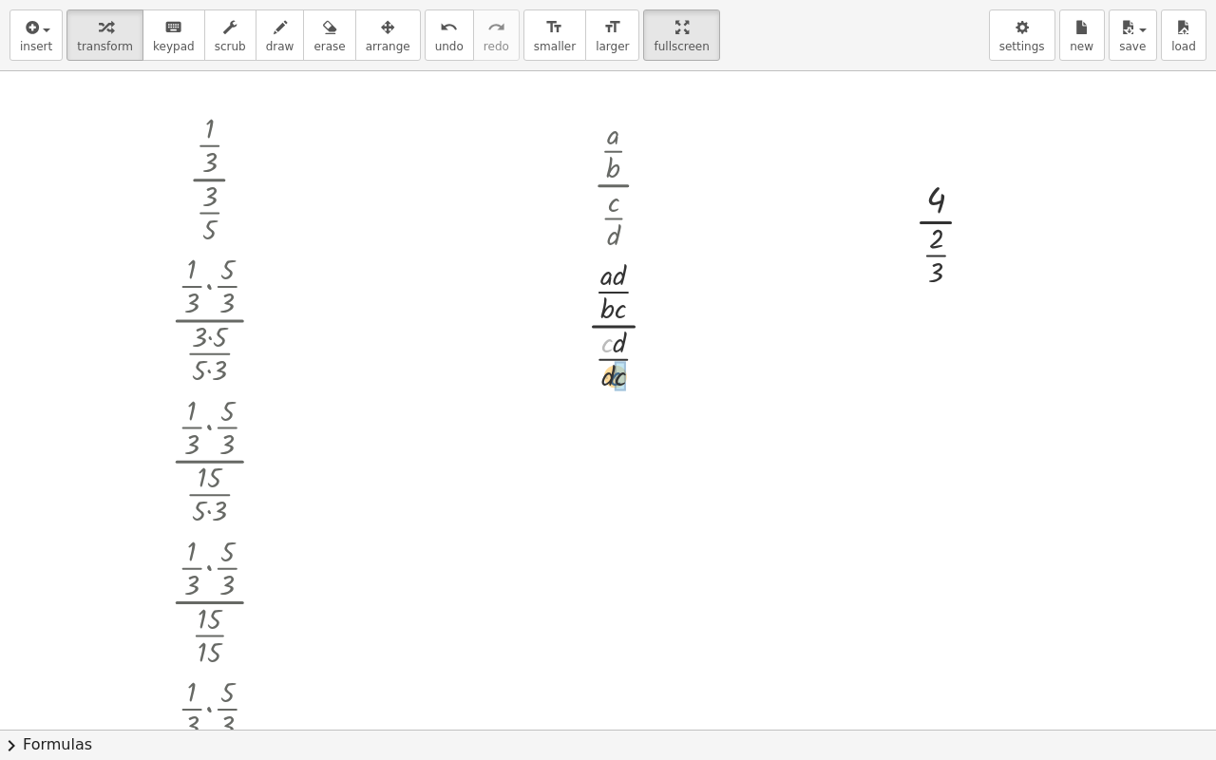
drag, startPoint x: 595, startPoint y: 341, endPoint x: 599, endPoint y: 355, distance: 15.0
click at [926, 310] on icon at bounding box center [936, 307] width 20 height 20
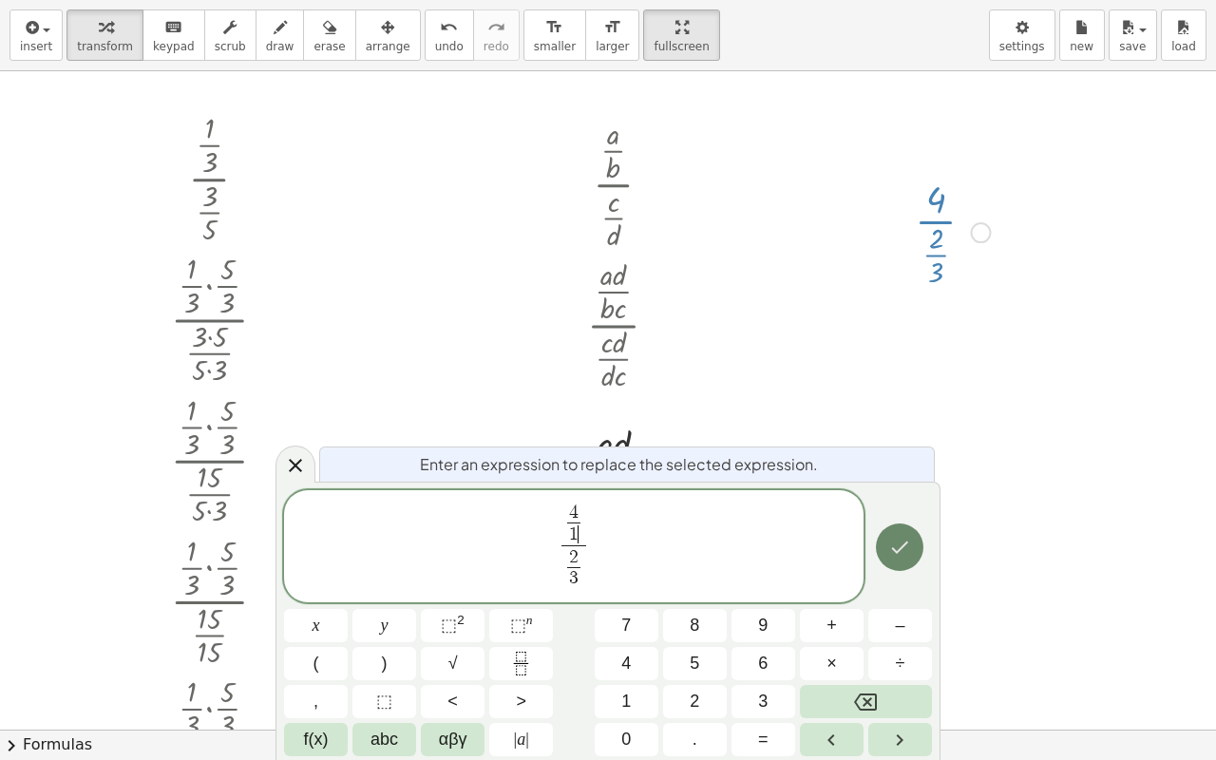
click at [901, 547] on icon "Done" at bounding box center [899, 547] width 23 height 23
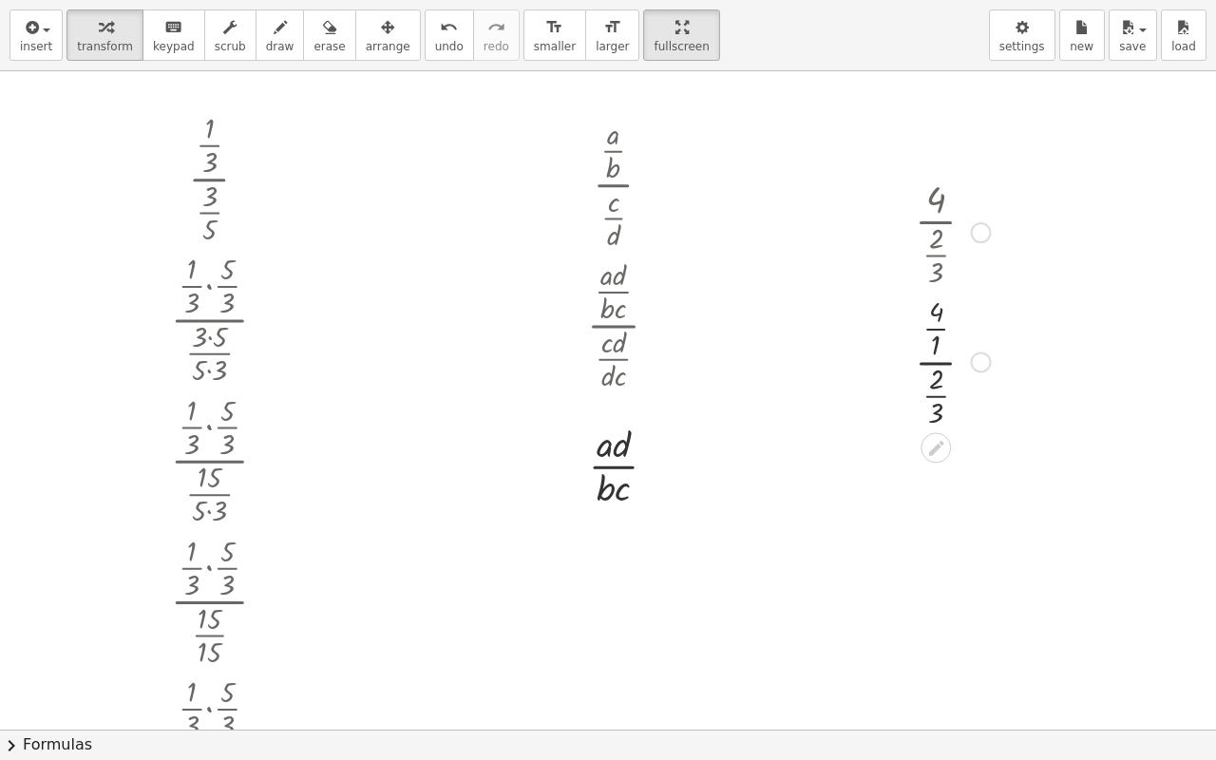
click at [928, 446] on icon at bounding box center [935, 448] width 15 height 15
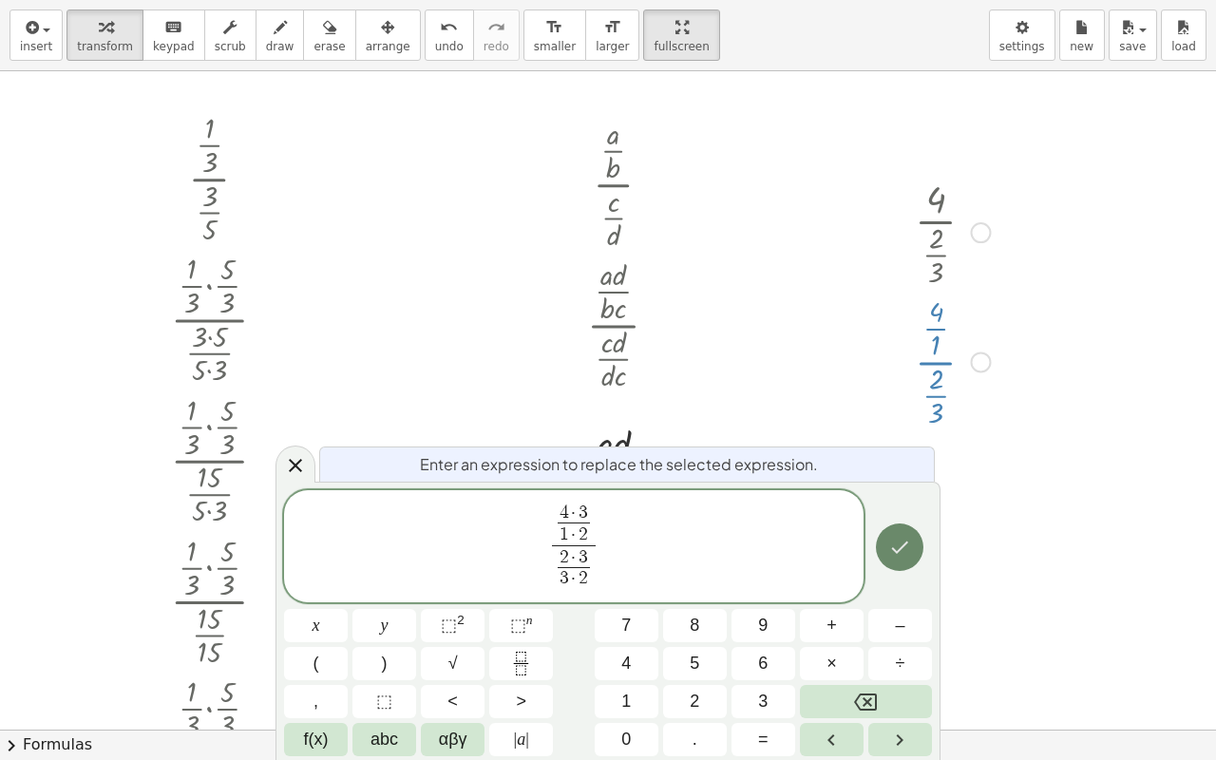
click at [894, 563] on button "Done" at bounding box center [900, 547] width 48 height 48
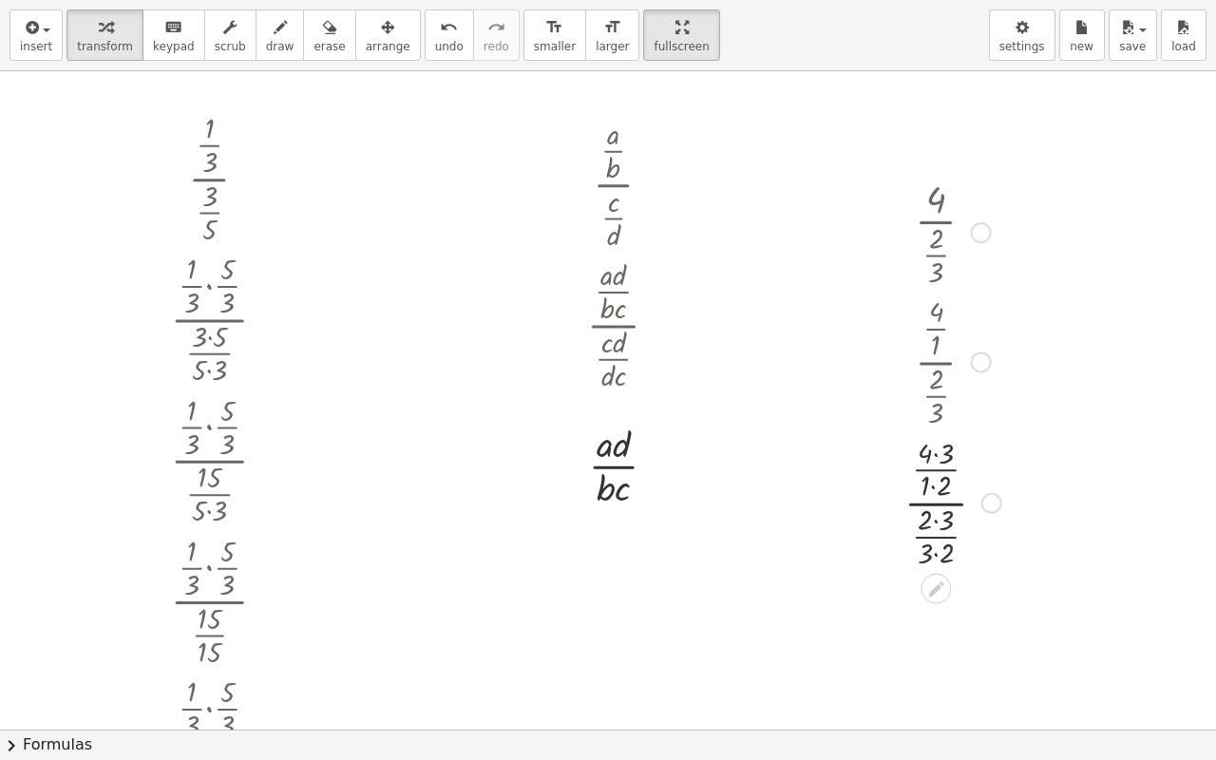
scroll to position [1523, 36]
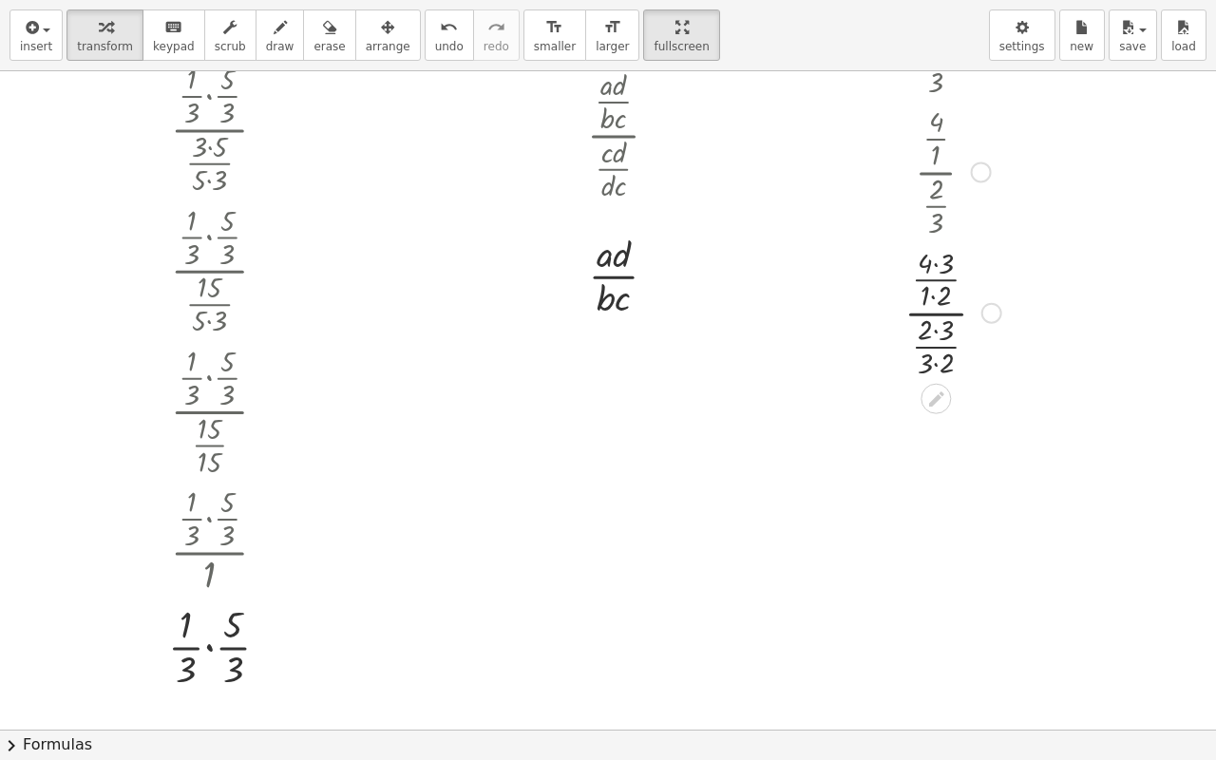
click at [918, 259] on div at bounding box center [953, 311] width 116 height 141
click at [922, 264] on div at bounding box center [953, 311] width 116 height 141
click at [920, 435] on div at bounding box center [953, 452] width 116 height 141
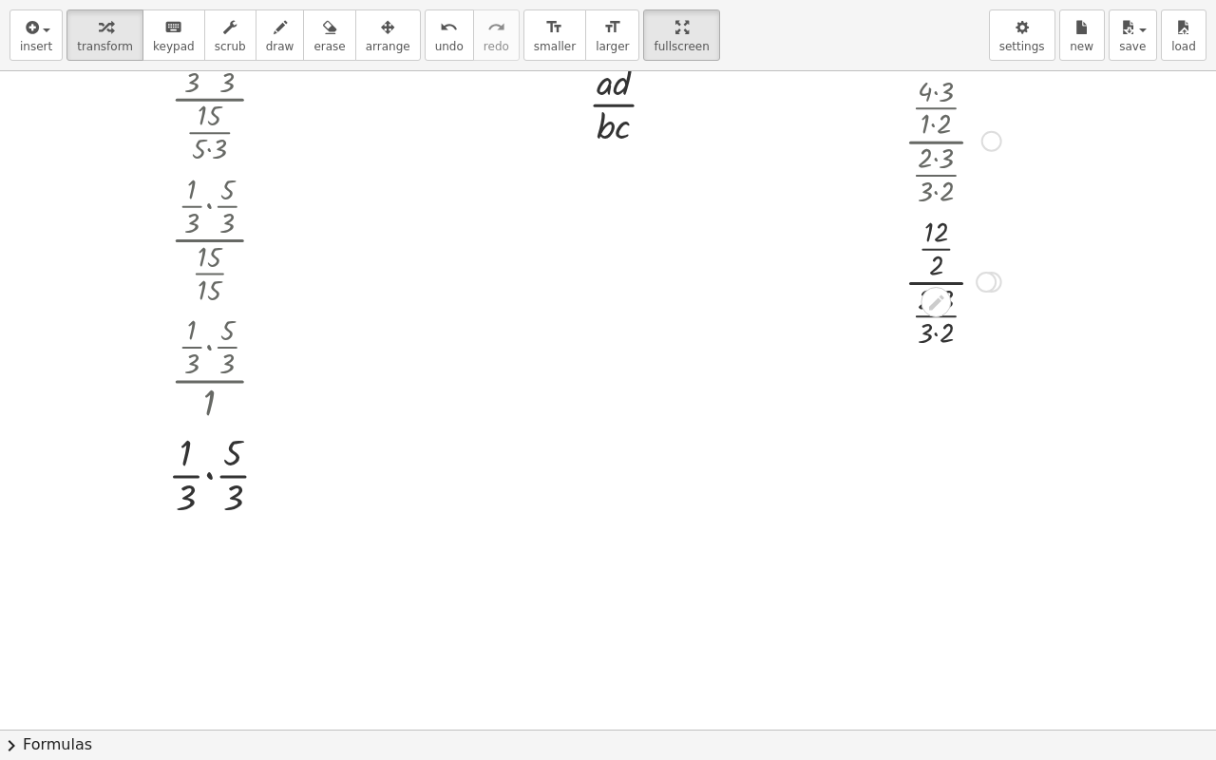
scroll to position [1713, 36]
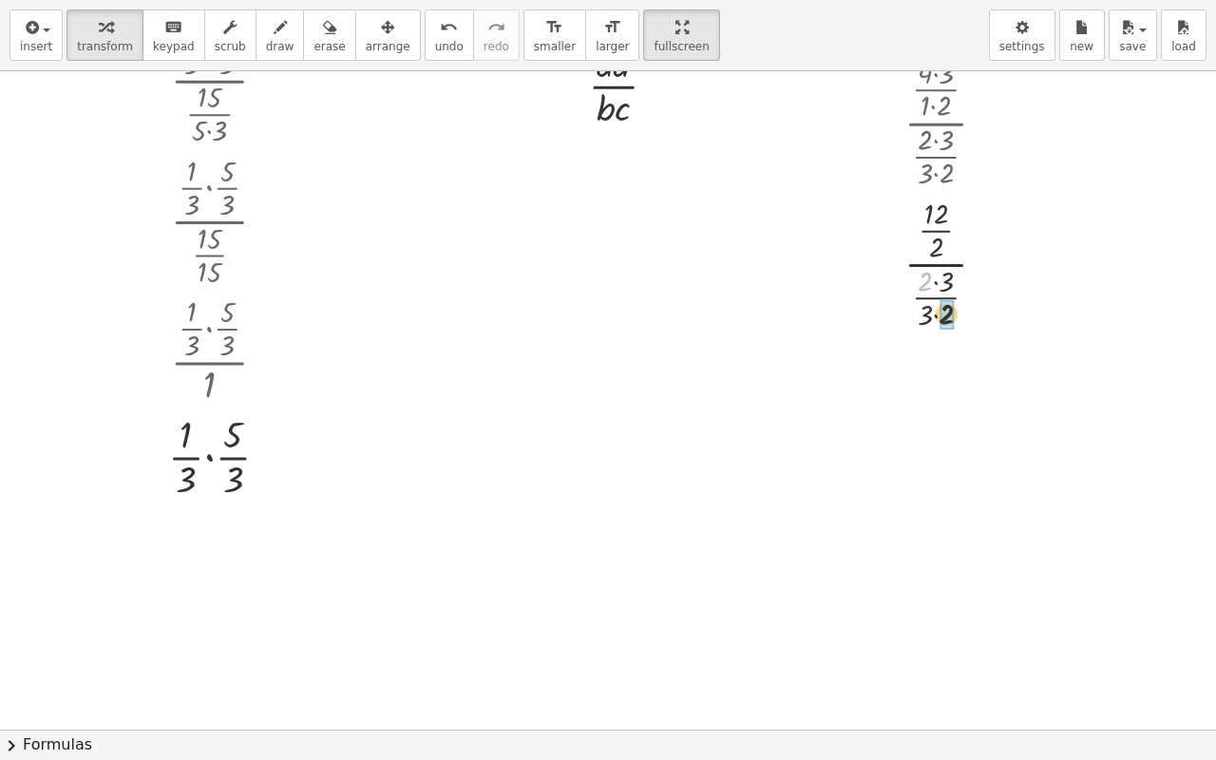
drag, startPoint x: 907, startPoint y: 282, endPoint x: 923, endPoint y: 308, distance: 30.3
click at [918, 276] on div at bounding box center [953, 262] width 128 height 141
drag, startPoint x: 927, startPoint y: 417, endPoint x: 921, endPoint y: 452, distance: 35.8
drag, startPoint x: 925, startPoint y: 430, endPoint x: 929, endPoint y: 399, distance: 31.6
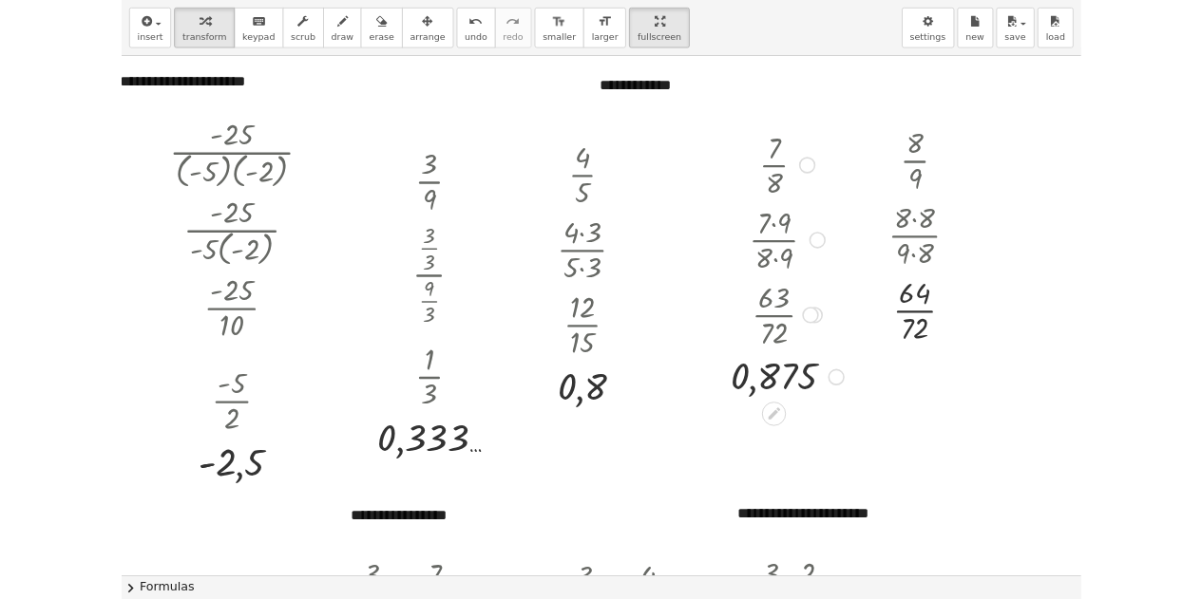
scroll to position [0, 36]
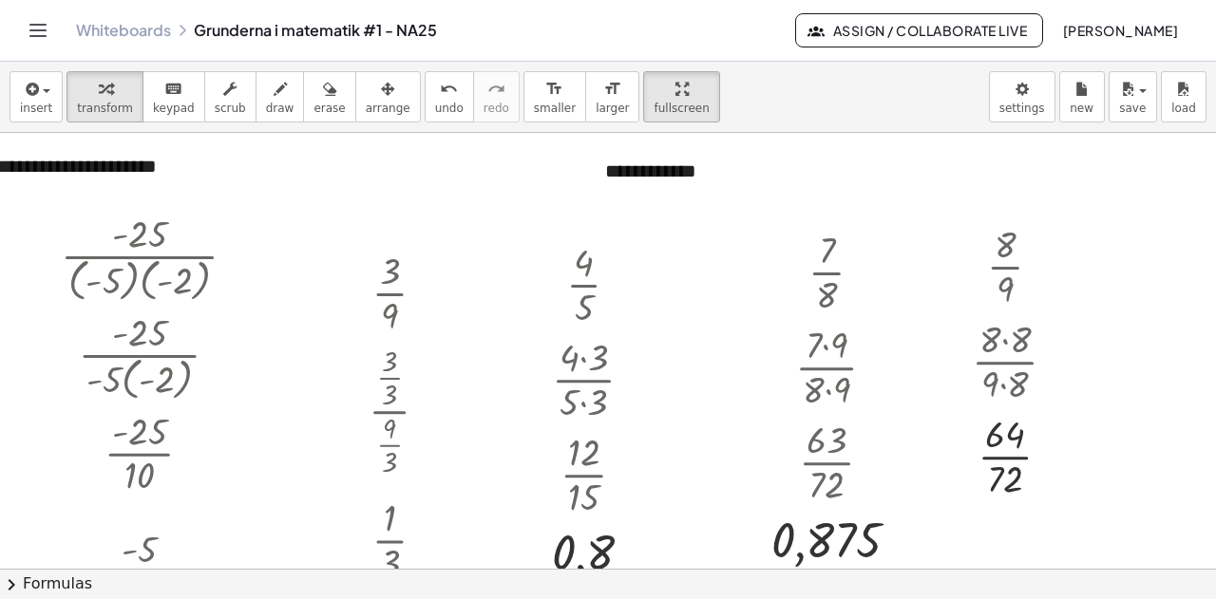
click at [119, 38] on link "Whiteboards" at bounding box center [123, 30] width 95 height 19
